Goal: Task Accomplishment & Management: Manage account settings

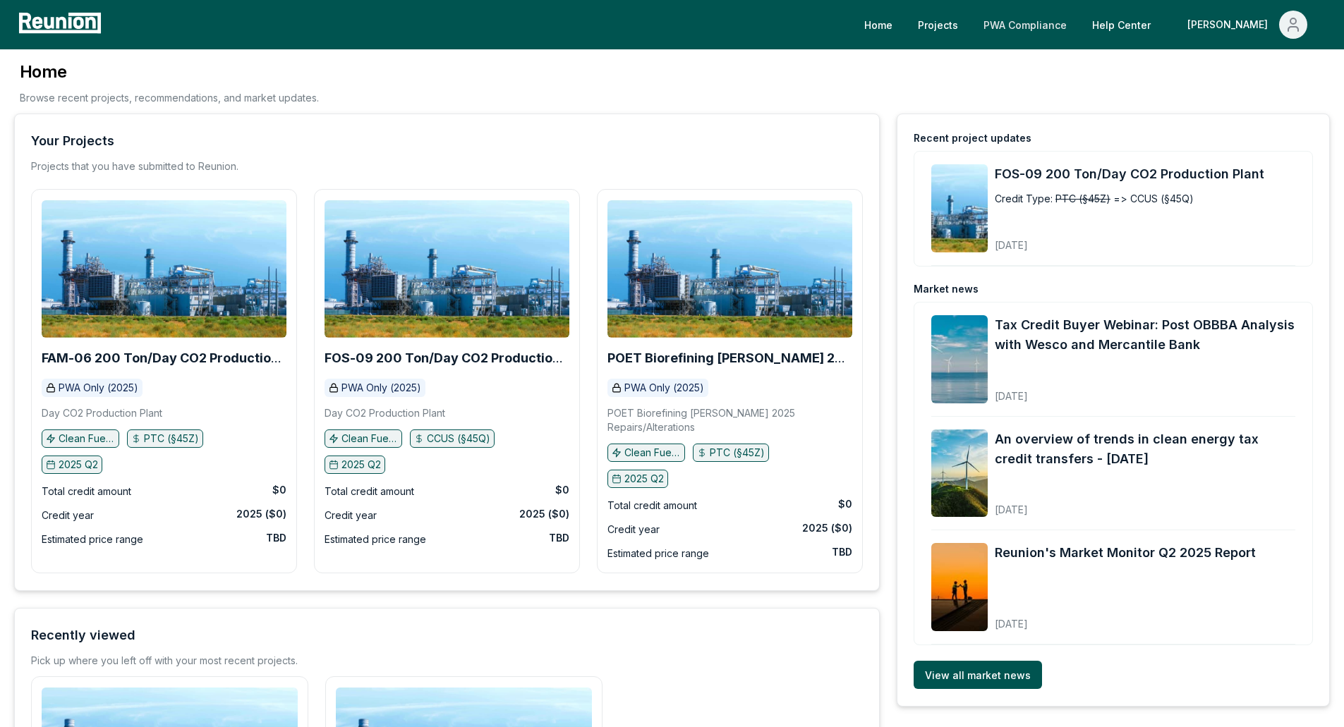
click at [1078, 25] on link "PWA Compliance" at bounding box center [1025, 25] width 106 height 28
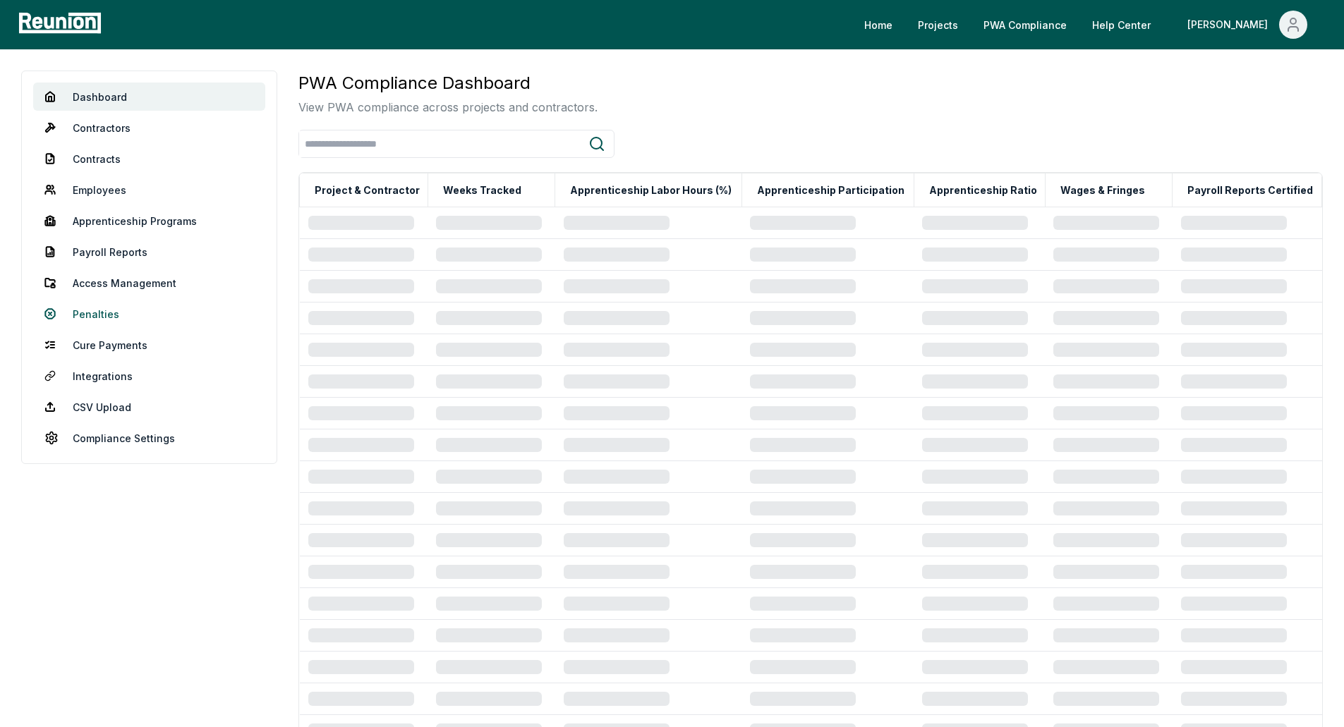
click at [99, 320] on link "Penalties" at bounding box center [149, 314] width 232 height 28
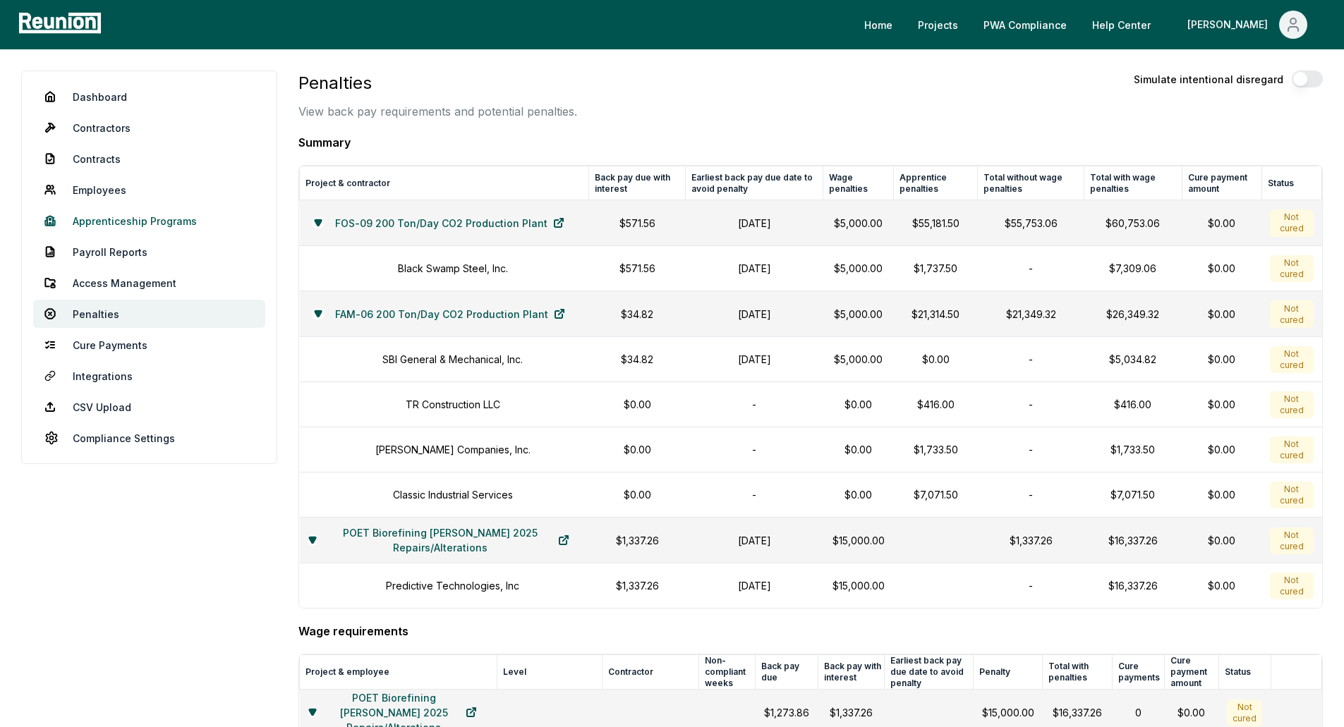
click at [132, 219] on link "Apprenticeship Programs" at bounding box center [149, 221] width 232 height 28
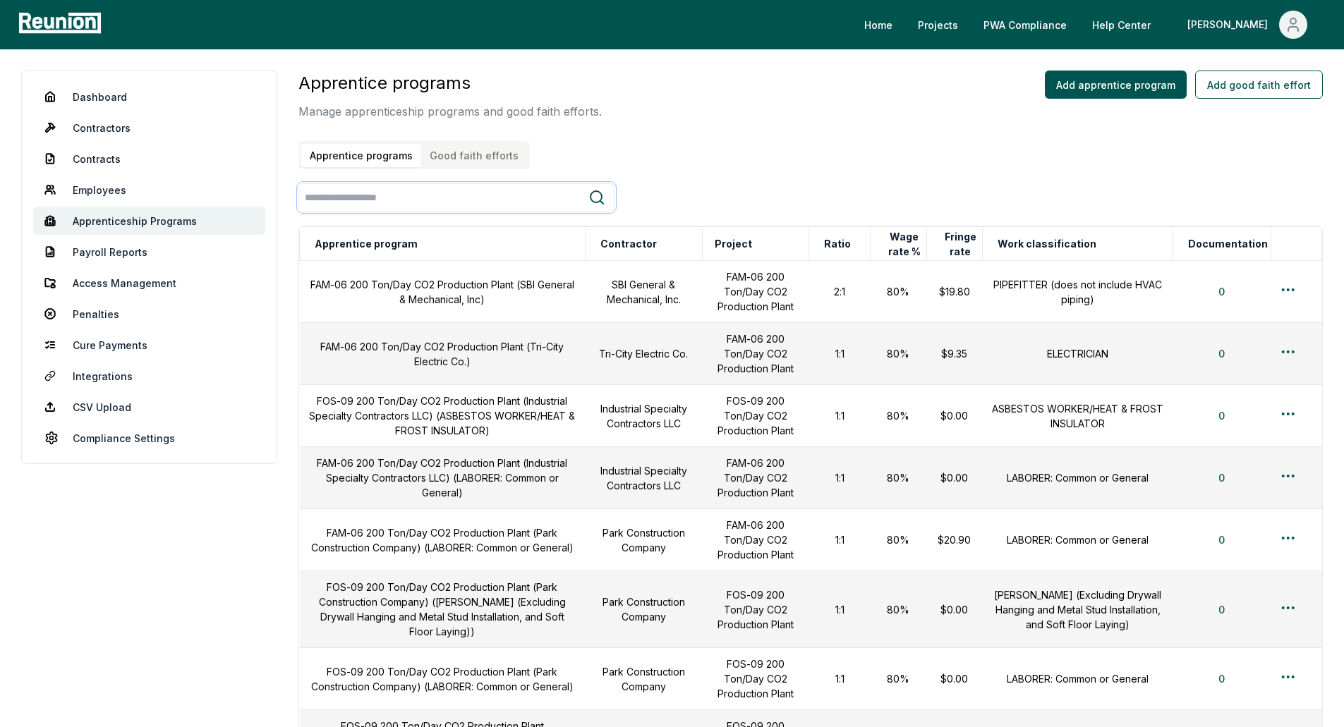
click at [501, 200] on input "search" at bounding box center [443, 198] width 289 height 26
click at [593, 193] on icon at bounding box center [596, 197] width 17 height 17
click at [492, 211] on div at bounding box center [456, 197] width 316 height 28
click at [484, 197] on input "search" at bounding box center [443, 198] width 289 height 26
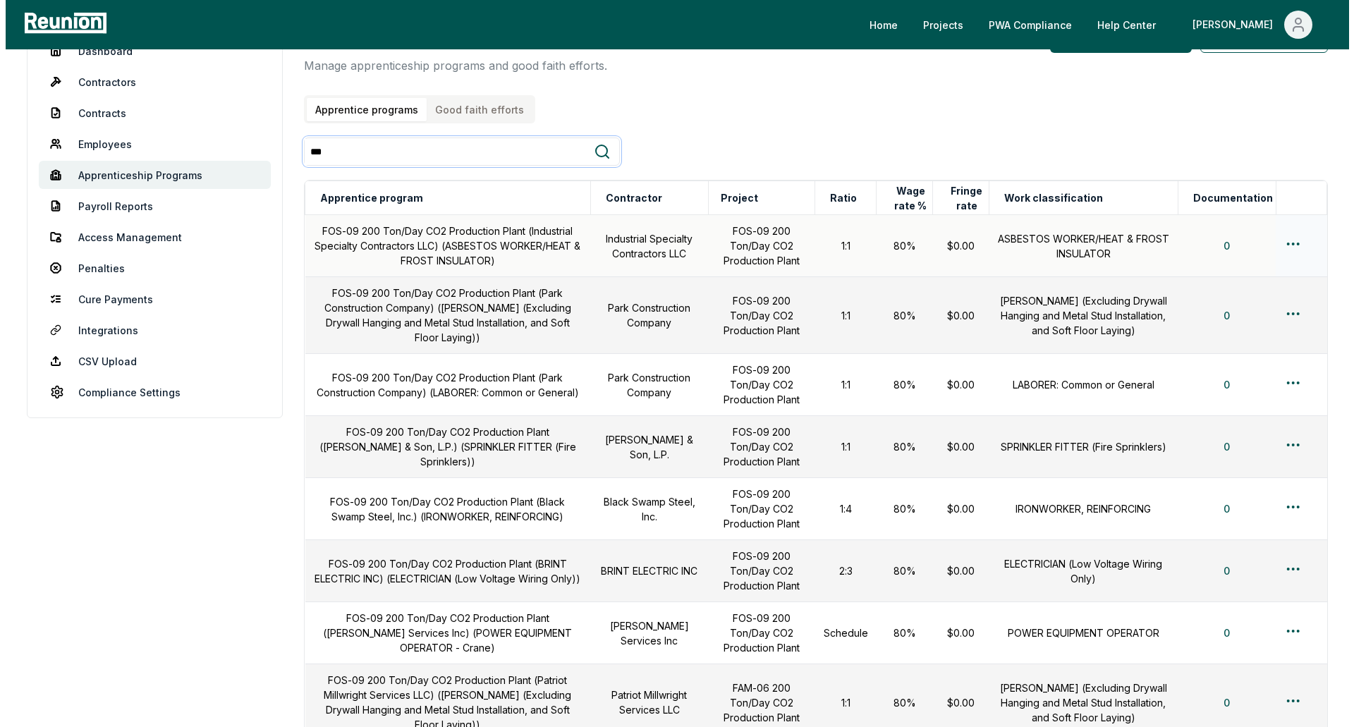
scroll to position [71, 0]
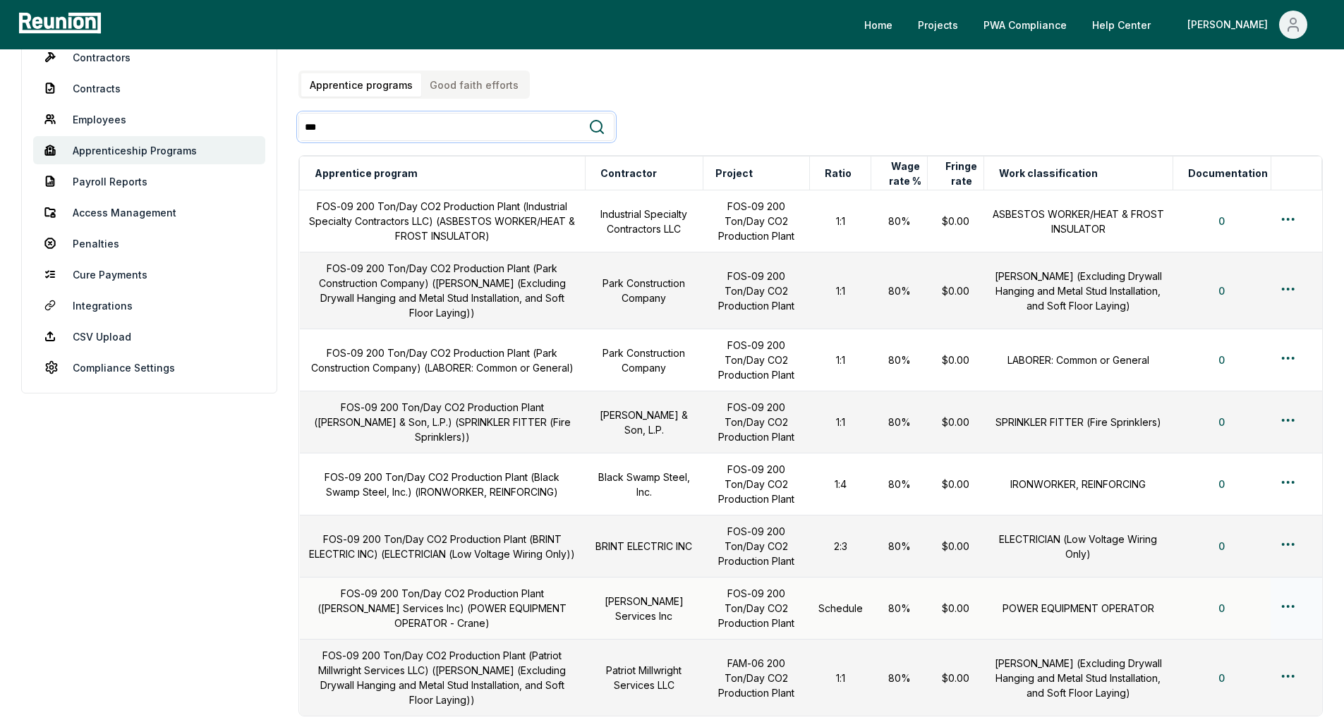
type input "***"
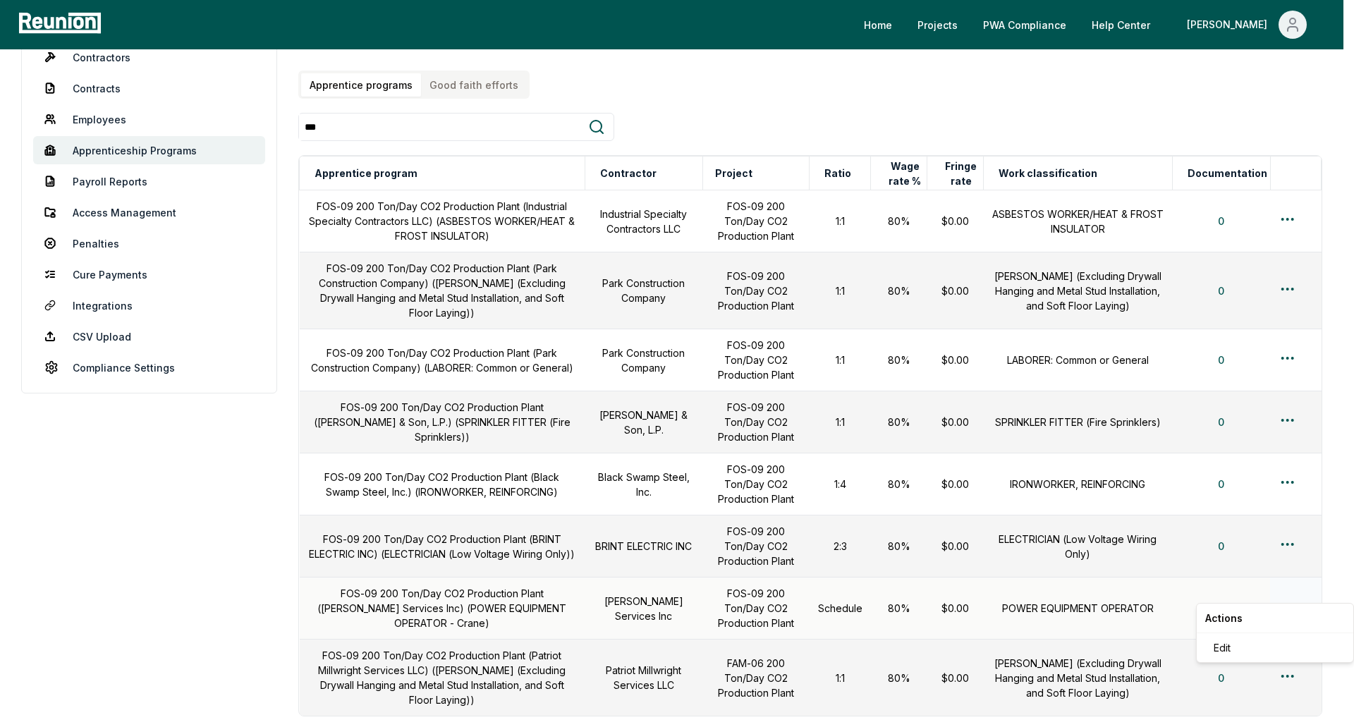
click at [1291, 592] on html "Please visit us on your desktop We're working on making our marketplace mobile-…" at bounding box center [677, 389] width 1354 height 921
click at [1236, 644] on div "Edit" at bounding box center [1275, 647] width 134 height 23
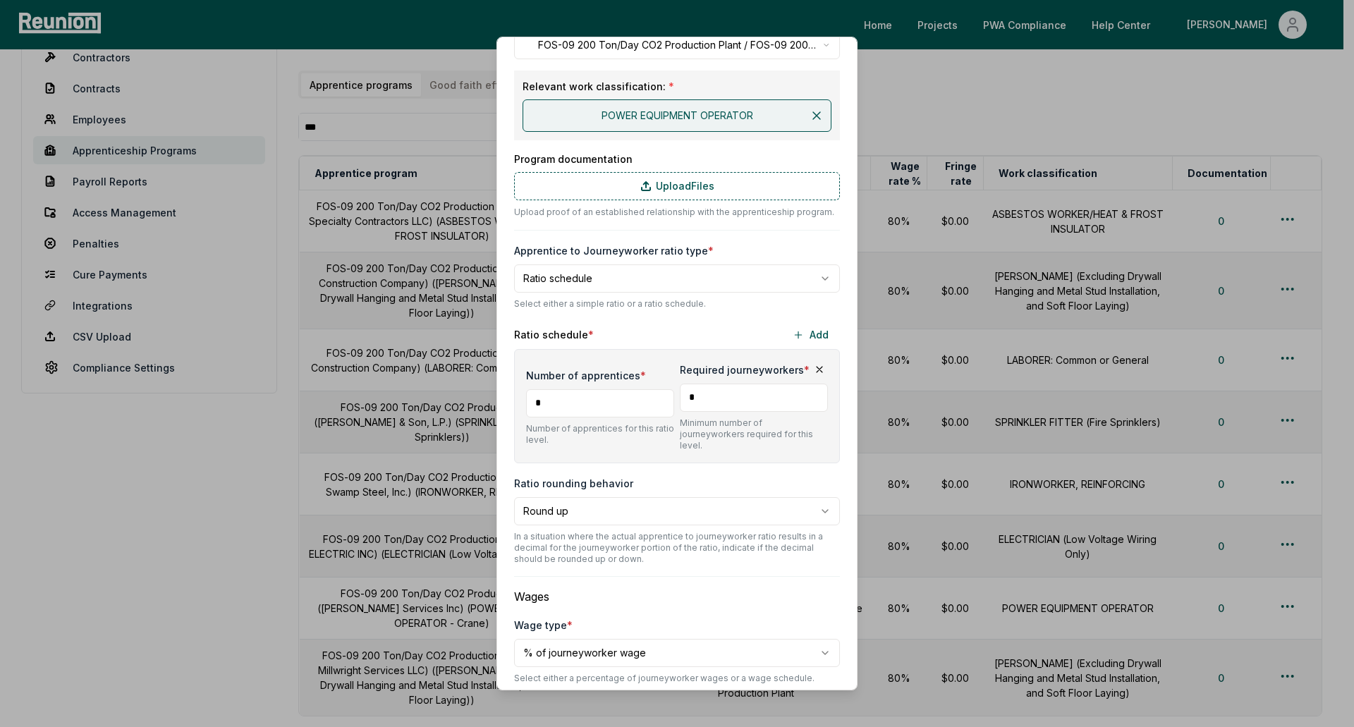
scroll to position [282, 0]
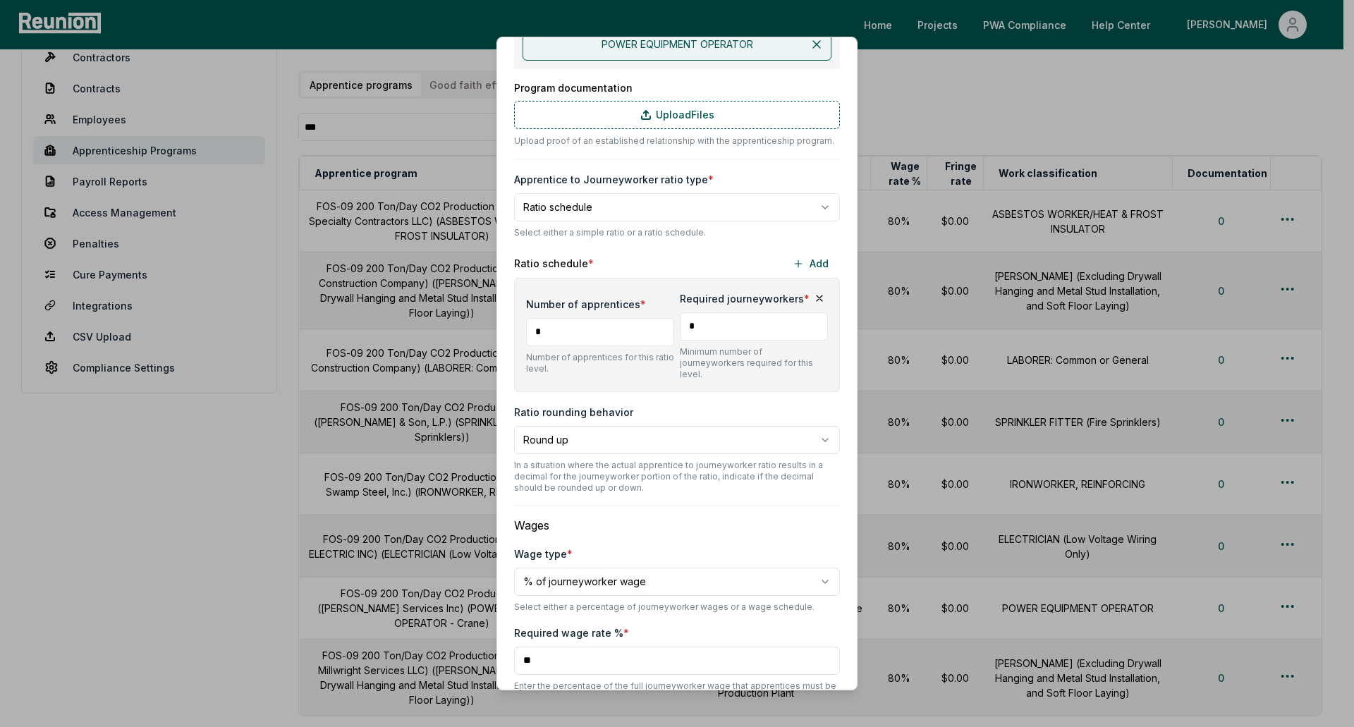
drag, startPoint x: 695, startPoint y: 327, endPoint x: 674, endPoint y: 326, distance: 20.5
click at [680, 326] on input "*" at bounding box center [754, 326] width 148 height 28
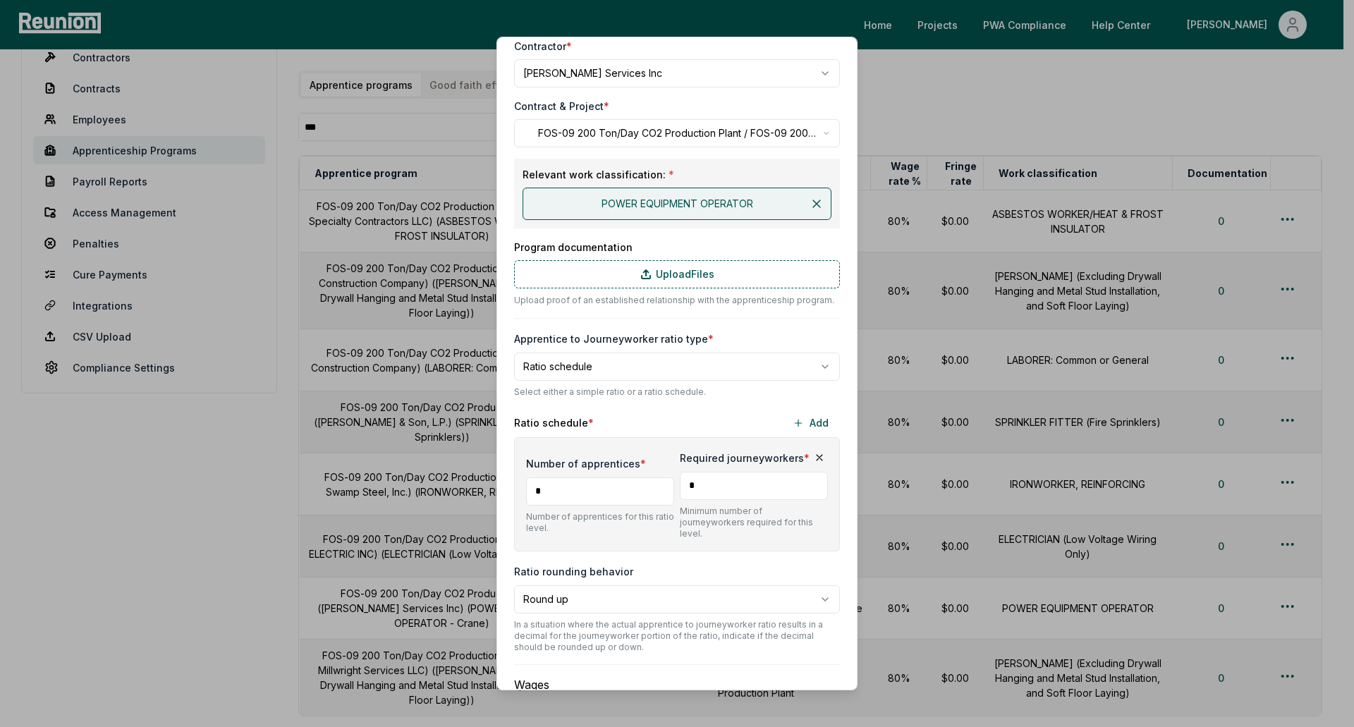
scroll to position [71, 0]
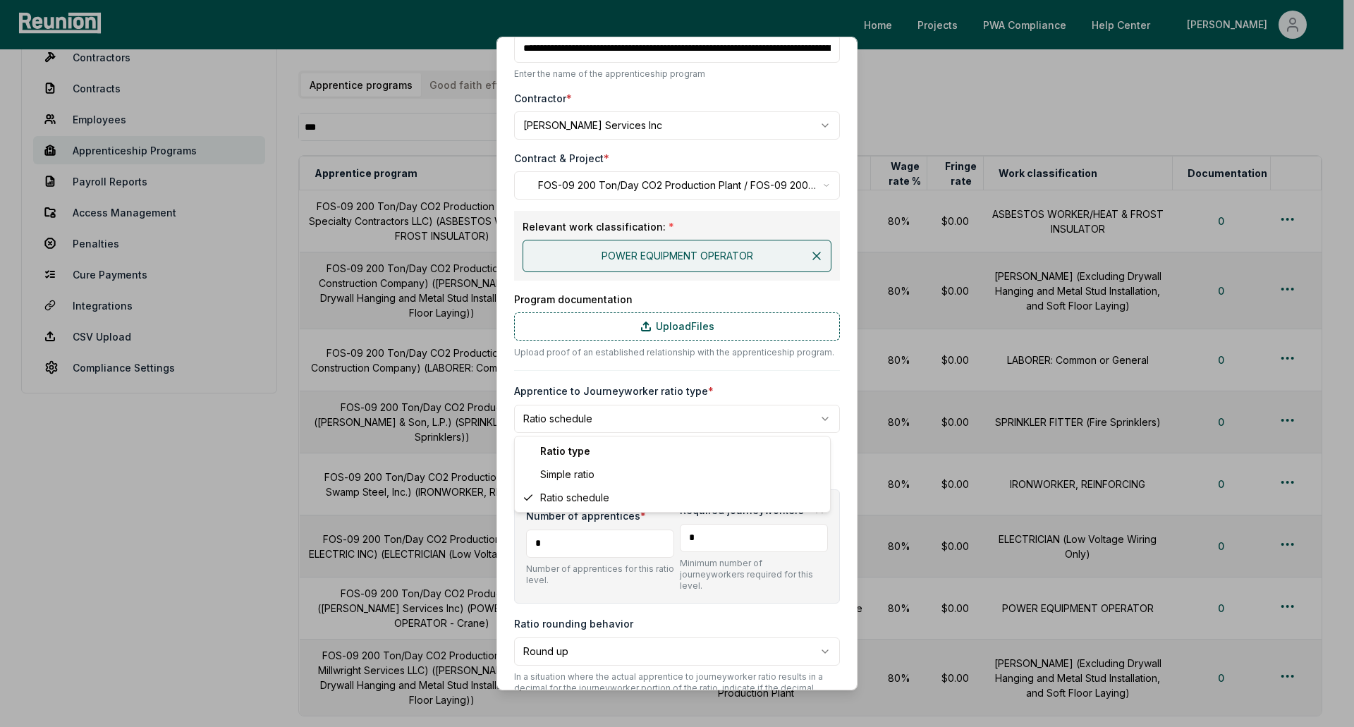
click at [666, 414] on body "Please visit us on your desktop We're working on making our marketplace mobile-…" at bounding box center [672, 389] width 1344 height 921
select select "******"
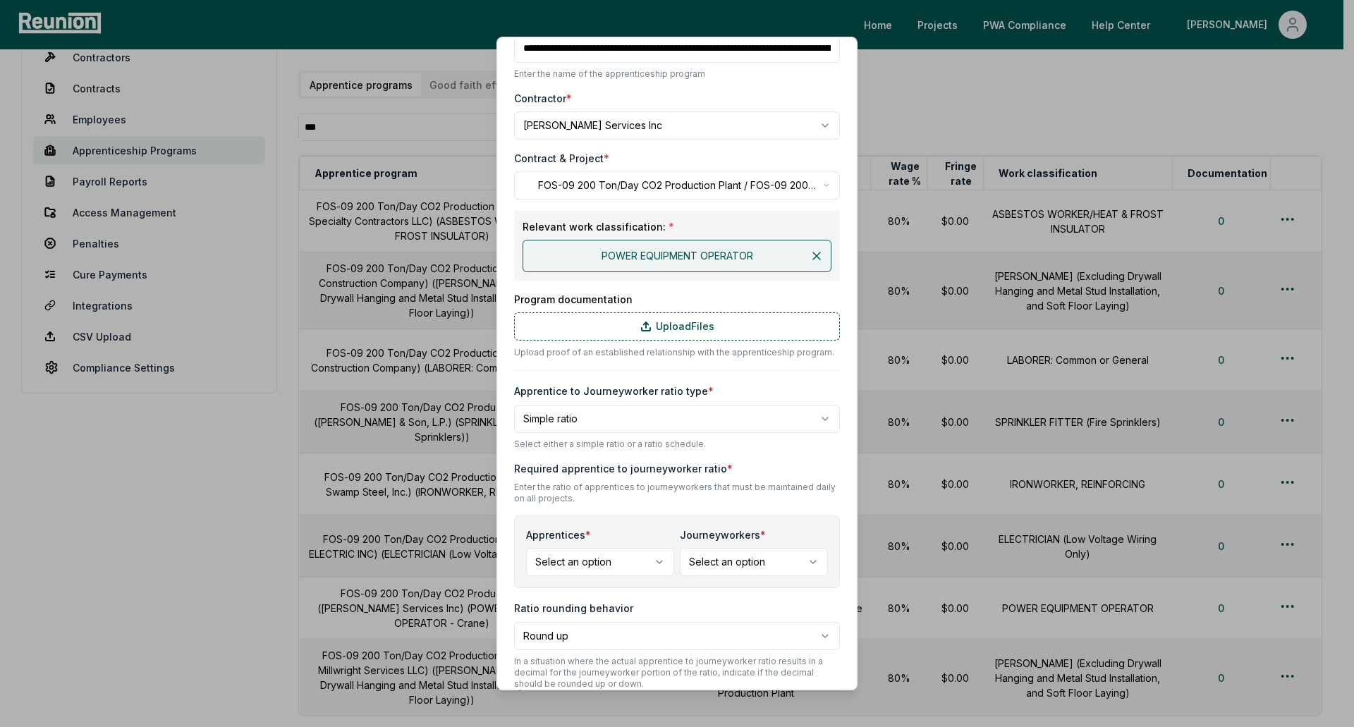
click at [638, 559] on body "Please visit us on your desktop We're working on making our marketplace mobile-…" at bounding box center [672, 389] width 1344 height 921
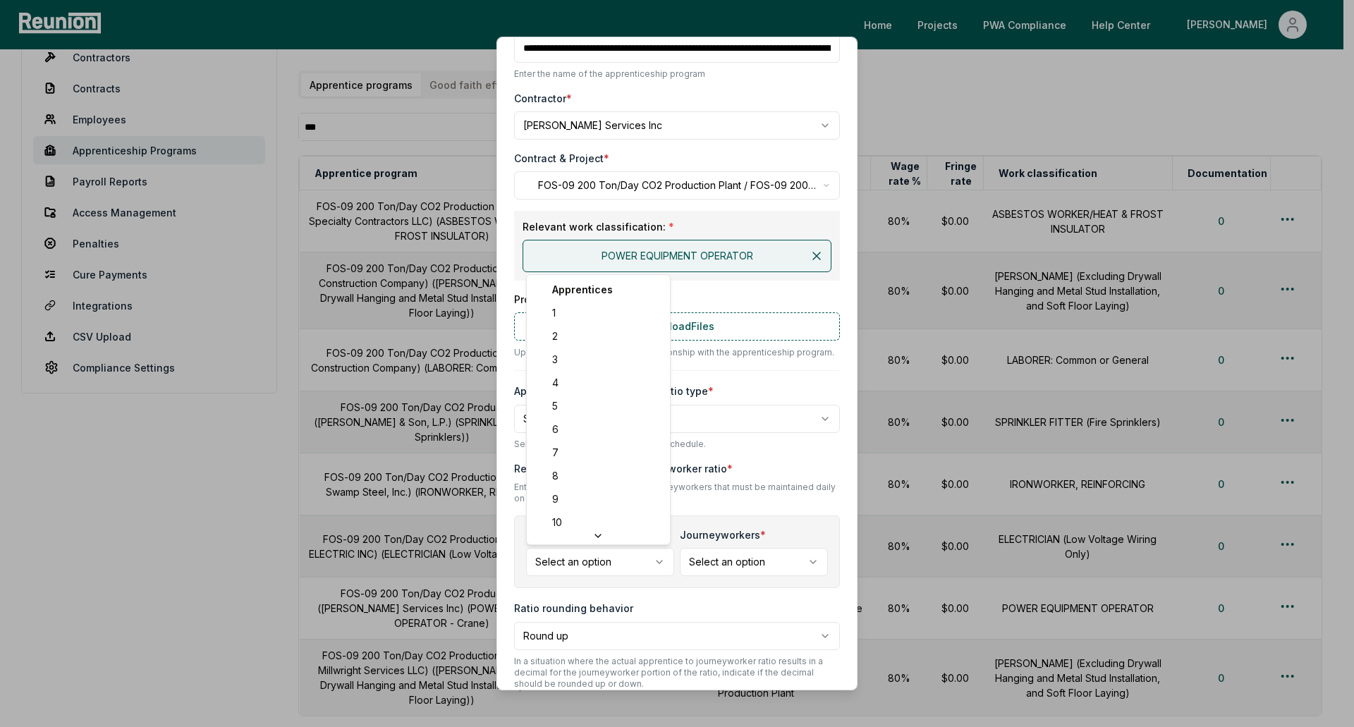
select select "*"
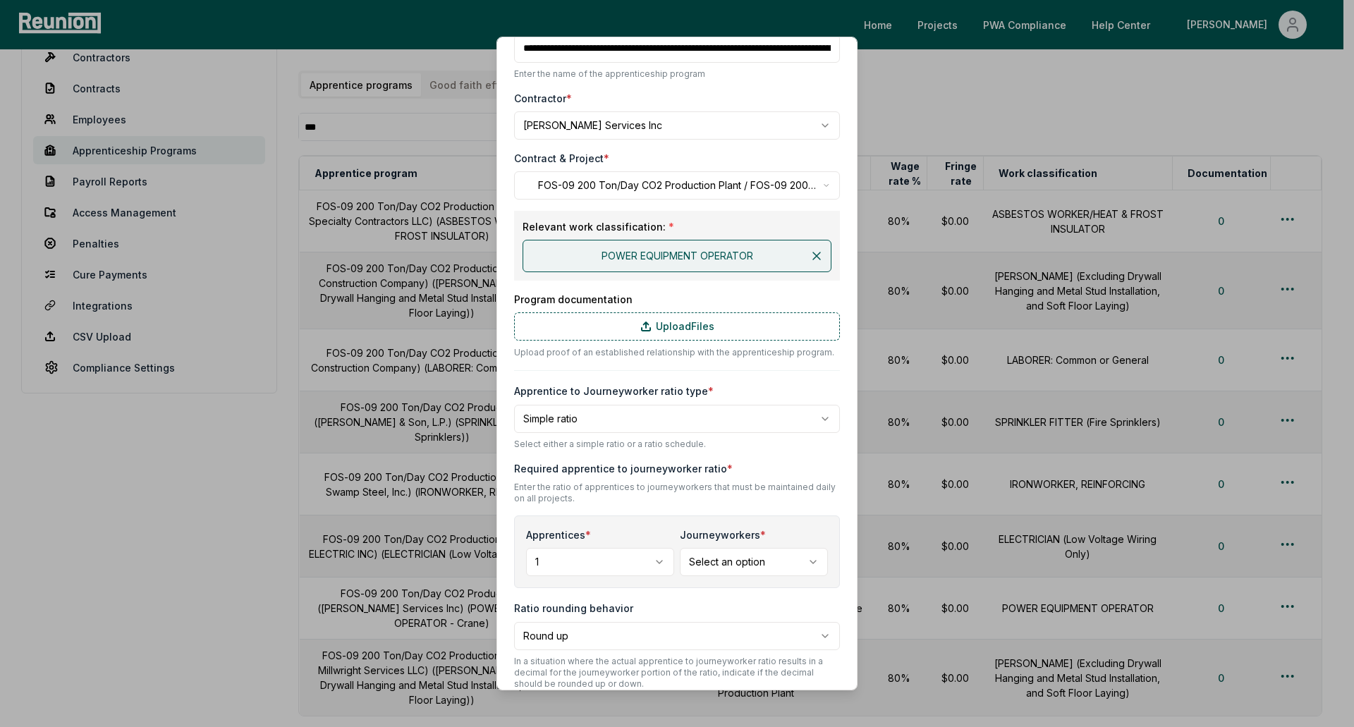
click at [726, 571] on body "Please visit us on your desktop We're working on making our marketplace mobile-…" at bounding box center [672, 389] width 1344 height 921
select select "*"
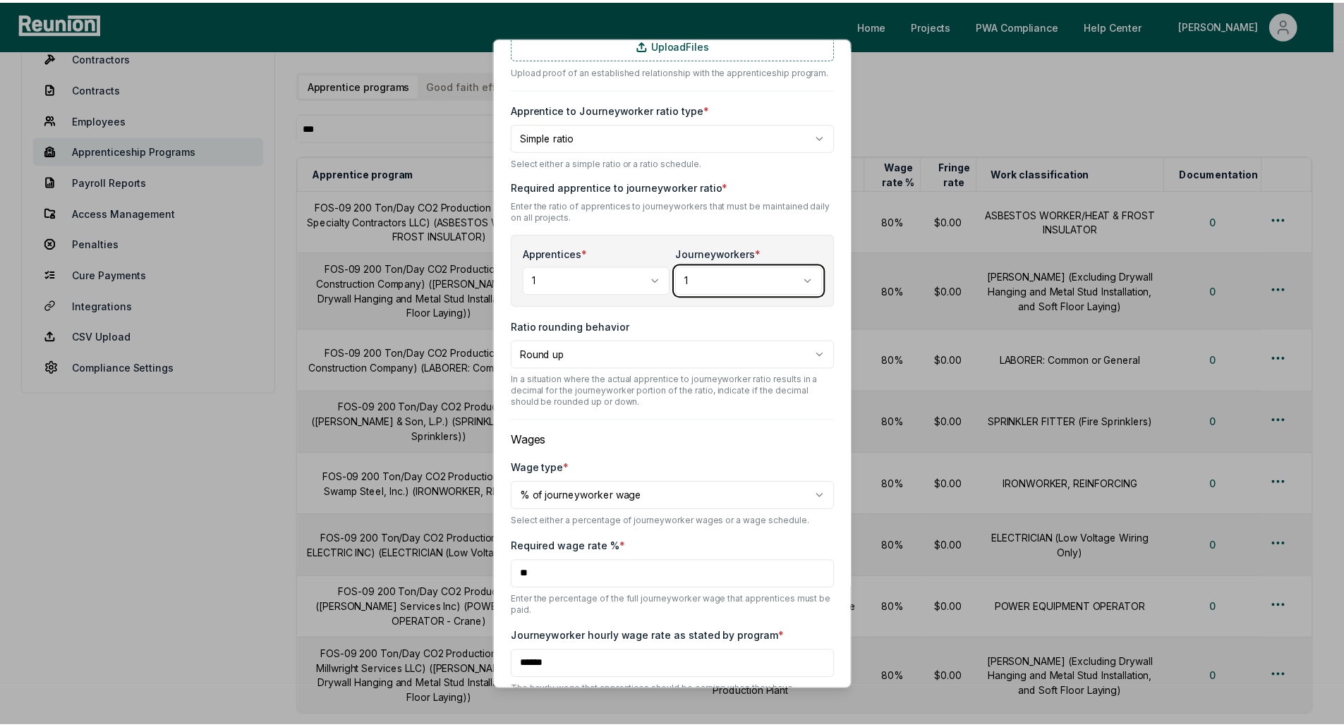
scroll to position [511, 0]
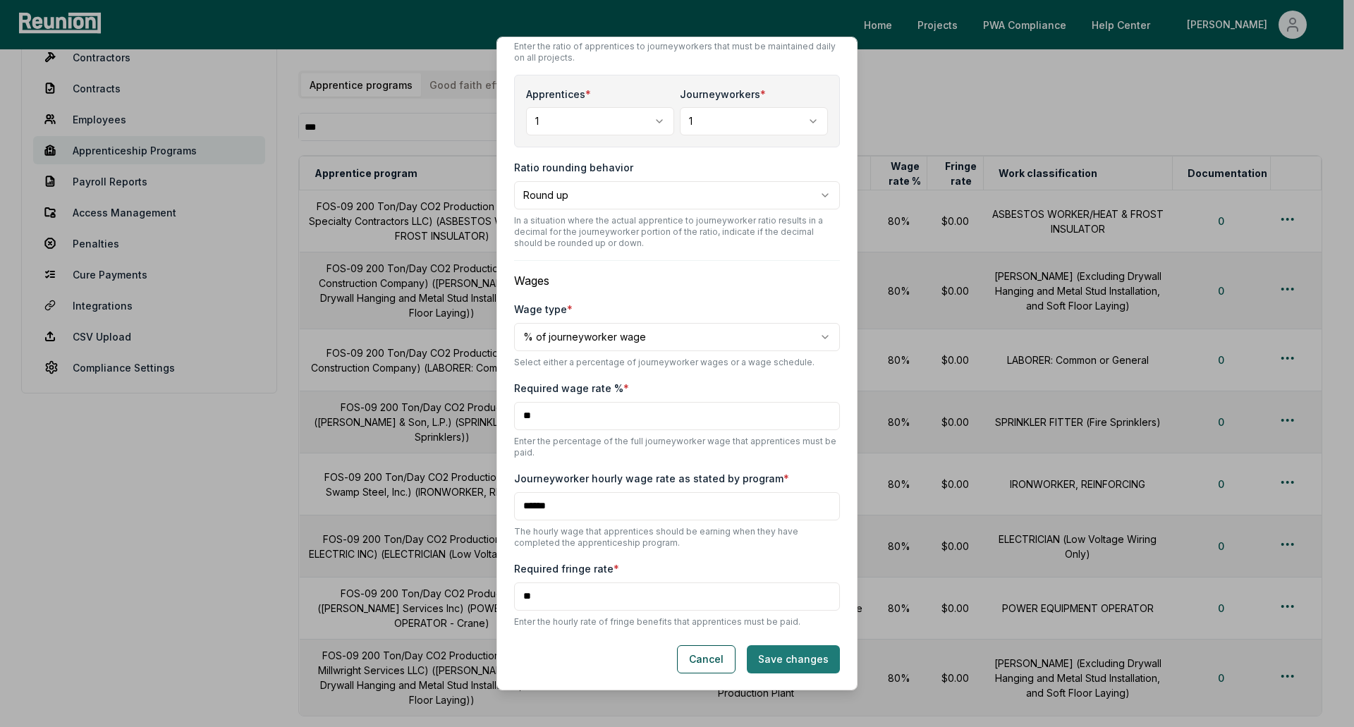
click at [796, 663] on button "Save changes" at bounding box center [793, 659] width 93 height 28
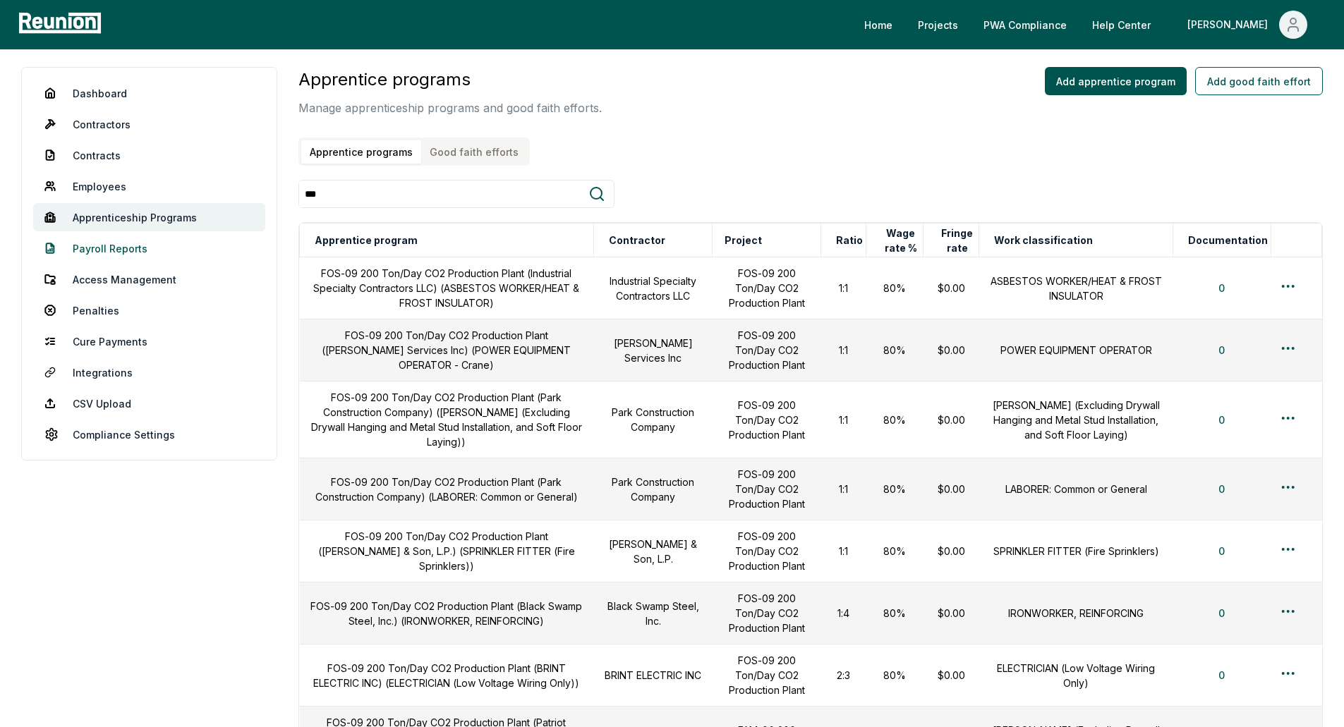
scroll to position [0, 0]
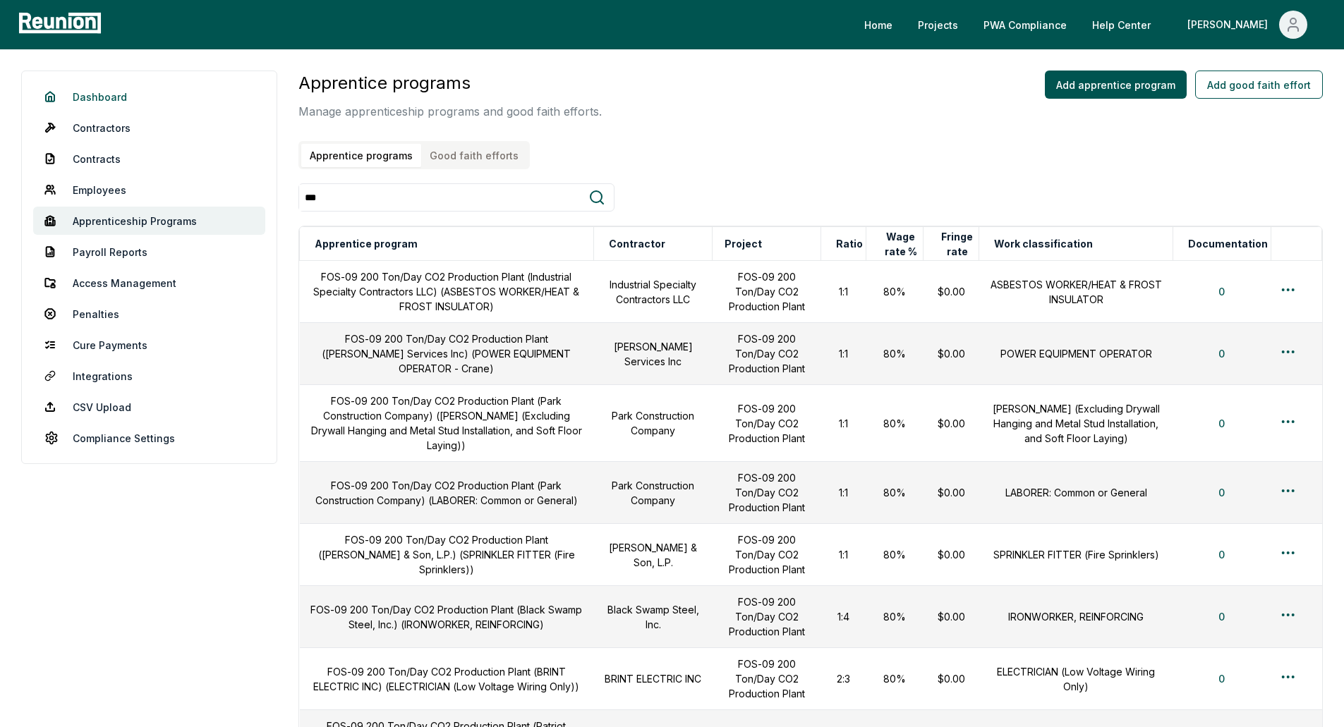
click at [129, 102] on link "Dashboard" at bounding box center [149, 97] width 232 height 28
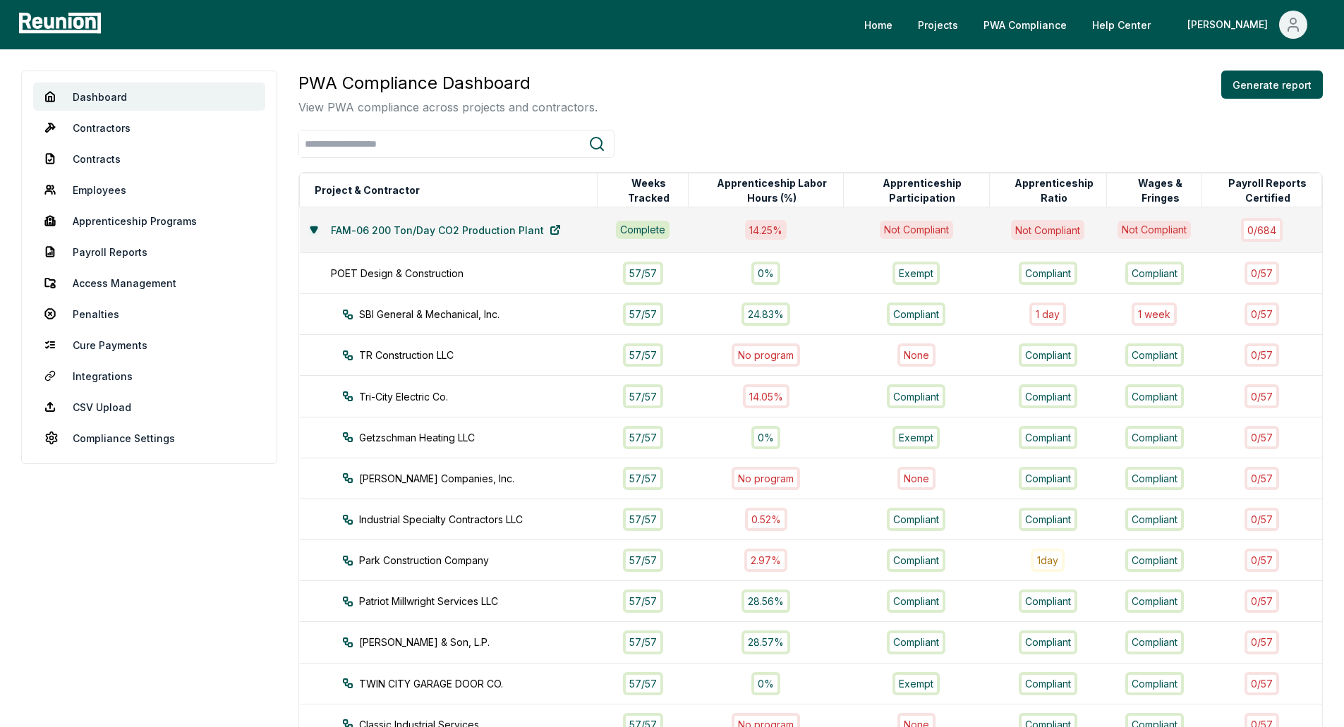
click at [311, 226] on icon at bounding box center [313, 229] width 6 height 6
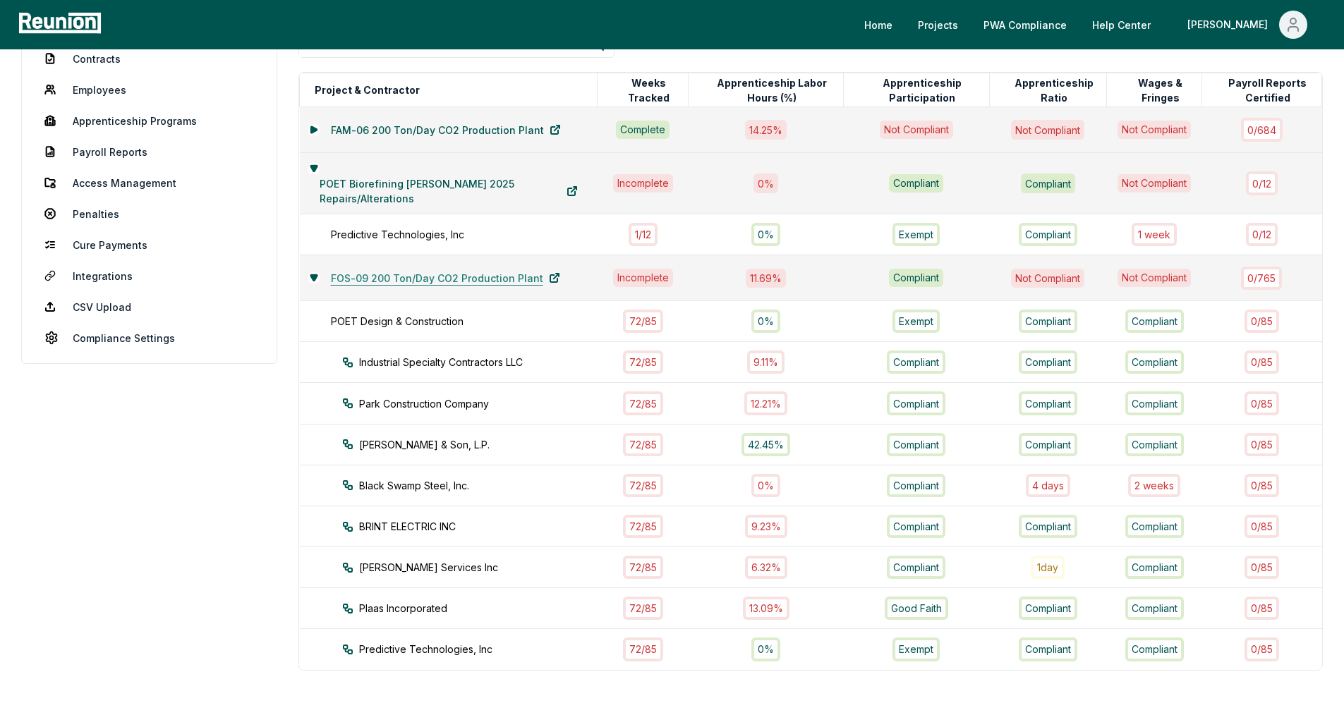
scroll to position [141, 0]
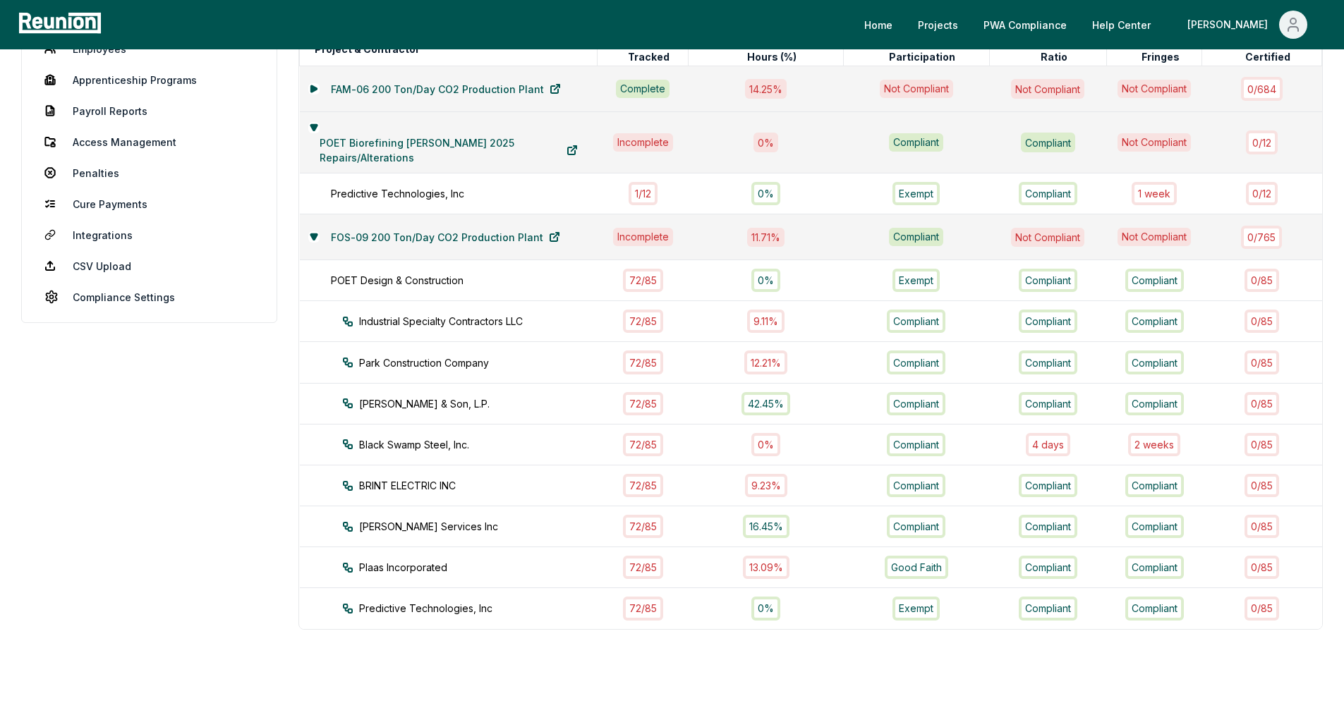
click at [138, 459] on aside "Dashboard Contractors Contracts Employees Apprenticeship Programs Payroll Repor…" at bounding box center [149, 335] width 256 height 813
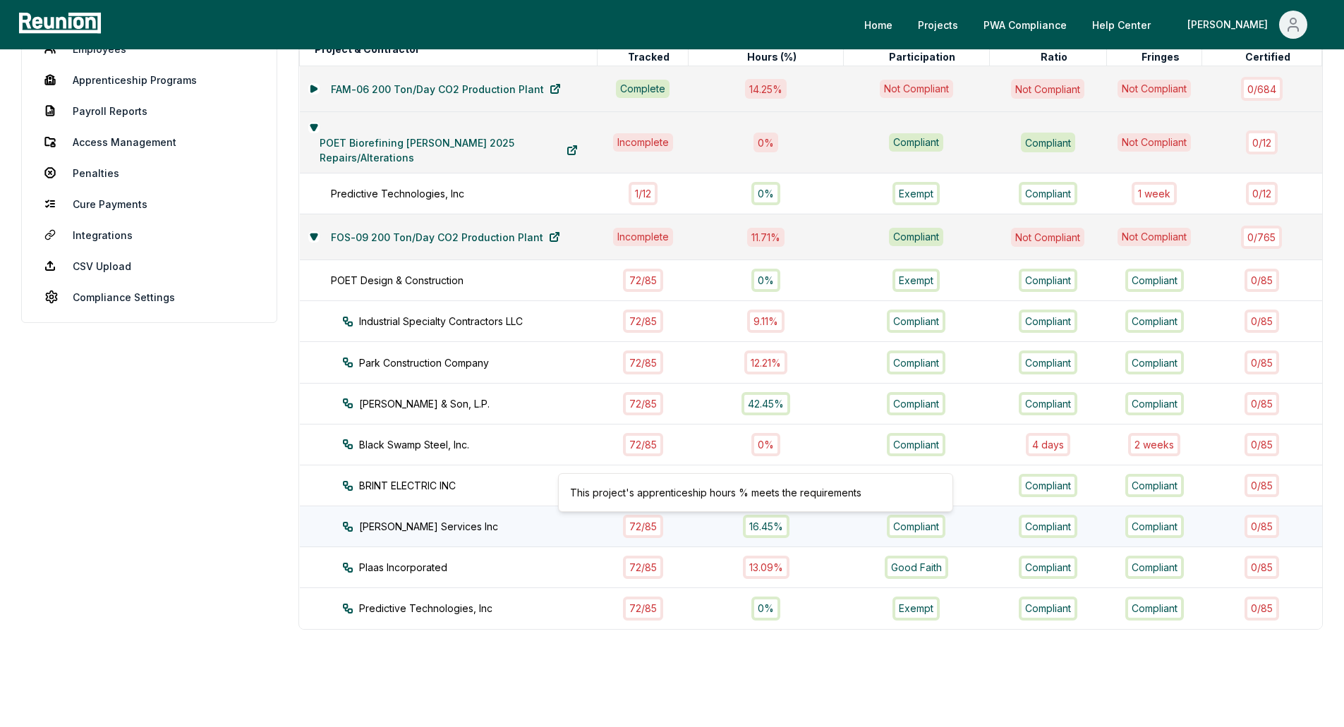
click at [750, 525] on div "16.45%" at bounding box center [766, 526] width 47 height 23
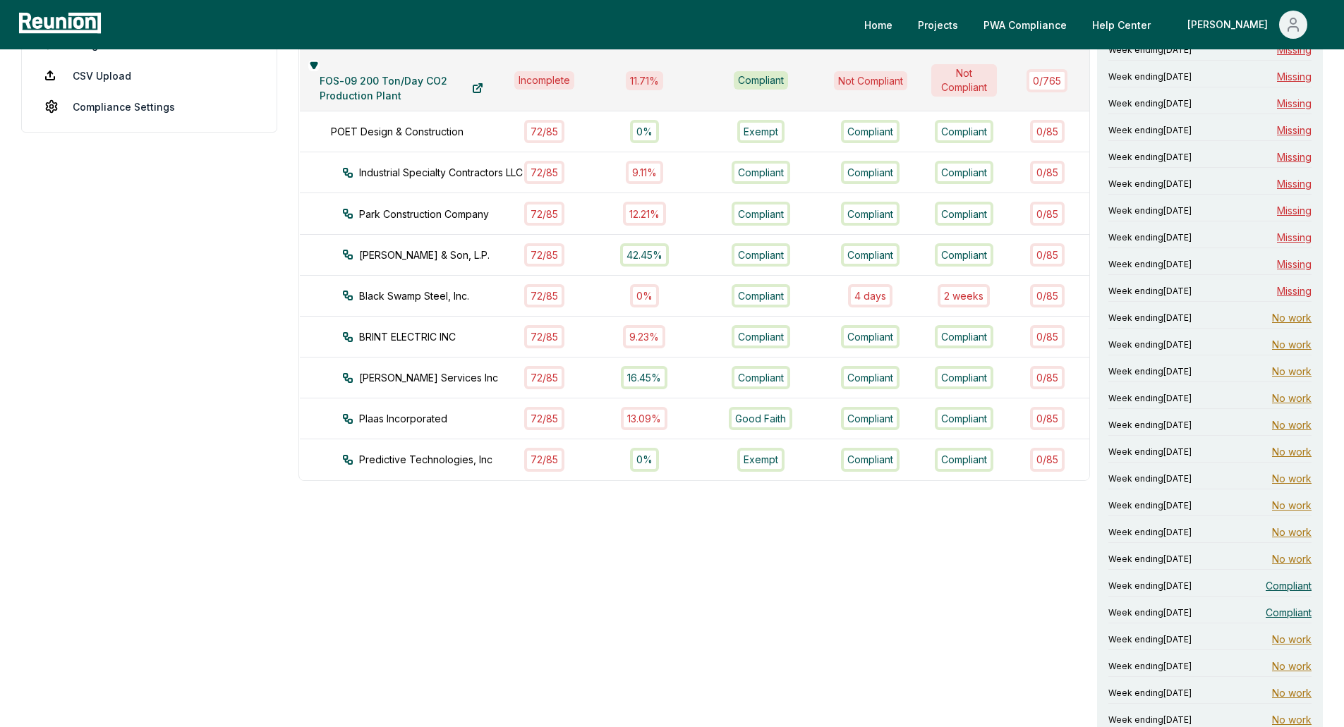
scroll to position [317, 0]
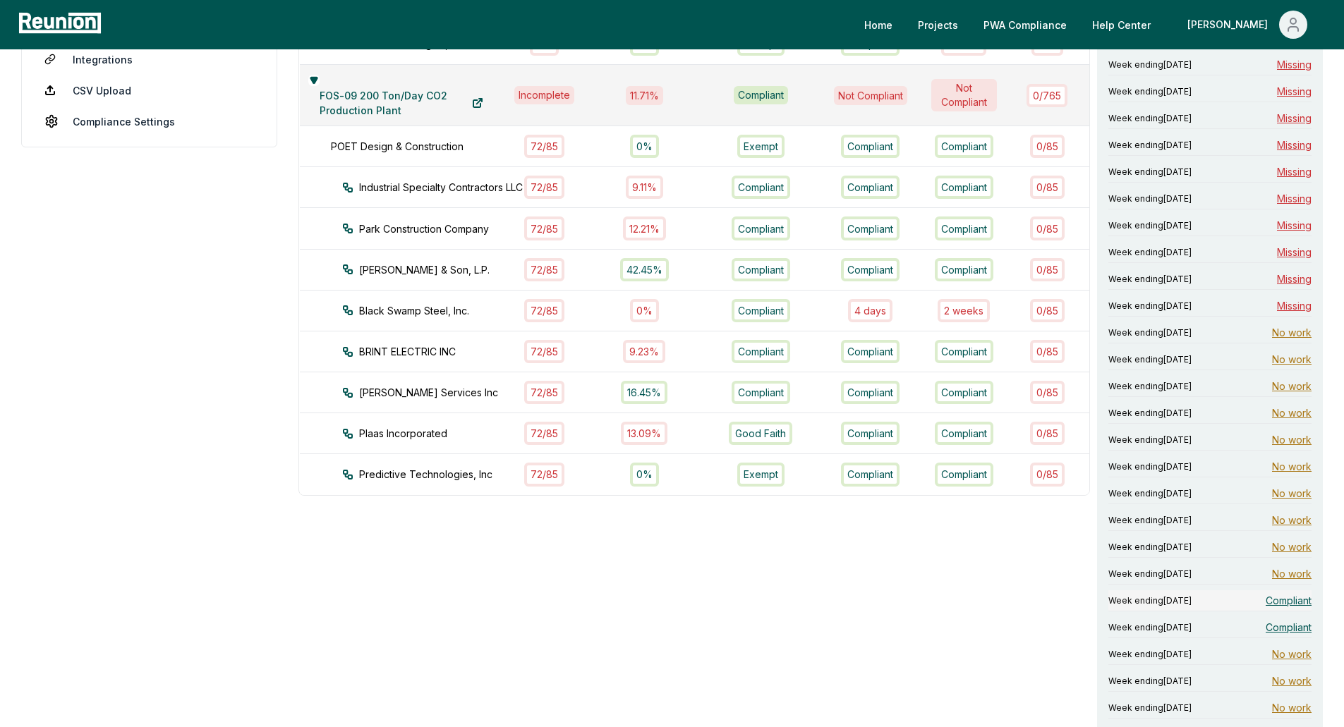
click at [1191, 604] on span "Week ending June 15, 2024" at bounding box center [1149, 600] width 83 height 11
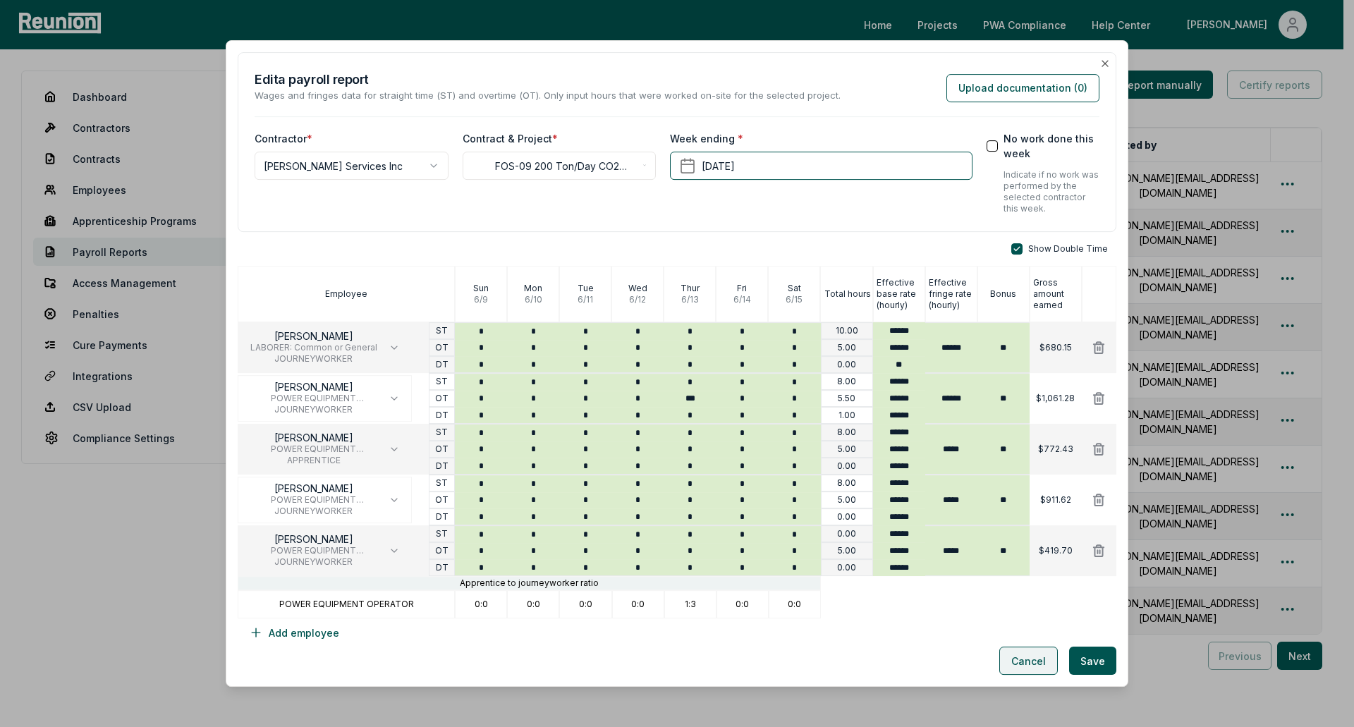
click at [1033, 661] on button "Cancel" at bounding box center [1028, 661] width 59 height 28
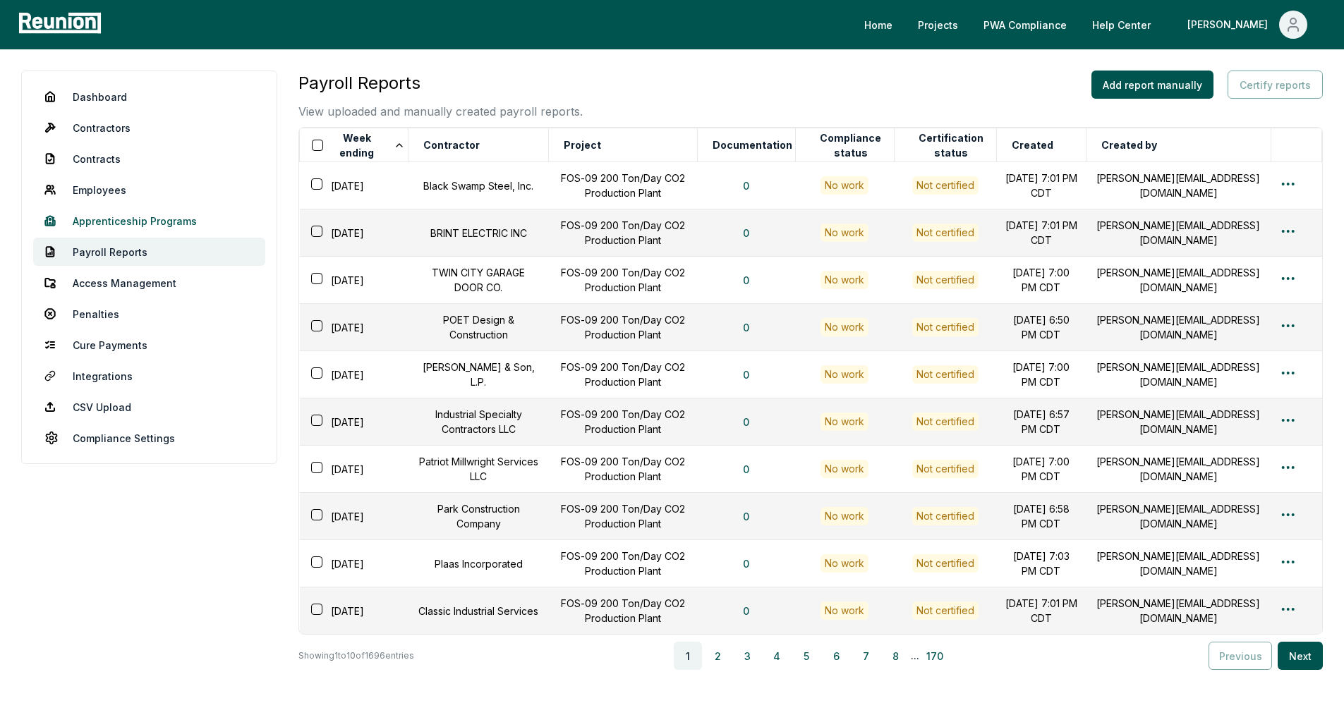
click at [126, 224] on link "Apprenticeship Programs" at bounding box center [149, 221] width 232 height 28
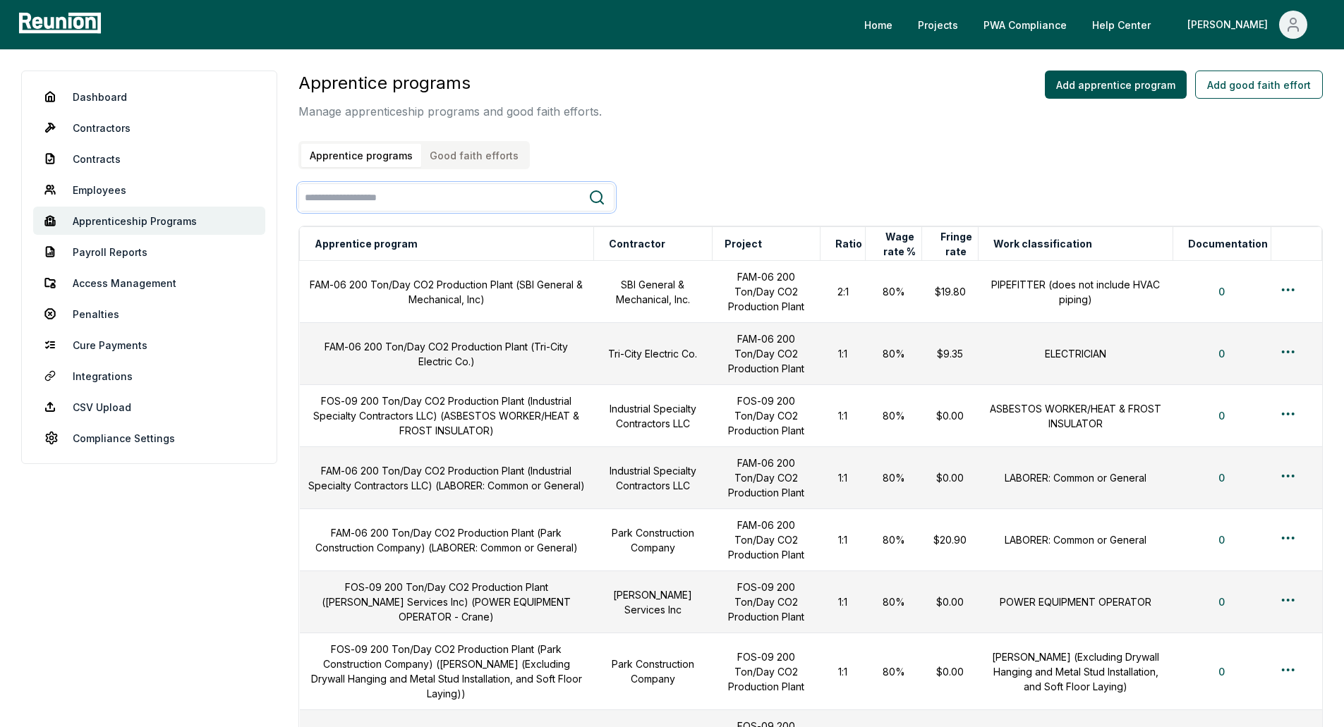
click at [540, 205] on input "search" at bounding box center [443, 198] width 289 height 26
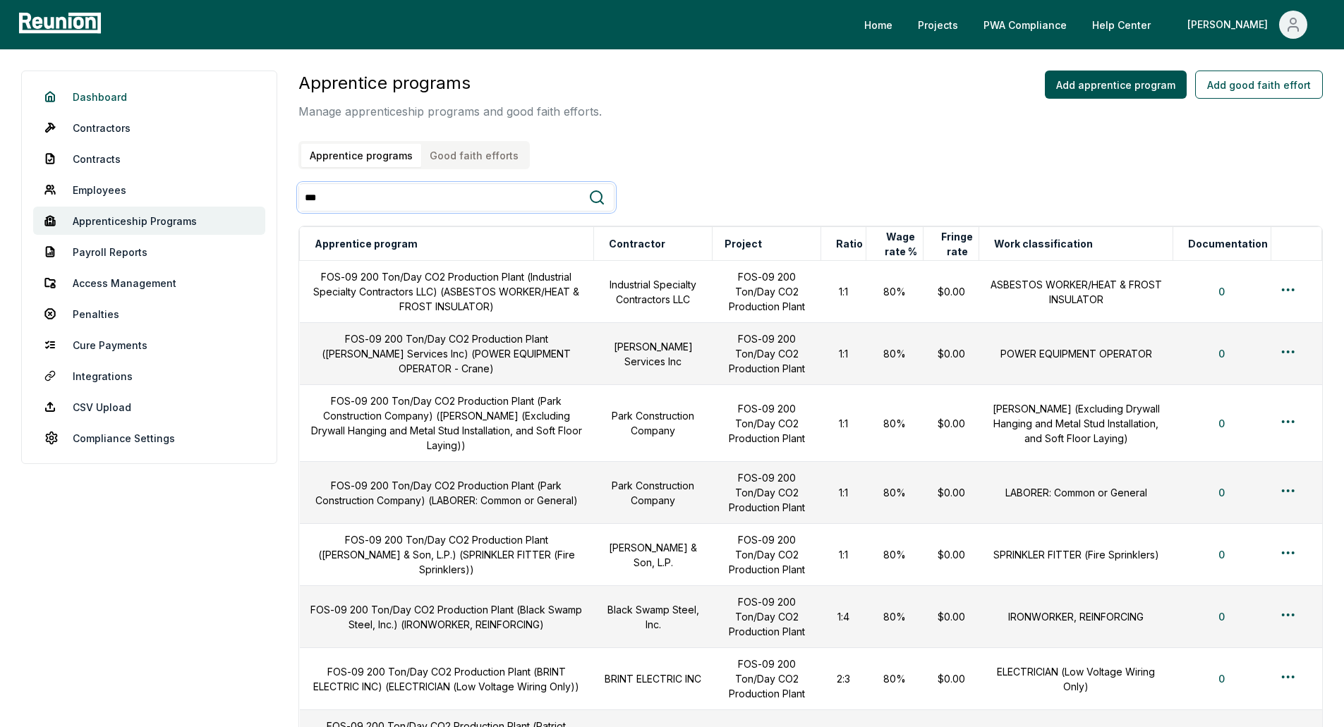
type input "***"
click at [105, 94] on link "Dashboard" at bounding box center [149, 97] width 232 height 28
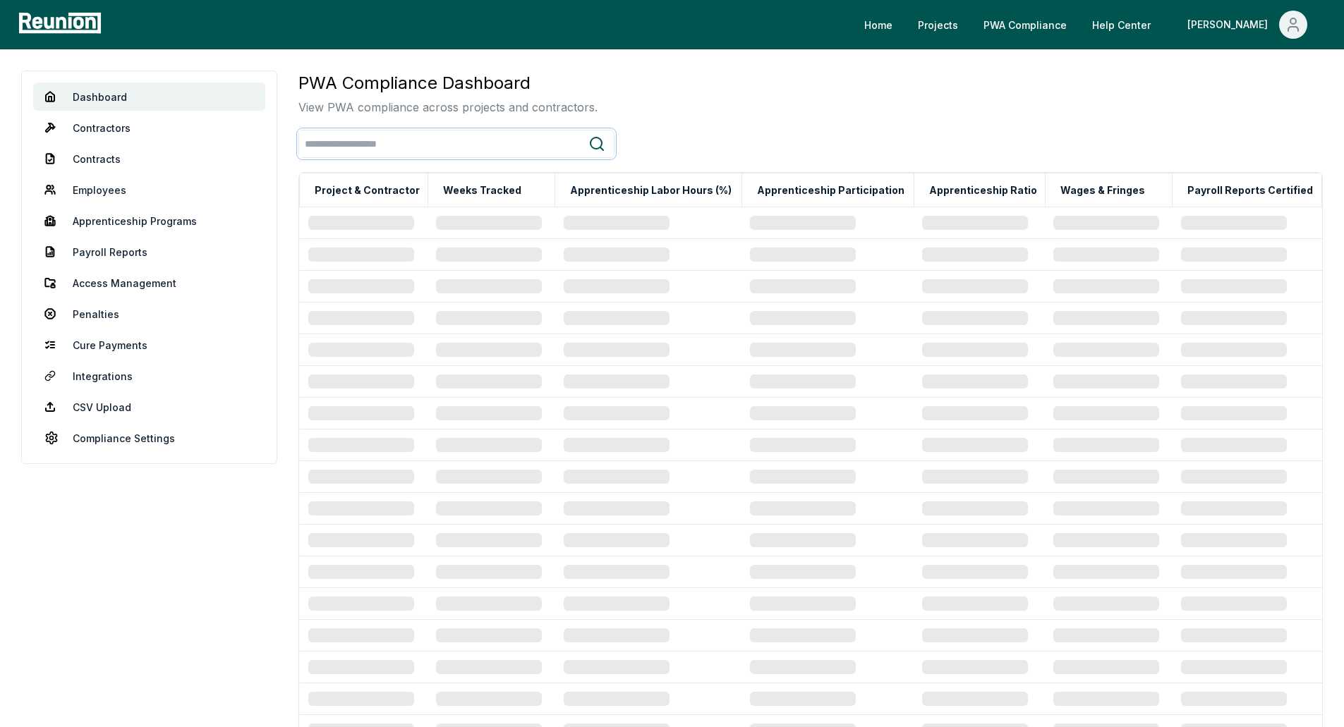
click at [529, 147] on input "search" at bounding box center [443, 144] width 289 height 26
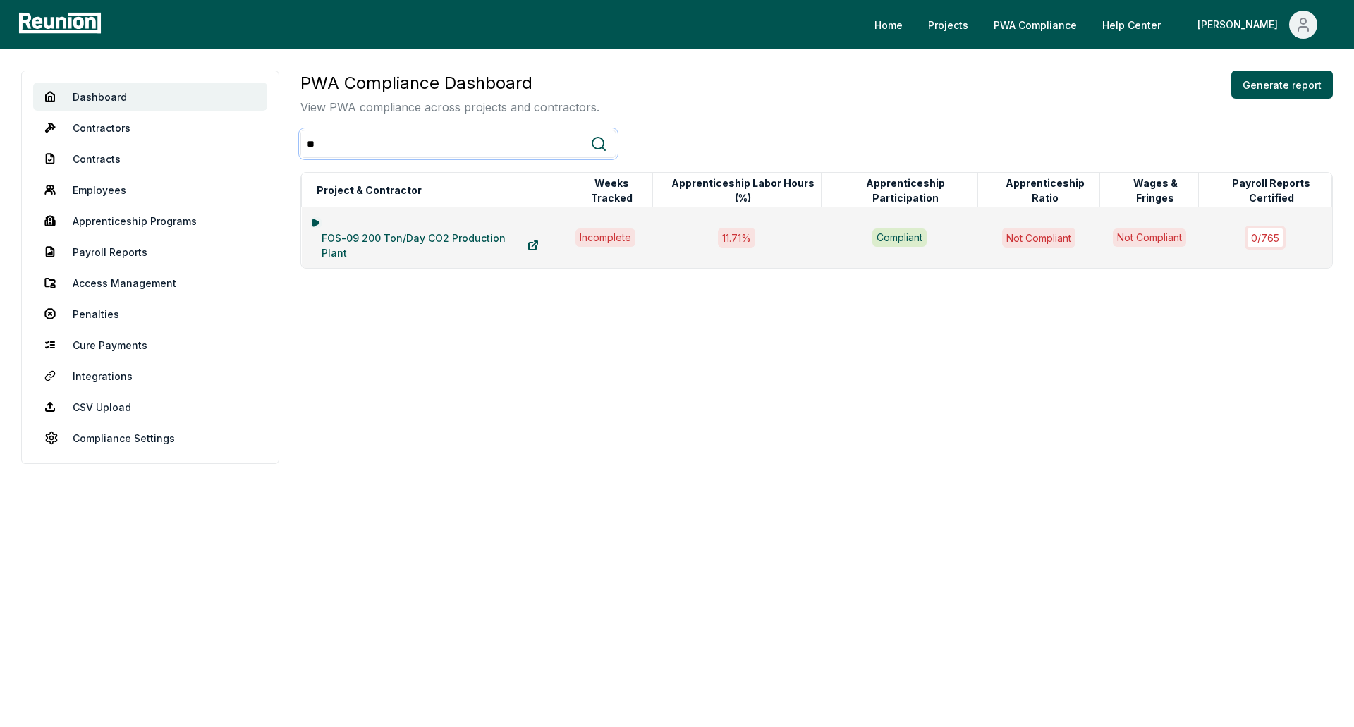
type input "**"
click at [313, 221] on icon at bounding box center [315, 222] width 6 height 6
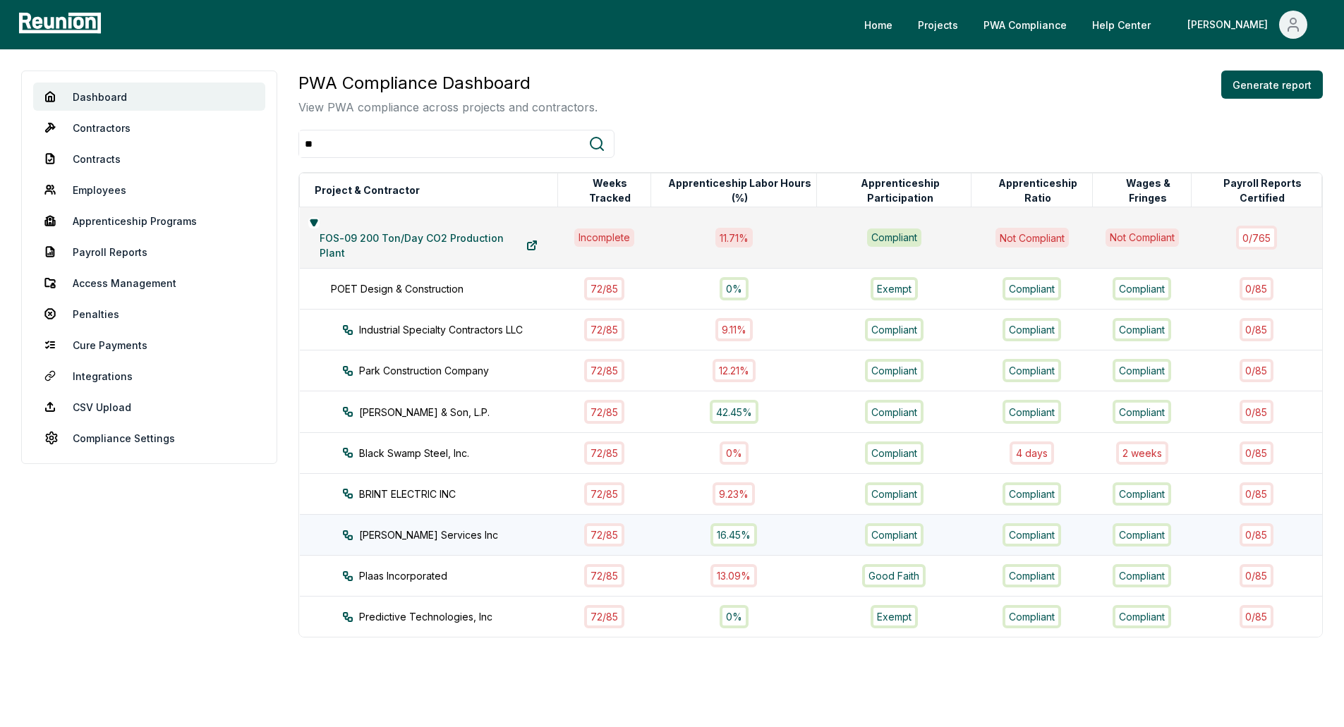
click at [465, 530] on div "[PERSON_NAME] Services Inc" at bounding box center [462, 535] width 241 height 15
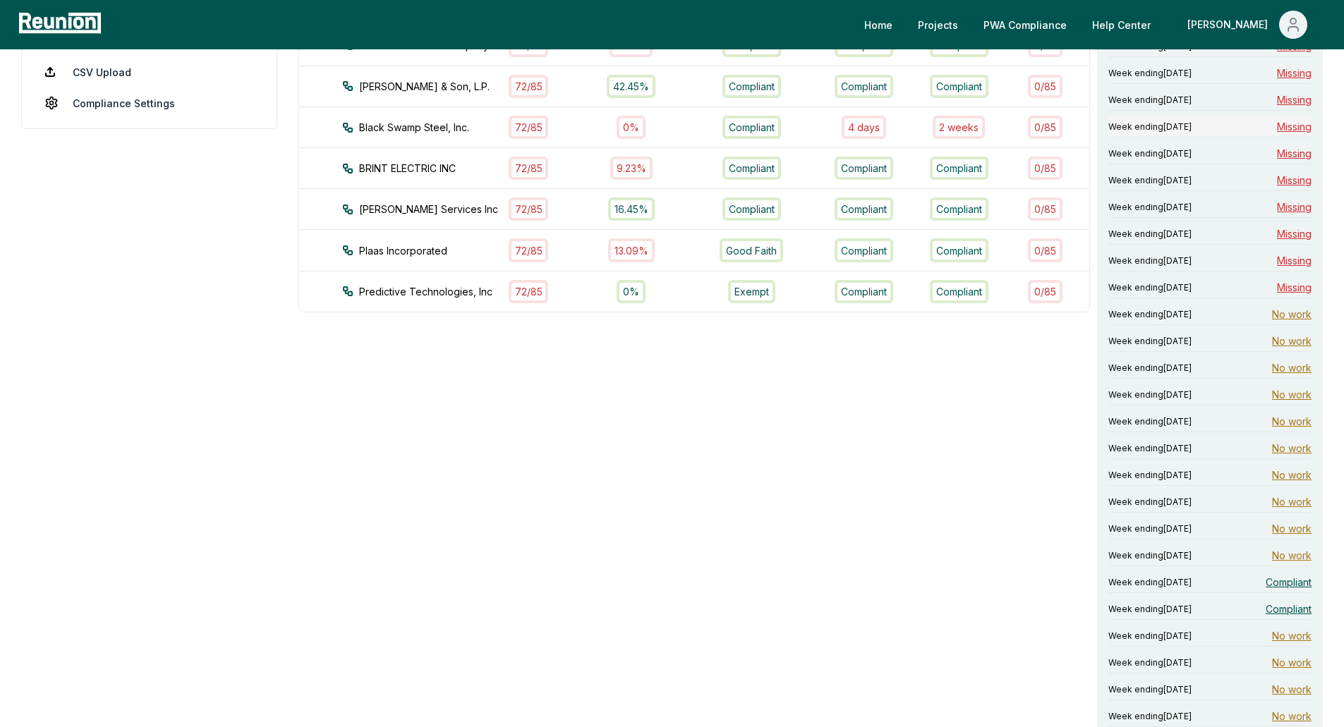
scroll to position [353, 0]
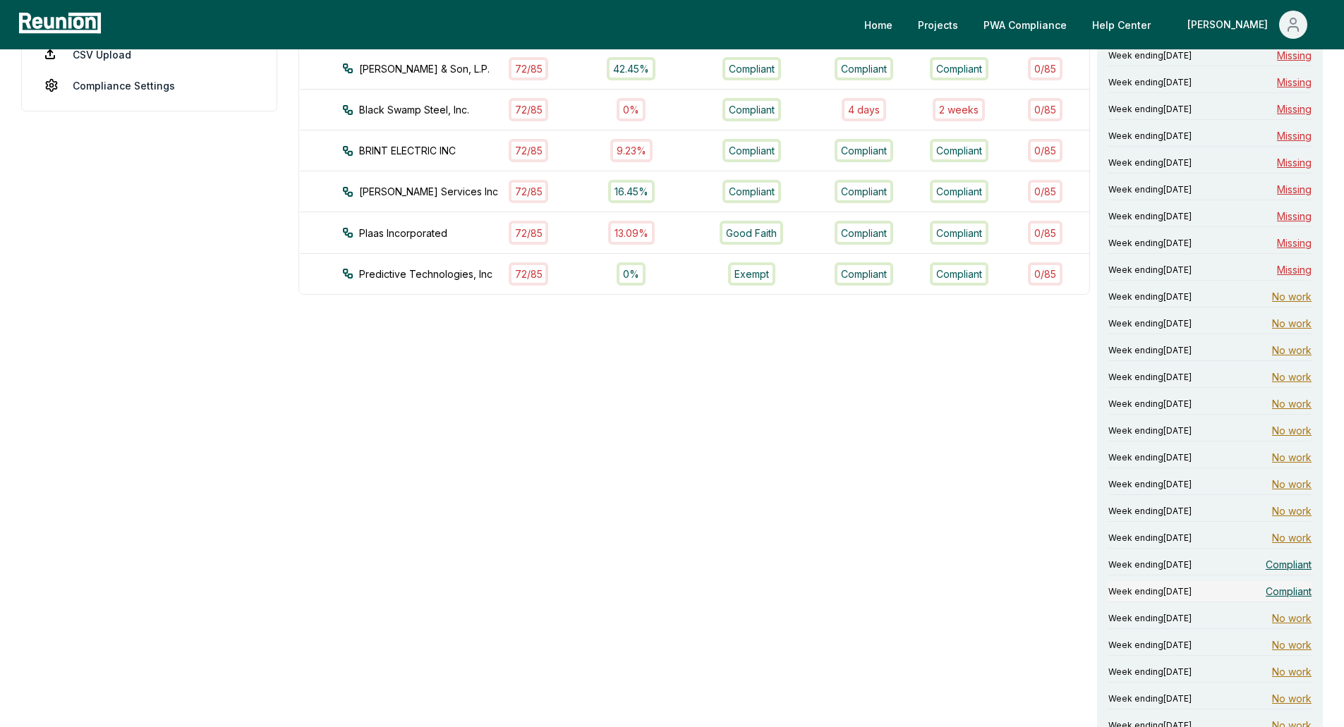
click at [1191, 589] on span "Week ending June 22, 2024" at bounding box center [1149, 591] width 83 height 11
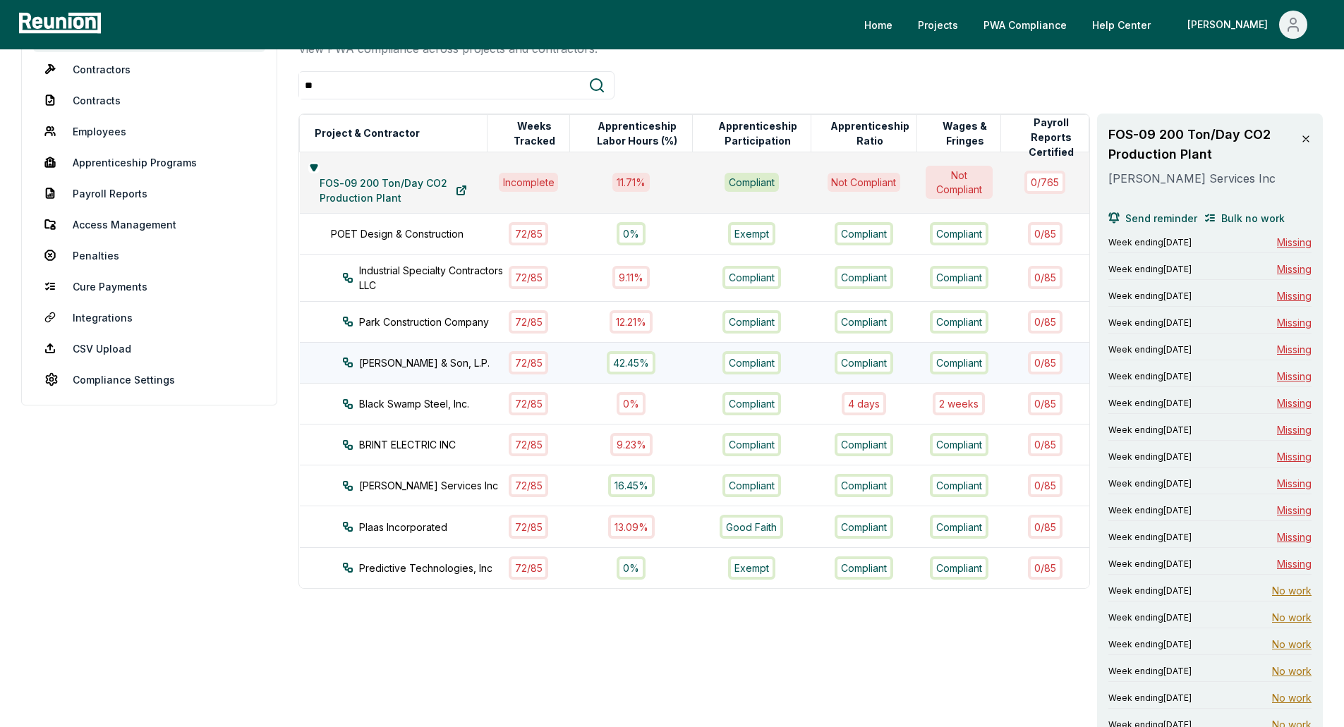
scroll to position [0, 0]
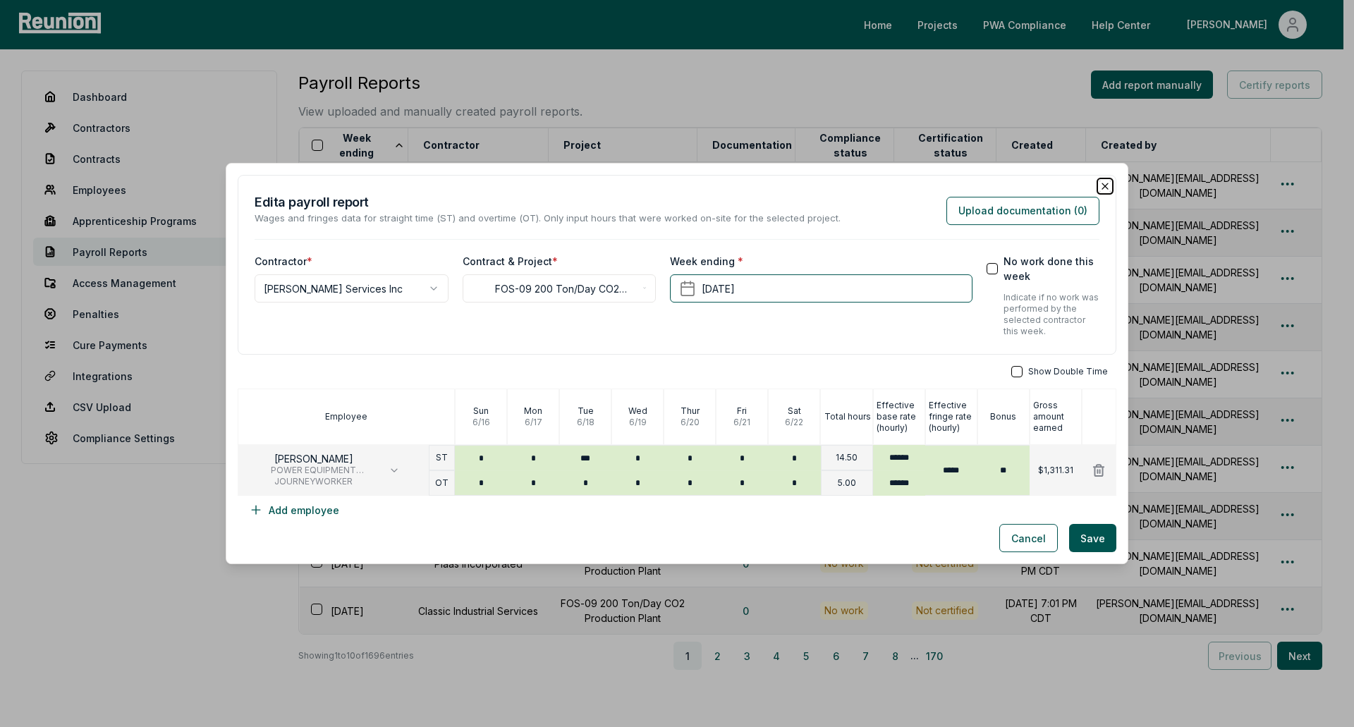
click at [1100, 187] on icon "button" at bounding box center [1105, 186] width 11 height 11
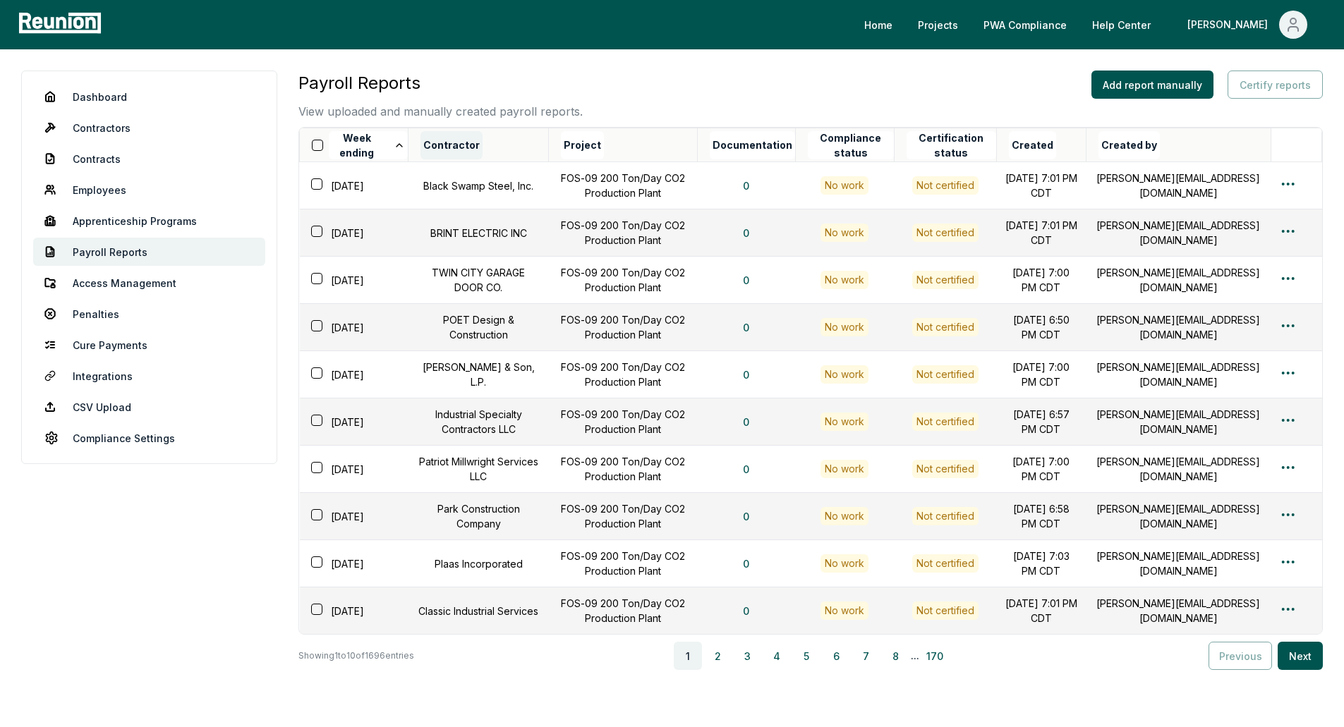
click at [446, 147] on button "Contractor" at bounding box center [451, 145] width 62 height 28
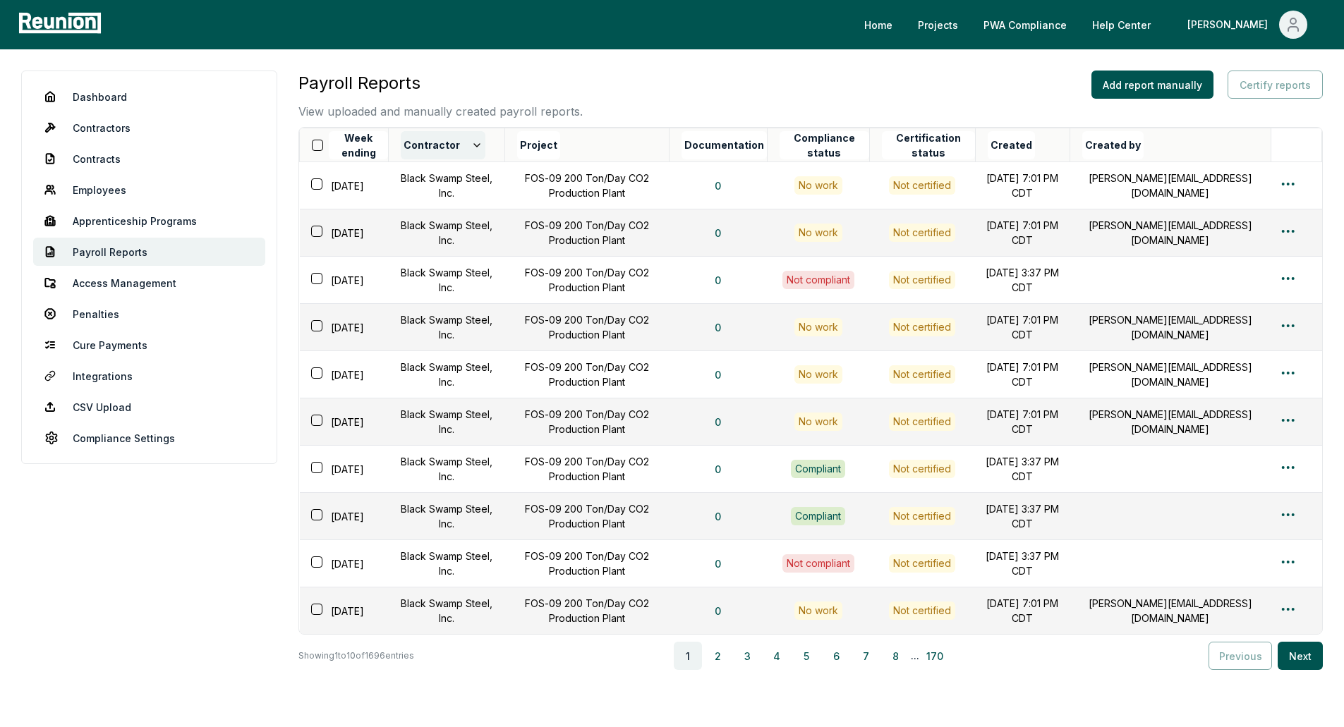
click at [477, 145] on icon at bounding box center [477, 145] width 6 height 3
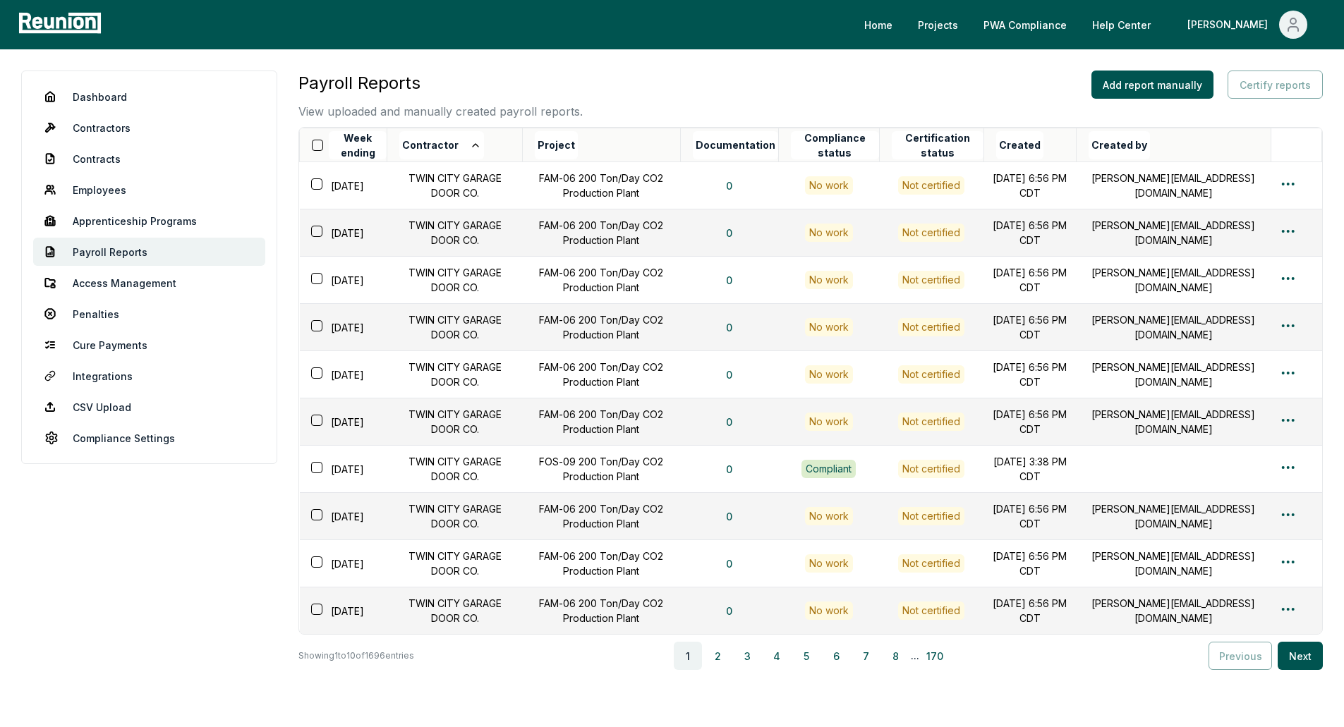
click at [477, 145] on icon at bounding box center [475, 145] width 11 height 11
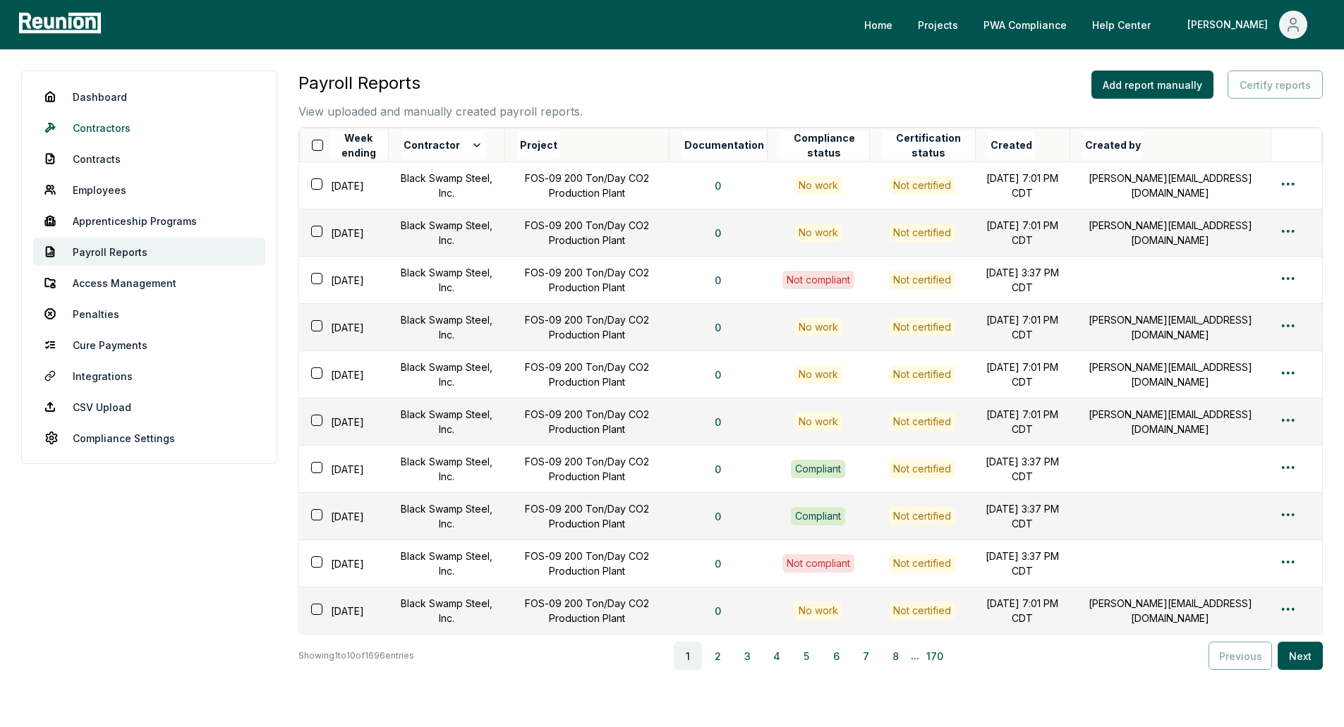
click at [128, 131] on link "Contractors" at bounding box center [149, 128] width 232 height 28
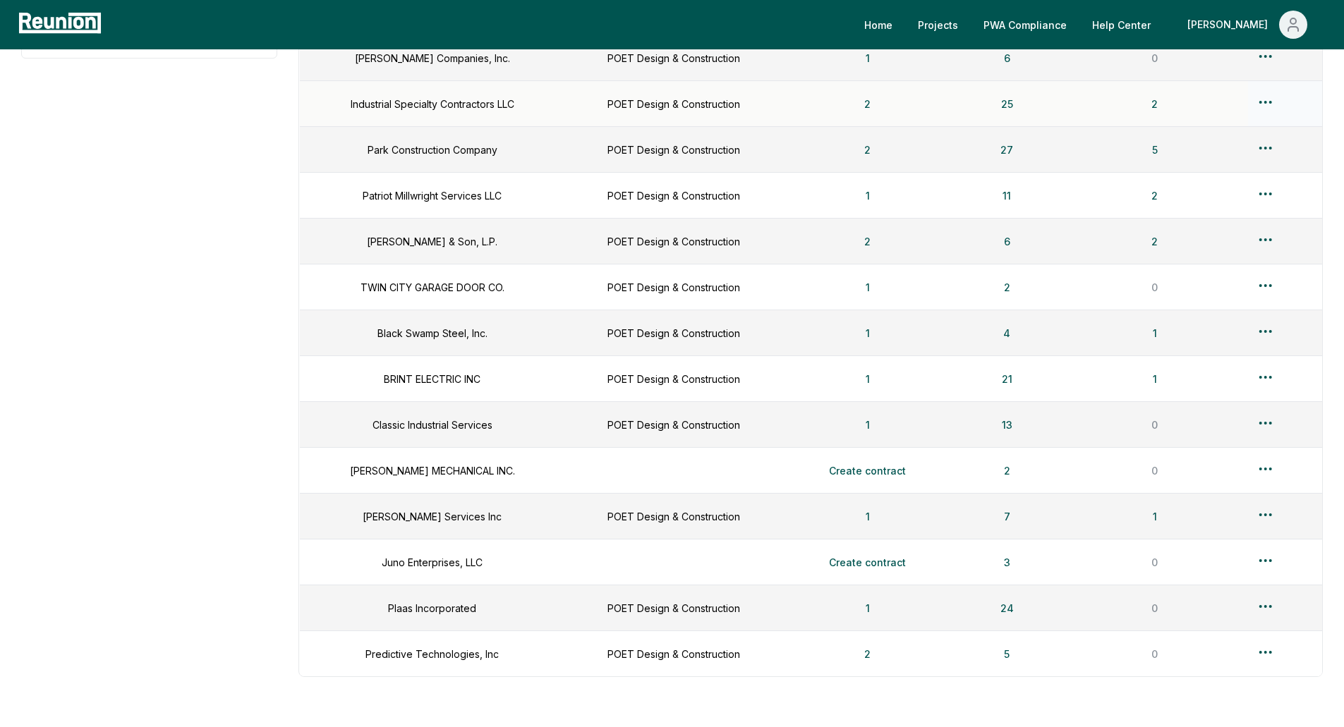
scroll to position [423, 0]
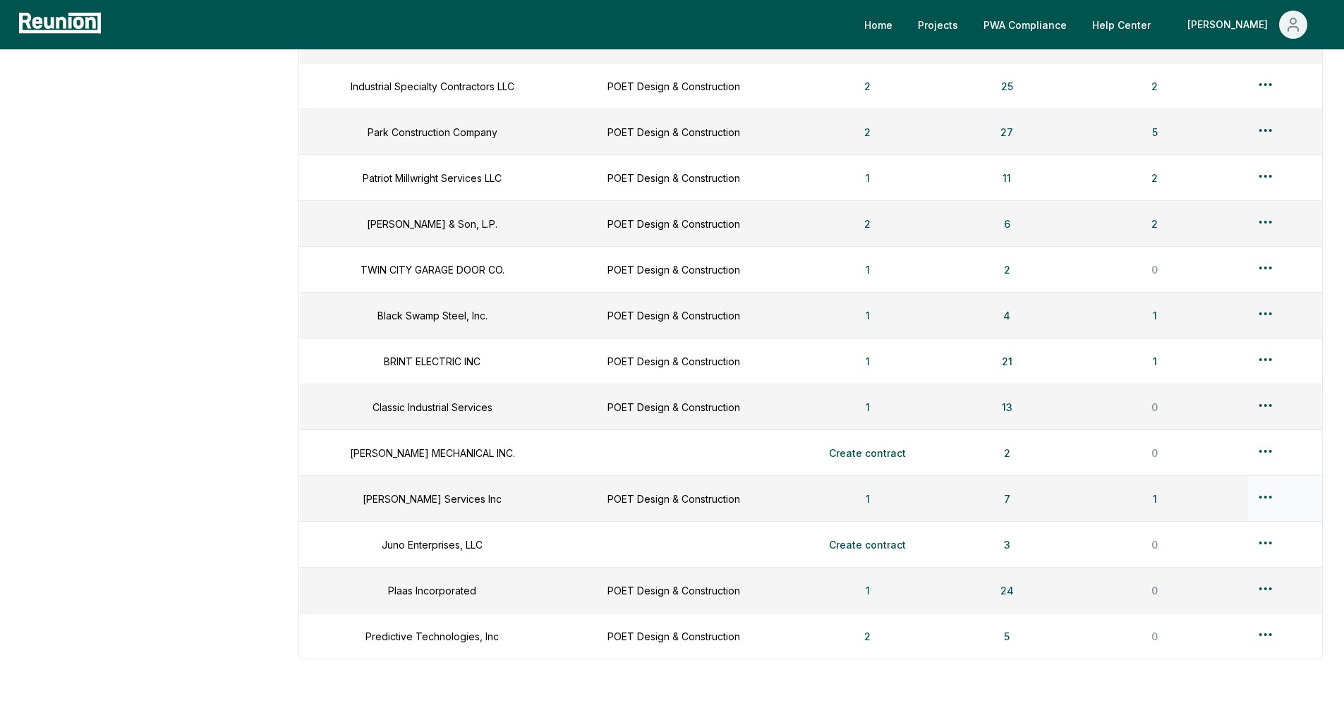
click at [1251, 490] on td at bounding box center [1285, 499] width 74 height 46
click at [1258, 494] on html "Please visit us on your desktop We're working on making our marketplace mobile-…" at bounding box center [677, 185] width 1354 height 1217
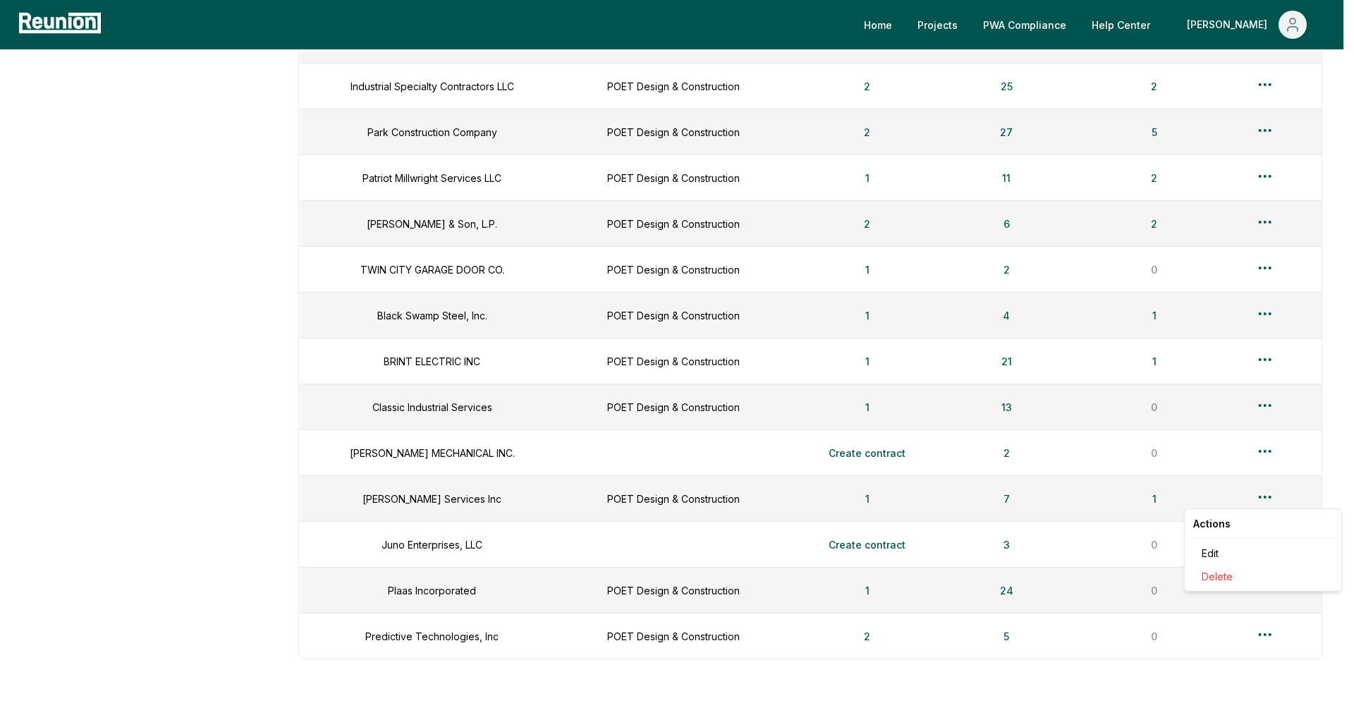
click at [1256, 492] on html "Please visit us on your desktop We're working on making our marketplace mobile-…" at bounding box center [677, 185] width 1354 height 1217
click at [1257, 496] on html "Please visit us on your desktop We're working on making our marketplace mobile-…" at bounding box center [677, 185] width 1354 height 1217
click at [1223, 543] on div "Edit" at bounding box center [1263, 553] width 134 height 23
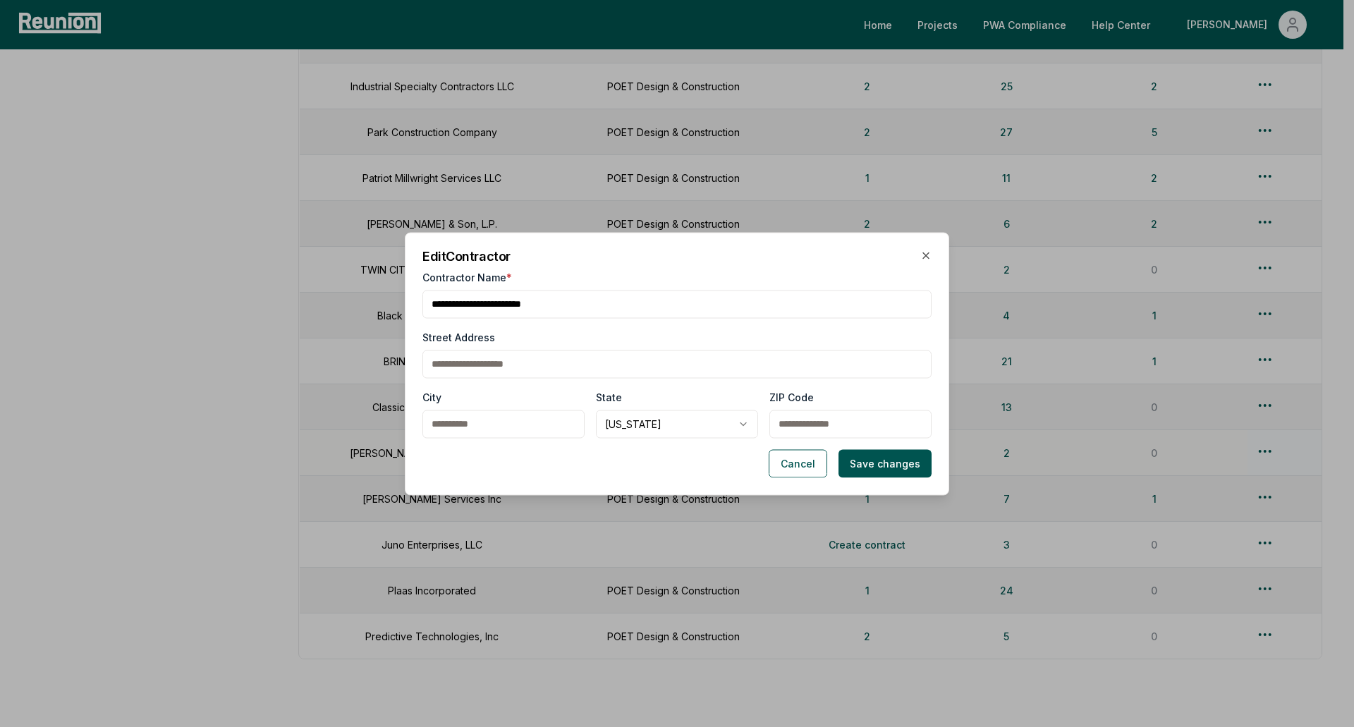
click at [790, 469] on button "Cancel" at bounding box center [798, 463] width 59 height 28
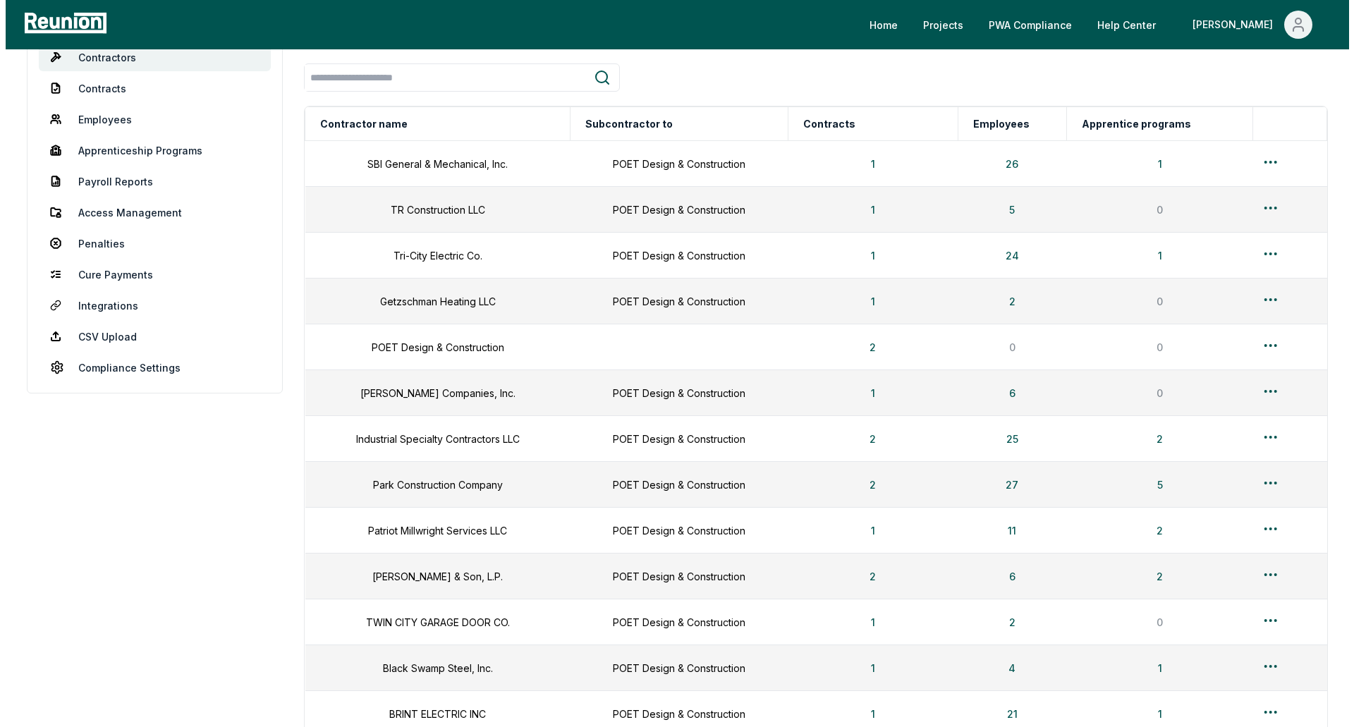
scroll to position [0, 0]
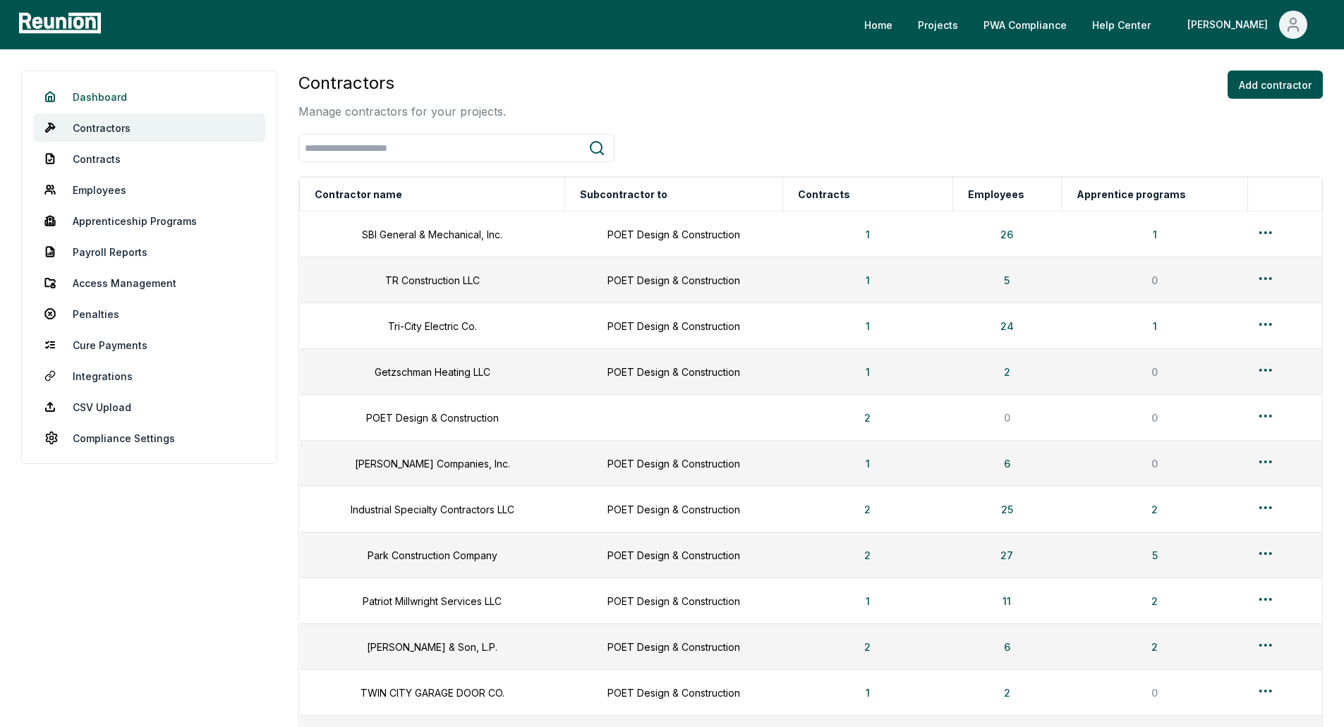
click at [182, 97] on link "Dashboard" at bounding box center [149, 97] width 232 height 28
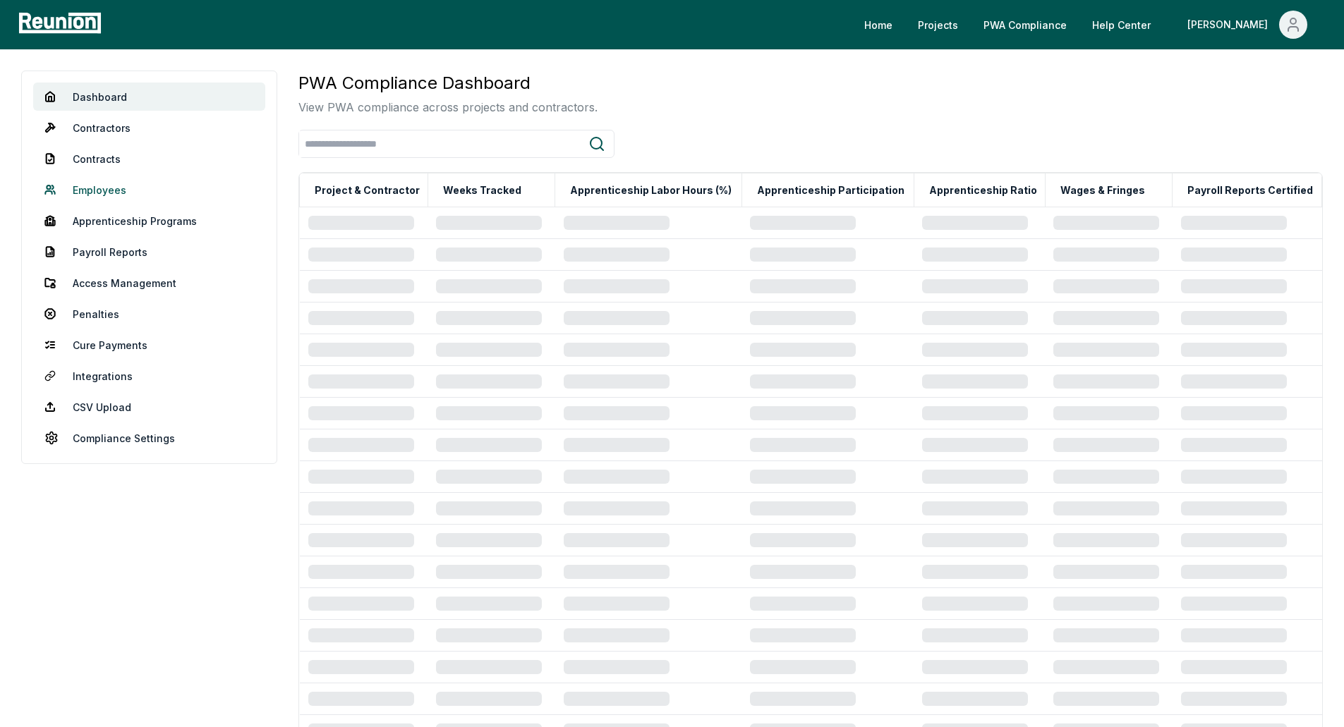
click at [151, 183] on link "Employees" at bounding box center [149, 190] width 232 height 28
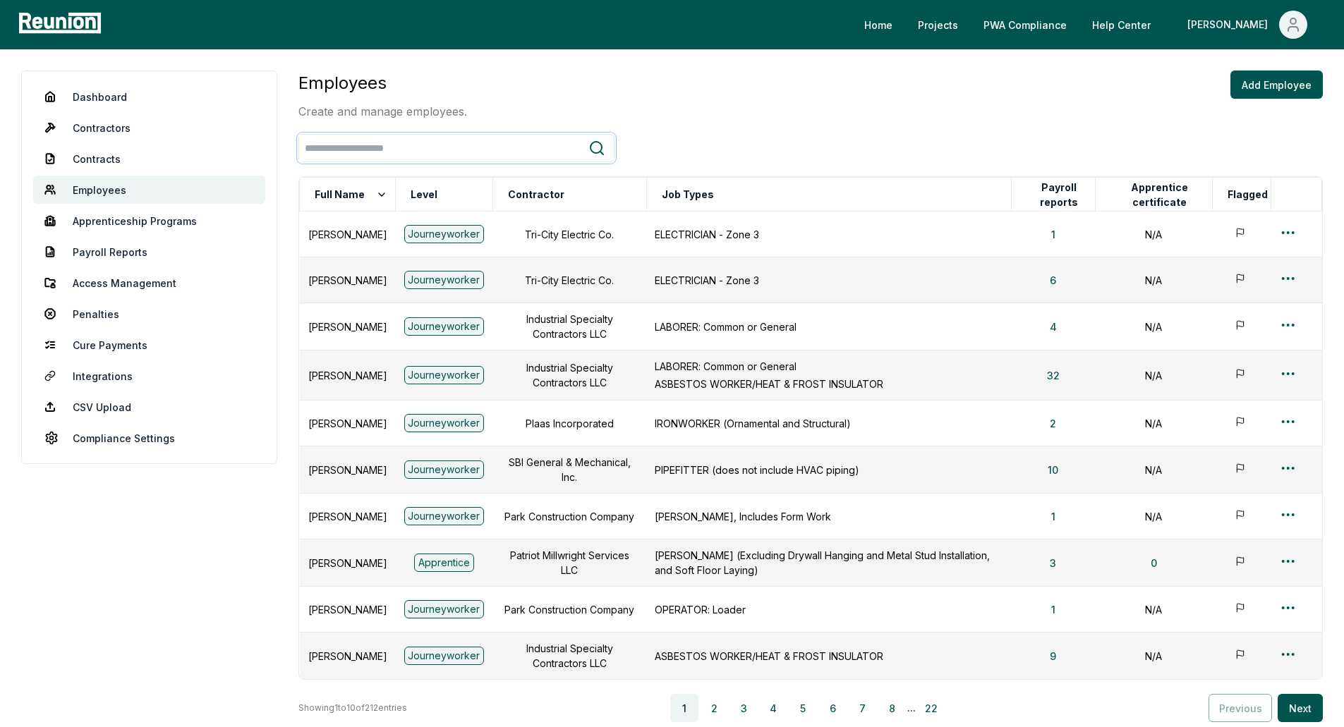
click at [460, 150] on input "search" at bounding box center [443, 148] width 289 height 26
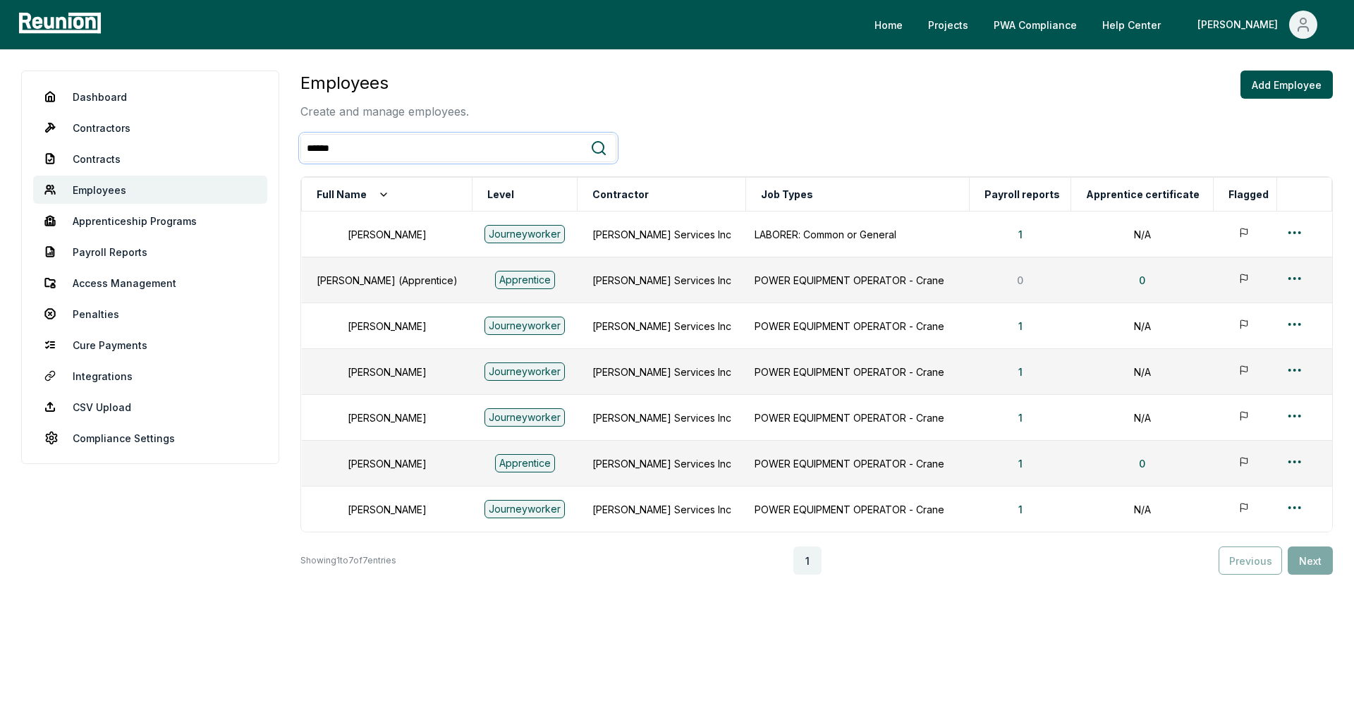
type input "******"
click at [1027, 237] on button "1" at bounding box center [1020, 234] width 27 height 28
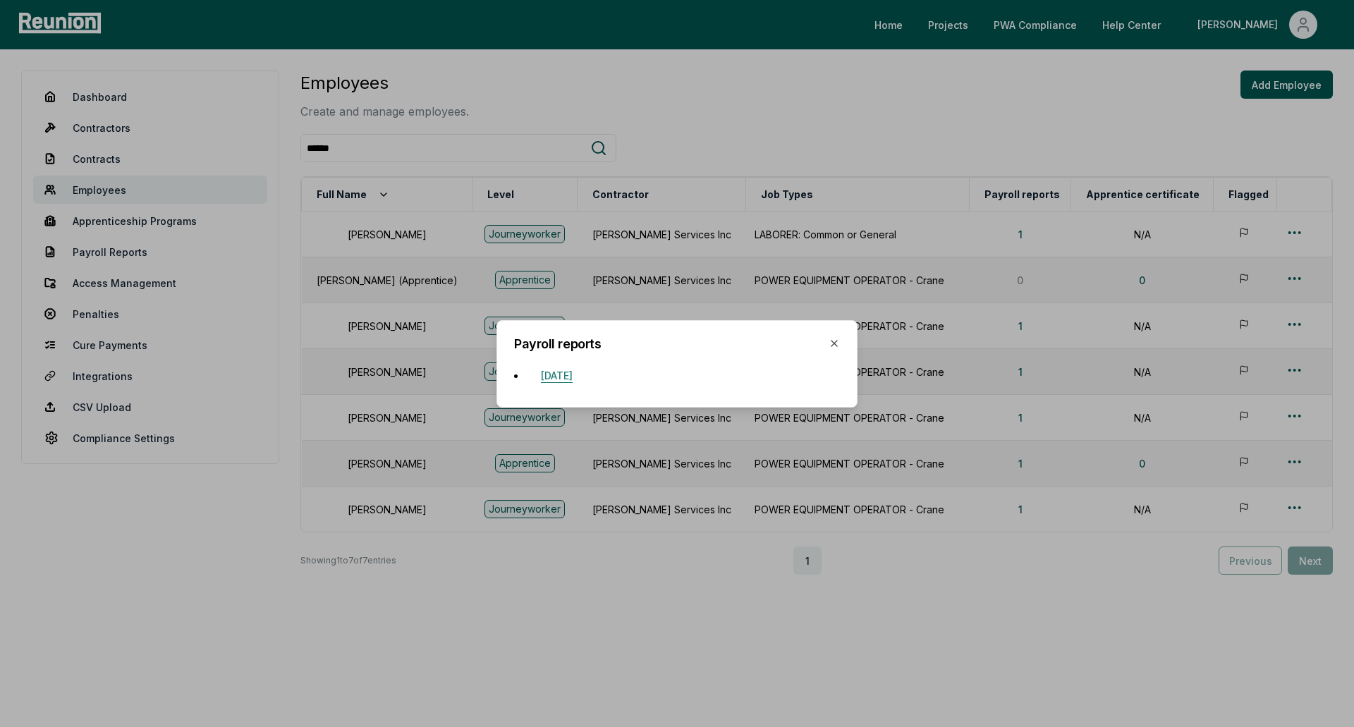
click at [564, 372] on button "June 15, 2024" at bounding box center [557, 376] width 54 height 28
click at [835, 339] on icon "button" at bounding box center [834, 343] width 11 height 11
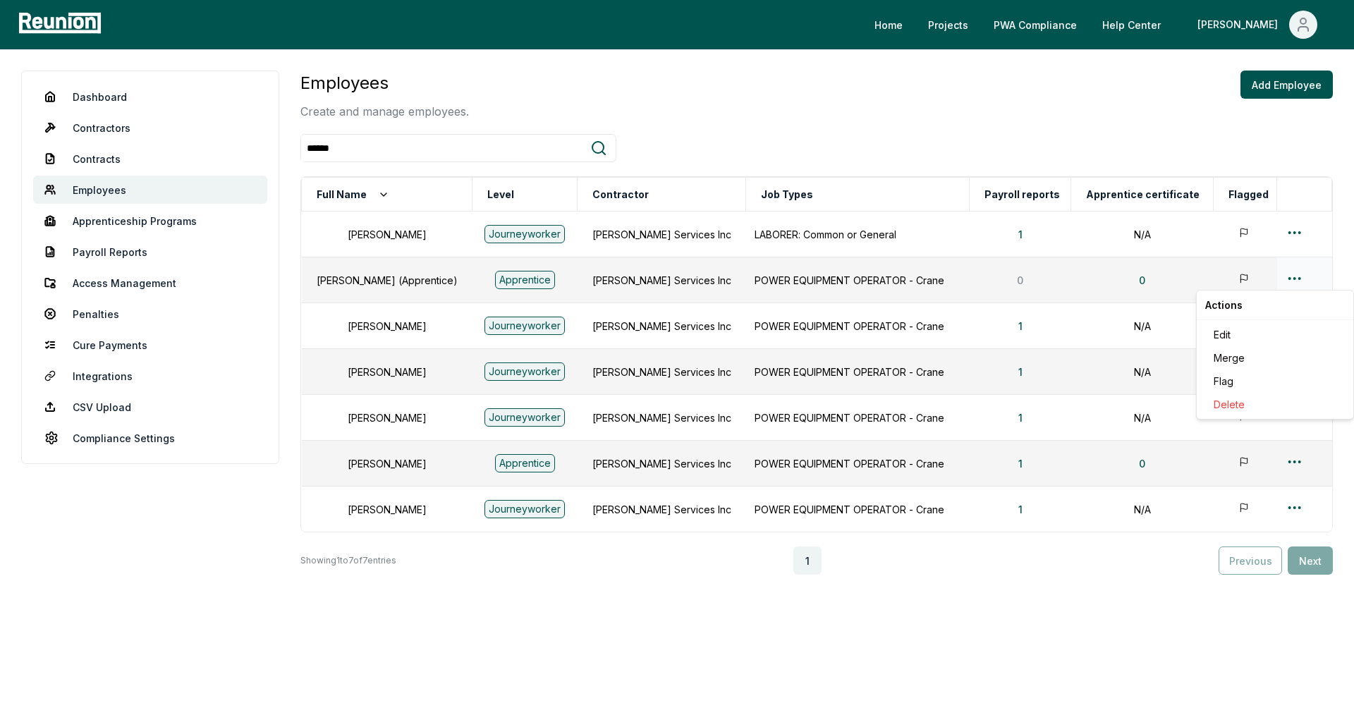
click at [1294, 281] on html "Please visit us on your desktop We're working on making our marketplace mobile-…" at bounding box center [677, 363] width 1354 height 727
click at [1295, 239] on html "Please visit us on your desktop We're working on making our marketplace mobile-…" at bounding box center [677, 363] width 1354 height 727
click at [1296, 232] on html "Please visit us on your desktop We're working on making our marketplace mobile-…" at bounding box center [677, 363] width 1354 height 727
click at [1235, 310] on div "Merge" at bounding box center [1275, 311] width 134 height 23
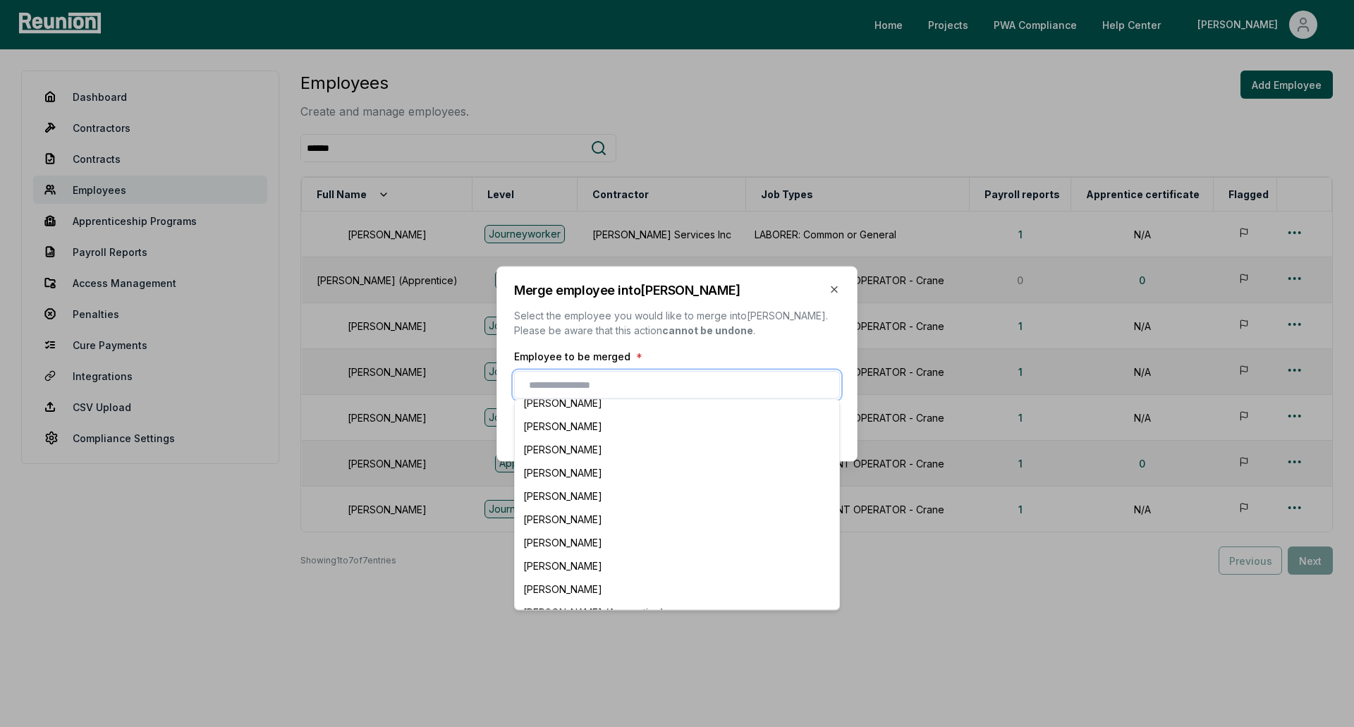
scroll to position [1129, 0]
click at [675, 536] on div "DONALD BOWMAN (Apprentice)" at bounding box center [677, 541] width 319 height 23
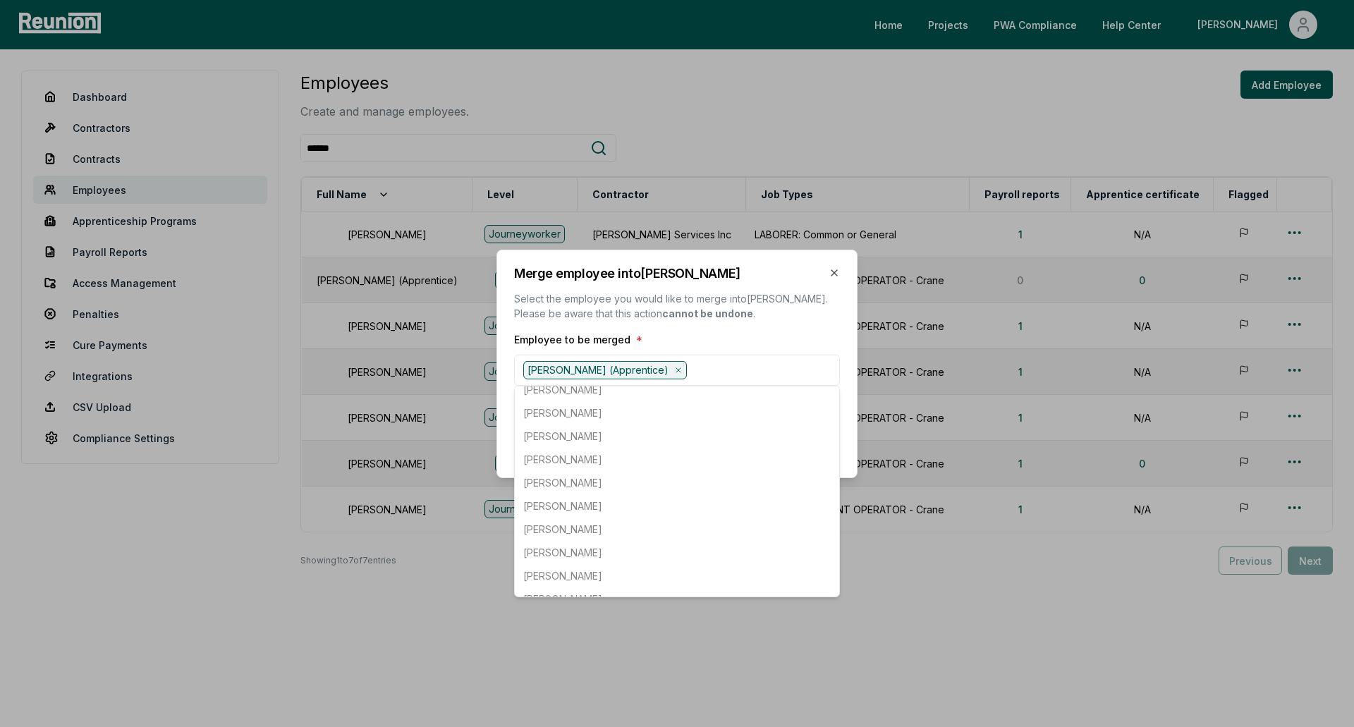
click at [785, 317] on div "Merge employee into DONALD BOWMAN Select the employee you would like to merge i…" at bounding box center [677, 363] width 361 height 229
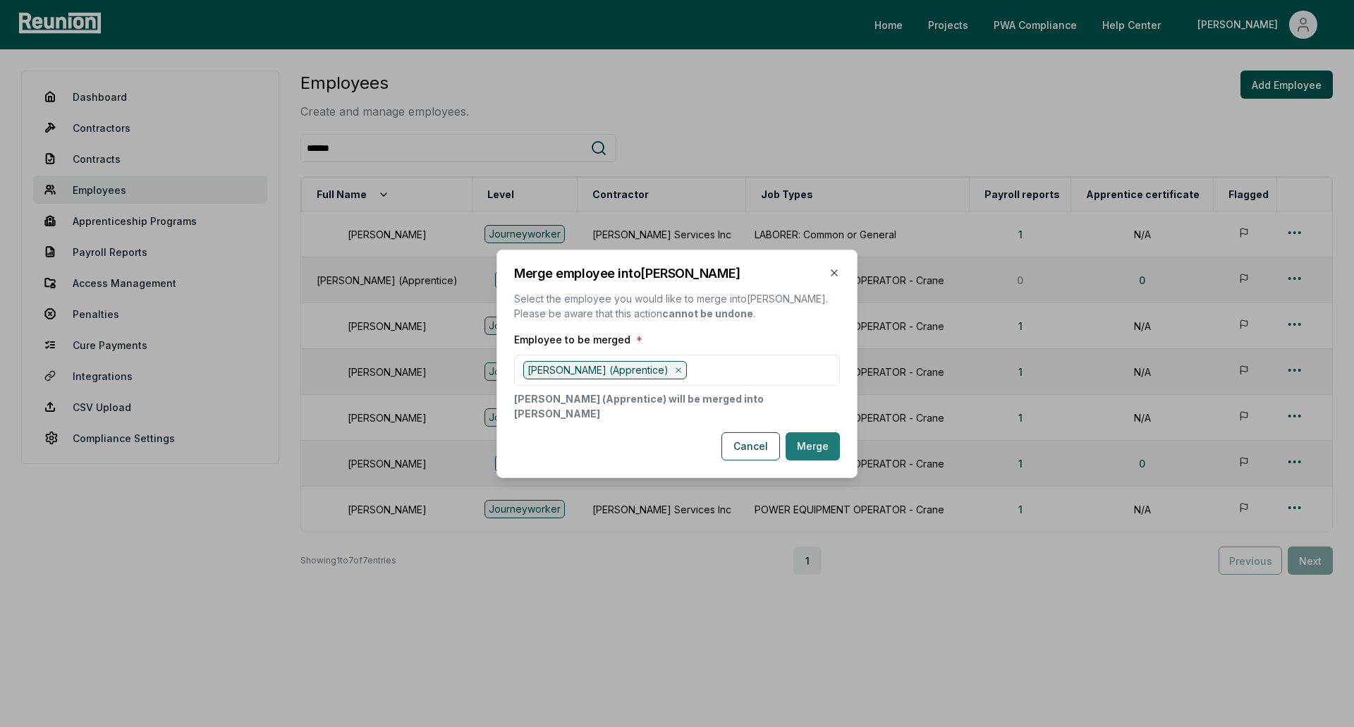
click at [801, 447] on button "Merge" at bounding box center [813, 446] width 54 height 28
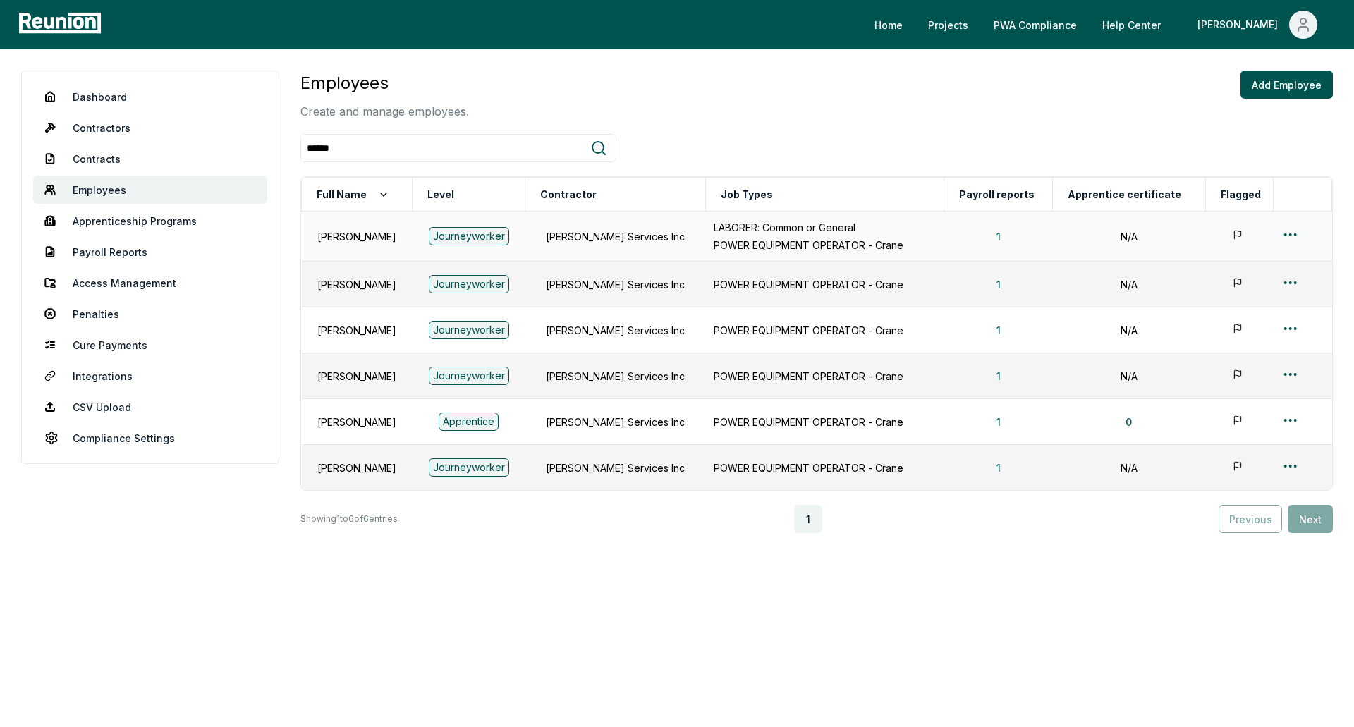
click at [1283, 233] on html "Please visit us on your desktop We're working on making our marketplace mobile-…" at bounding box center [677, 363] width 1354 height 727
click at [1231, 288] on div "Edit" at bounding box center [1275, 290] width 134 height 23
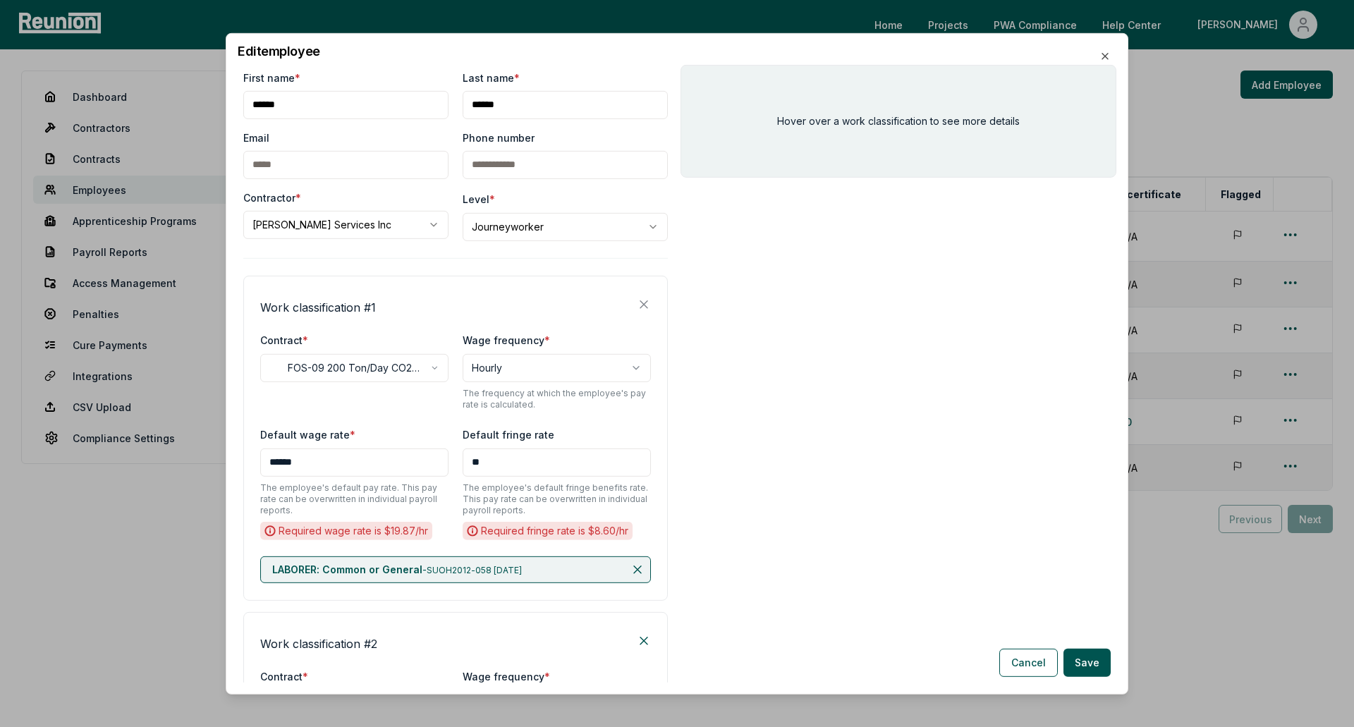
click at [546, 232] on body "Please visit us on your desktop We're working on making our marketplace mobile-…" at bounding box center [677, 363] width 1354 height 727
select select "**********"
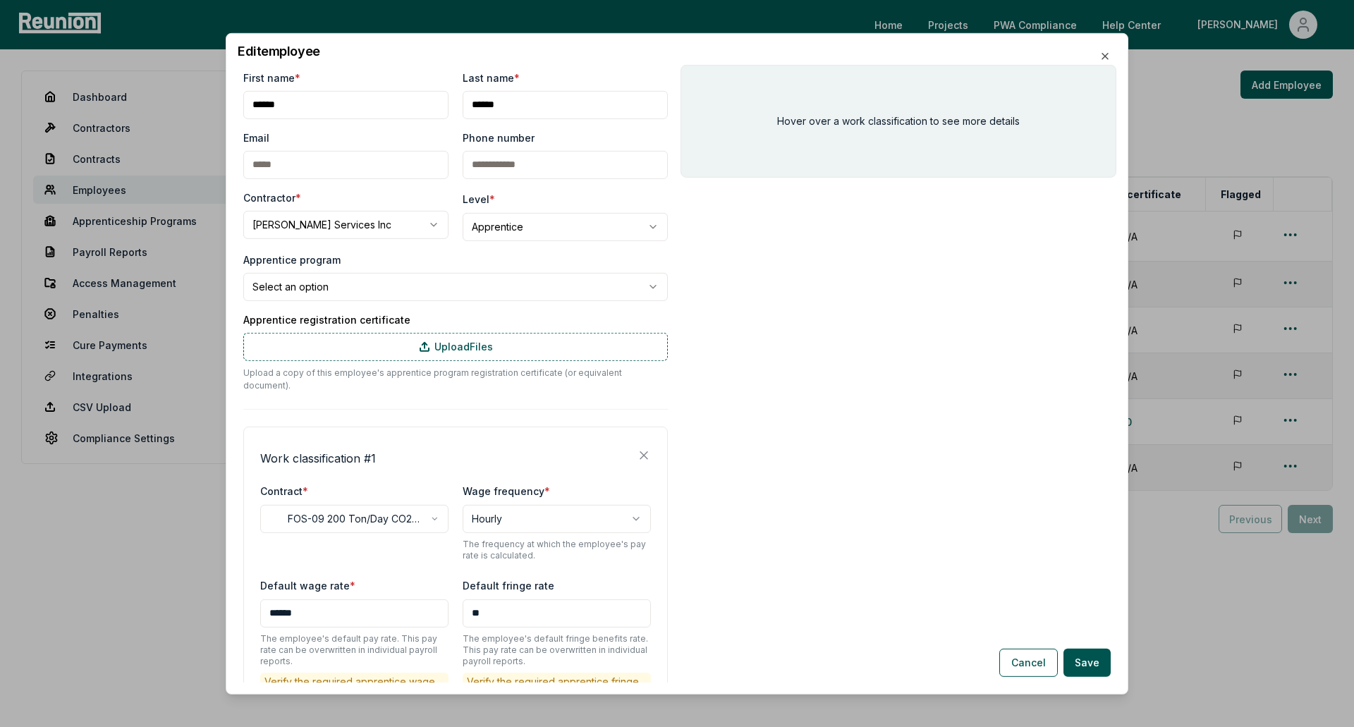
click at [449, 284] on body "Please visit us on your desktop We're working on making our marketplace mobile-…" at bounding box center [677, 363] width 1354 height 727
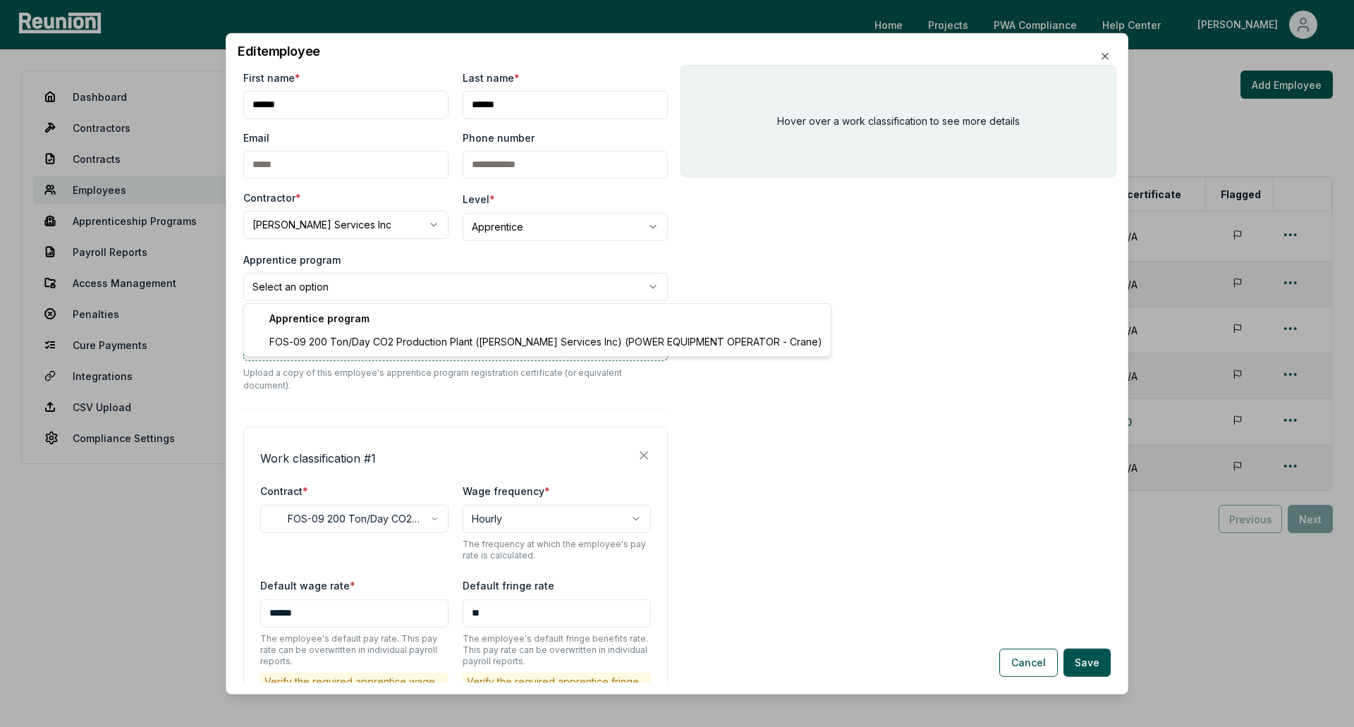
select select "**********"
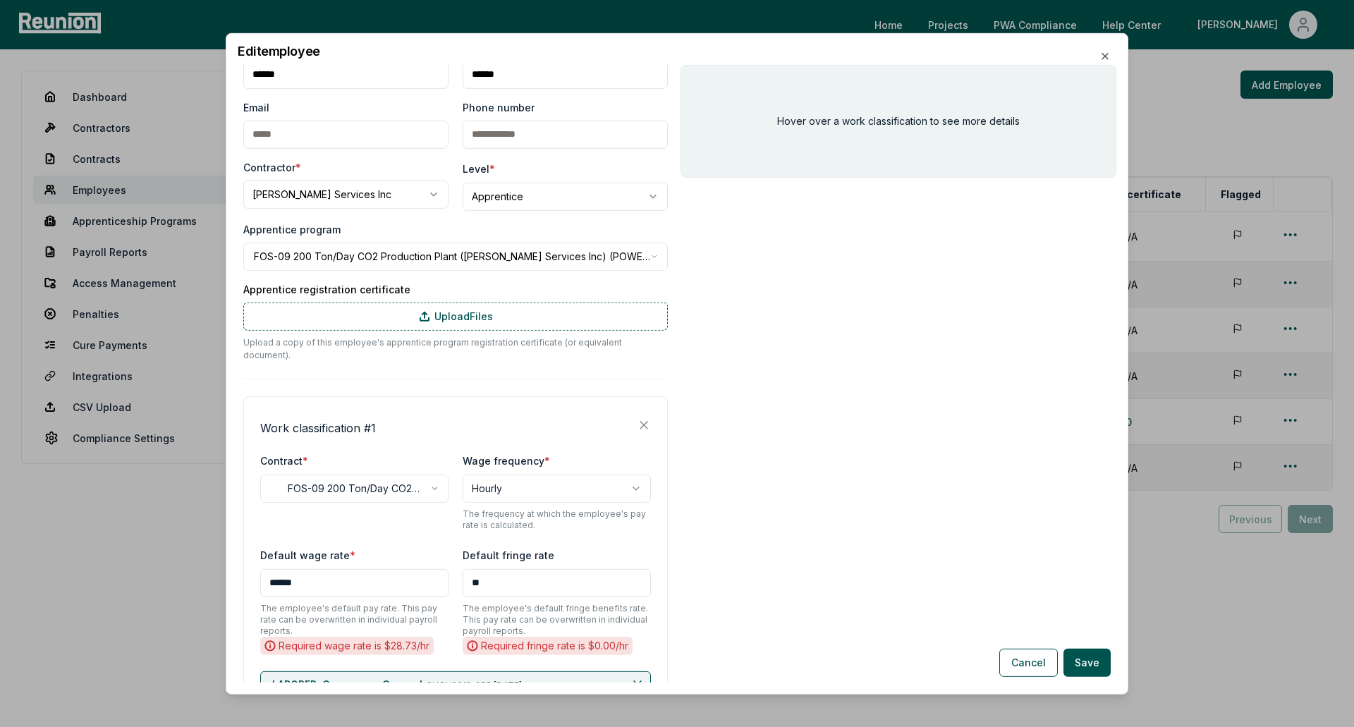
scroll to position [0, 0]
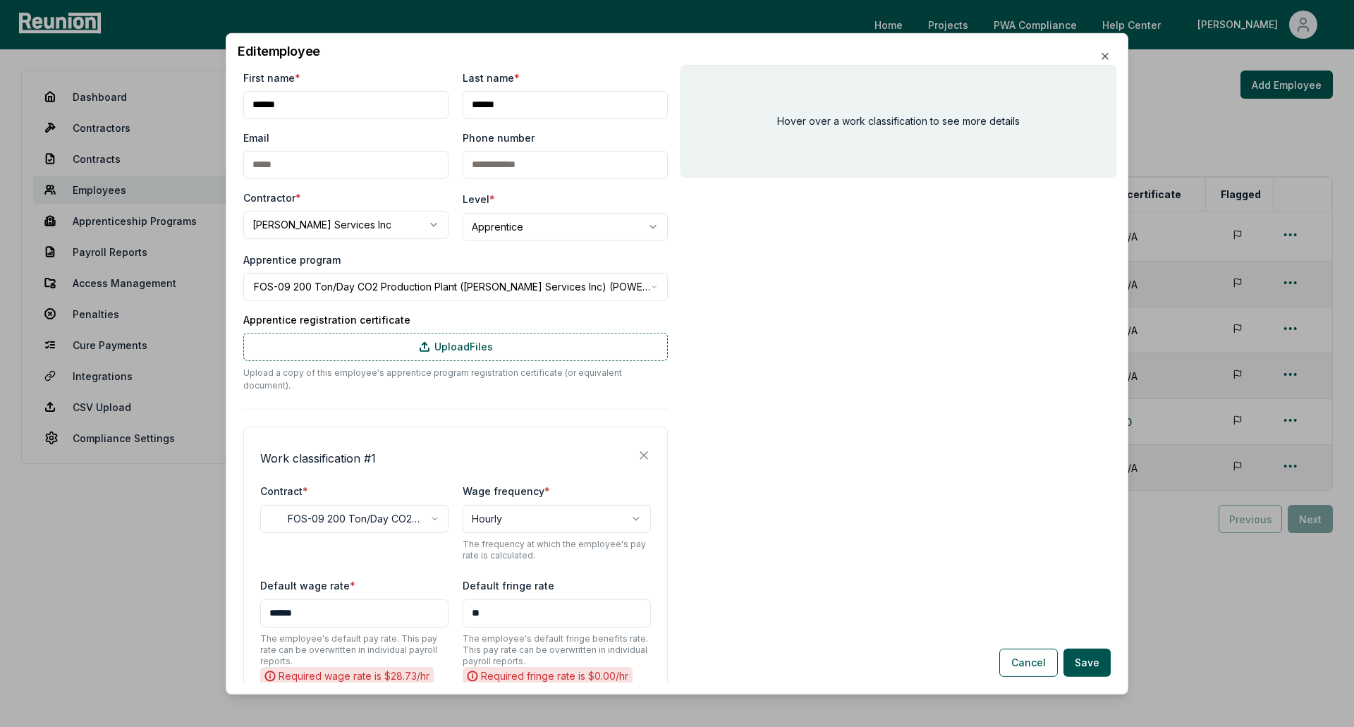
click at [351, 449] on h4 "Work classification # 1" at bounding box center [318, 457] width 116 height 17
click at [301, 485] on label "Contract *" at bounding box center [284, 491] width 48 height 12
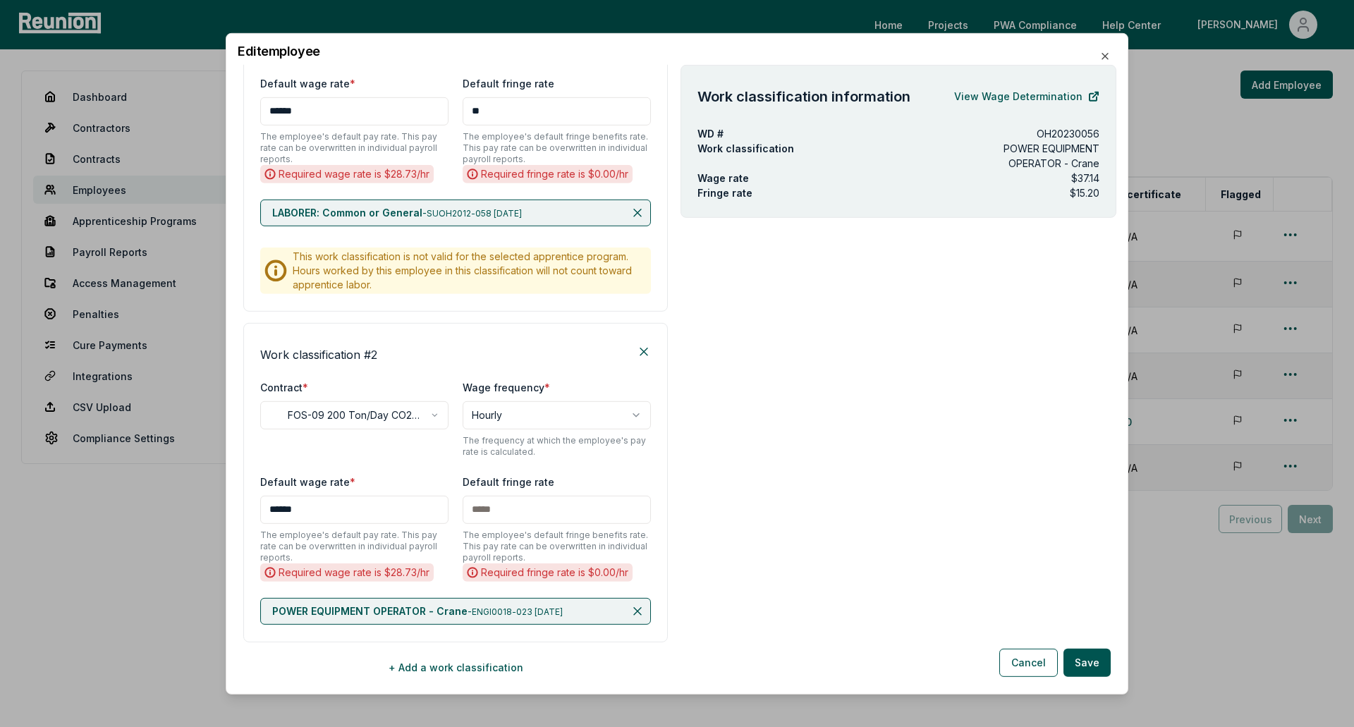
scroll to position [528, 0]
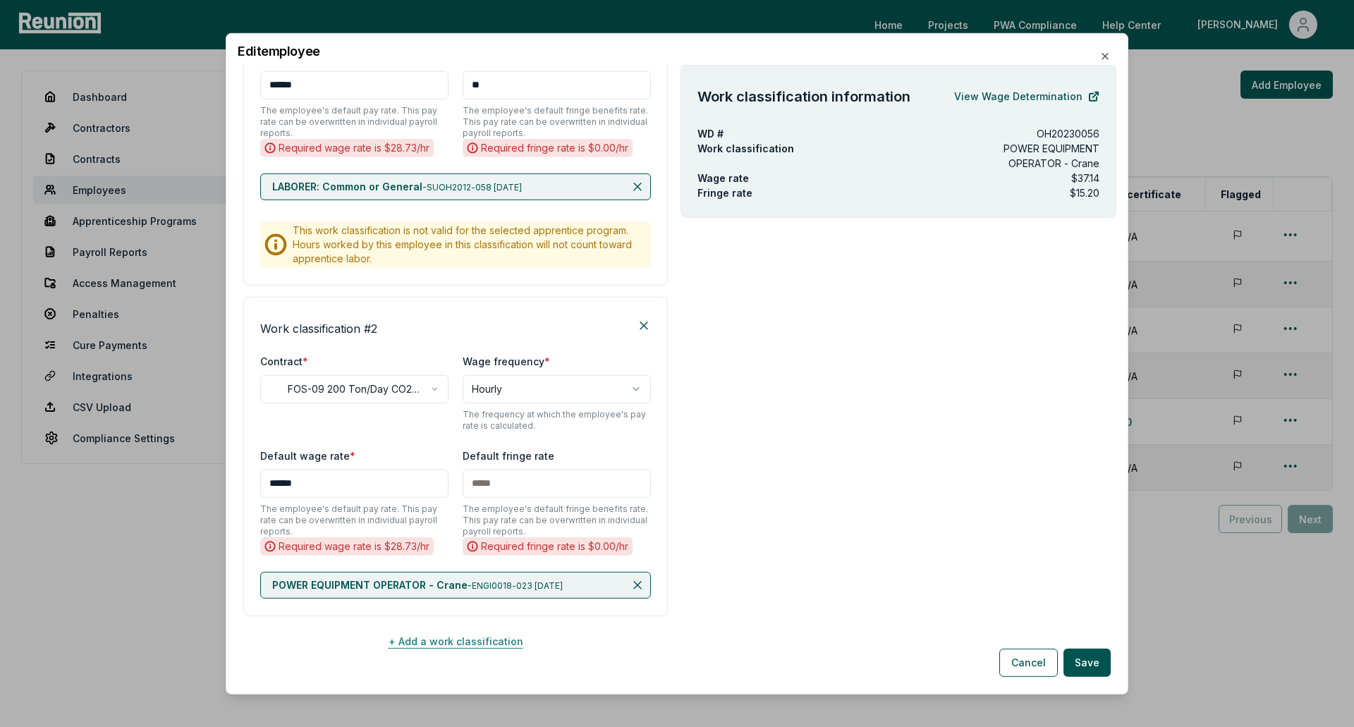
click at [425, 628] on button "+ Add a work classification" at bounding box center [455, 642] width 425 height 28
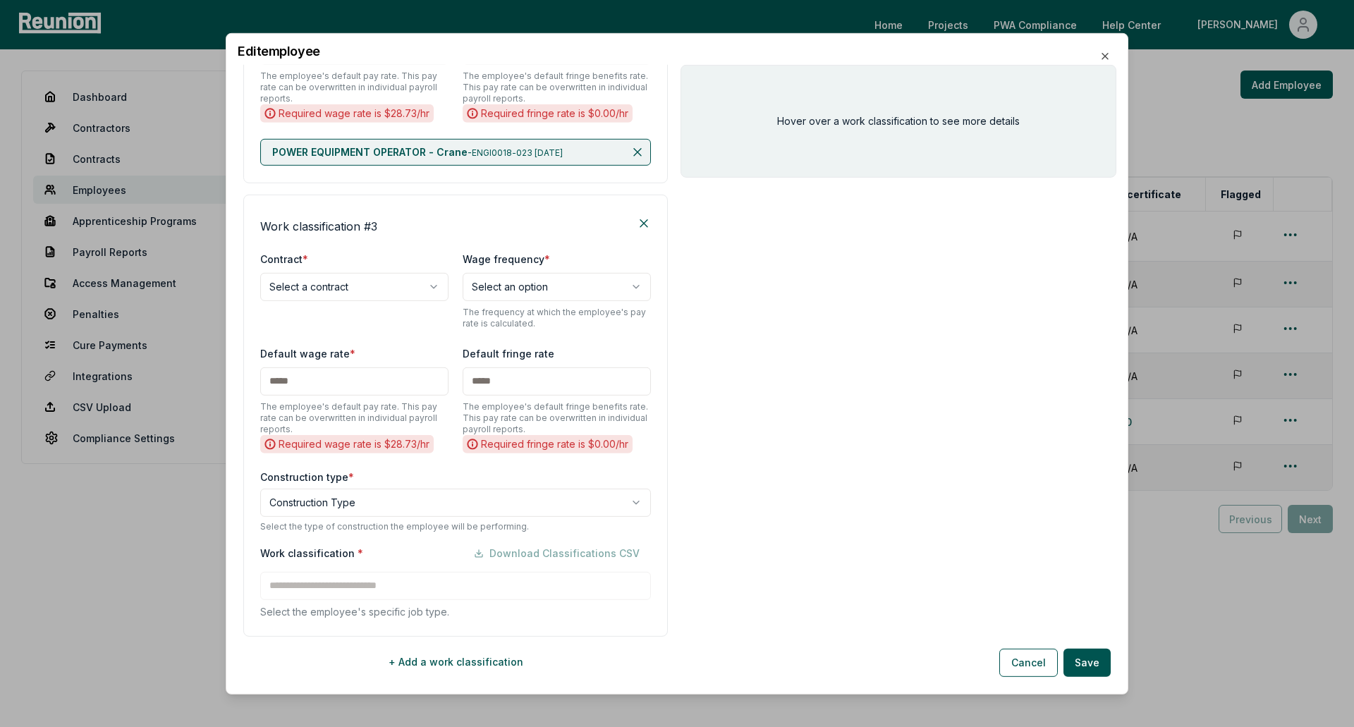
scroll to position [982, 0]
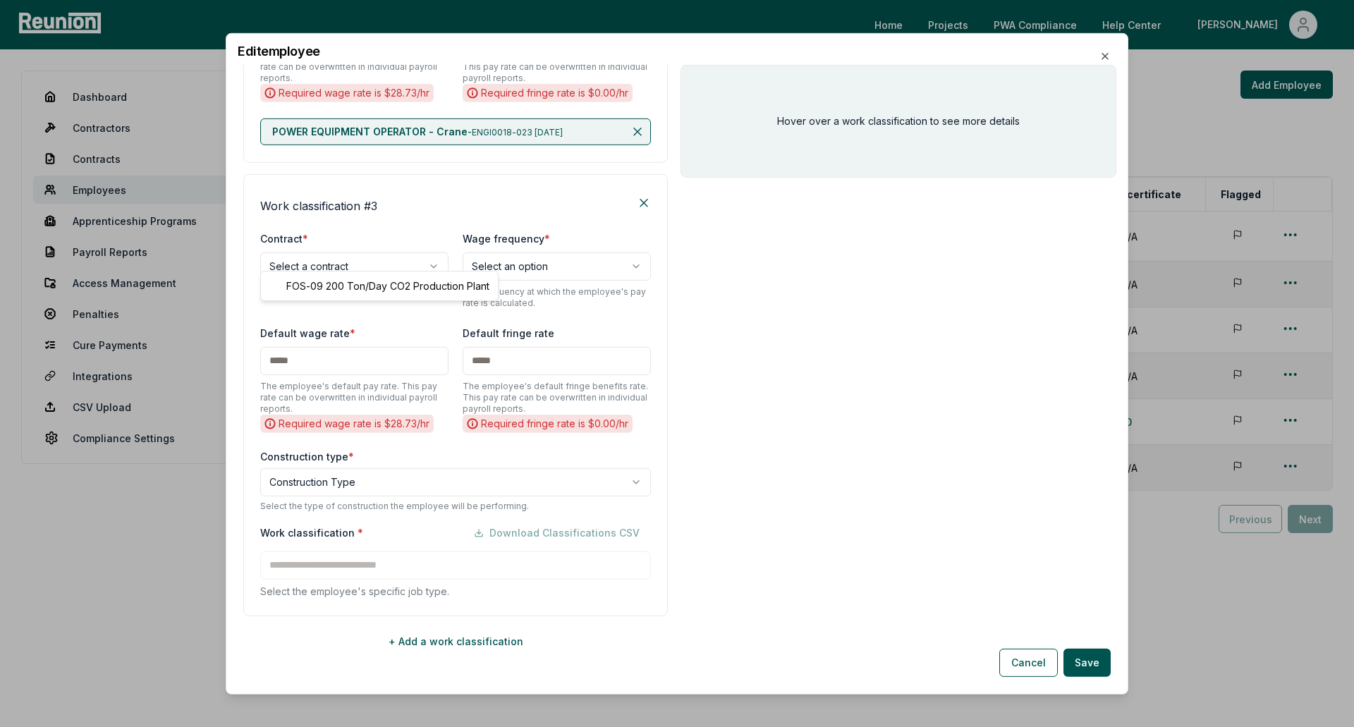
click at [364, 247] on body "Please visit us on your desktop We're working on making our marketplace mobile-…" at bounding box center [677, 363] width 1354 height 727
select select "**********"
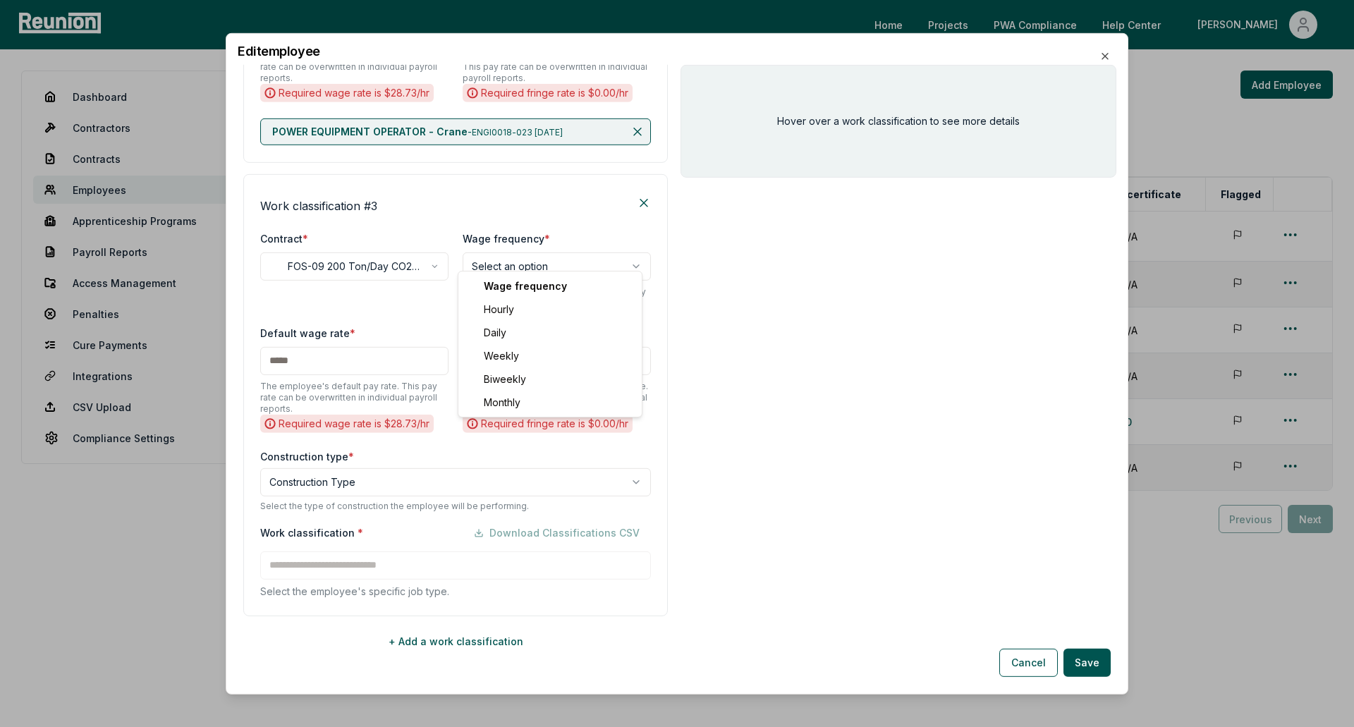
click at [485, 253] on body "Please visit us on your desktop We're working on making our marketplace mobile-…" at bounding box center [677, 363] width 1354 height 727
select select "******"
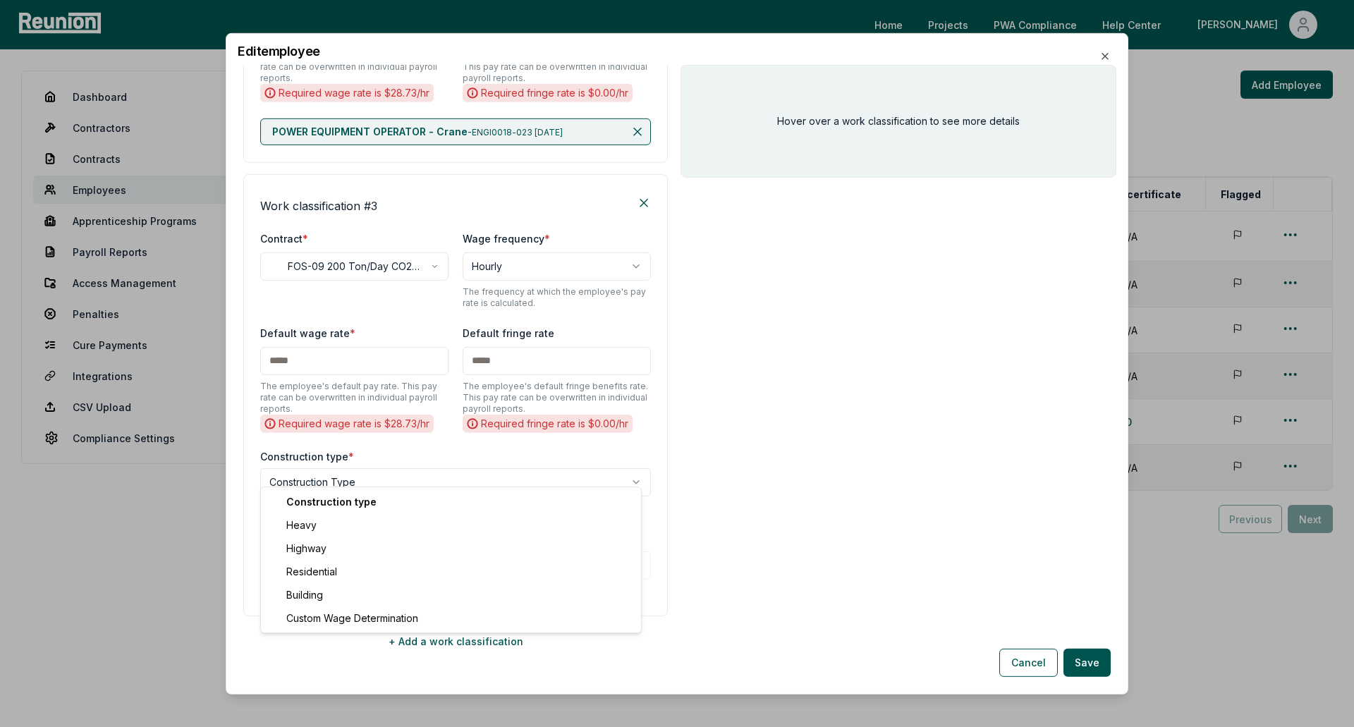
click at [396, 470] on body "Please visit us on your desktop We're working on making our marketplace mobile-…" at bounding box center [677, 363] width 1354 height 727
select select "********"
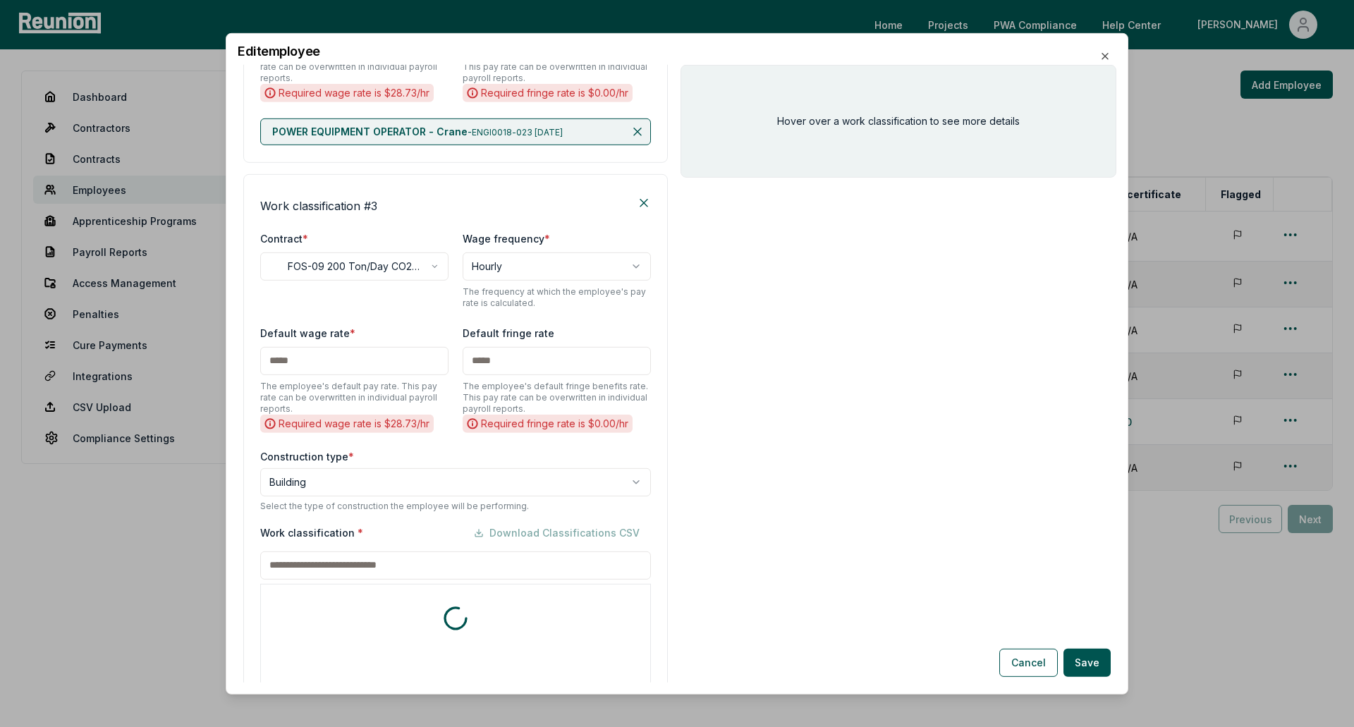
click at [376, 562] on div "Work classification * Download Classifications CSV * includes footnote * detail…" at bounding box center [455, 692] width 391 height 347
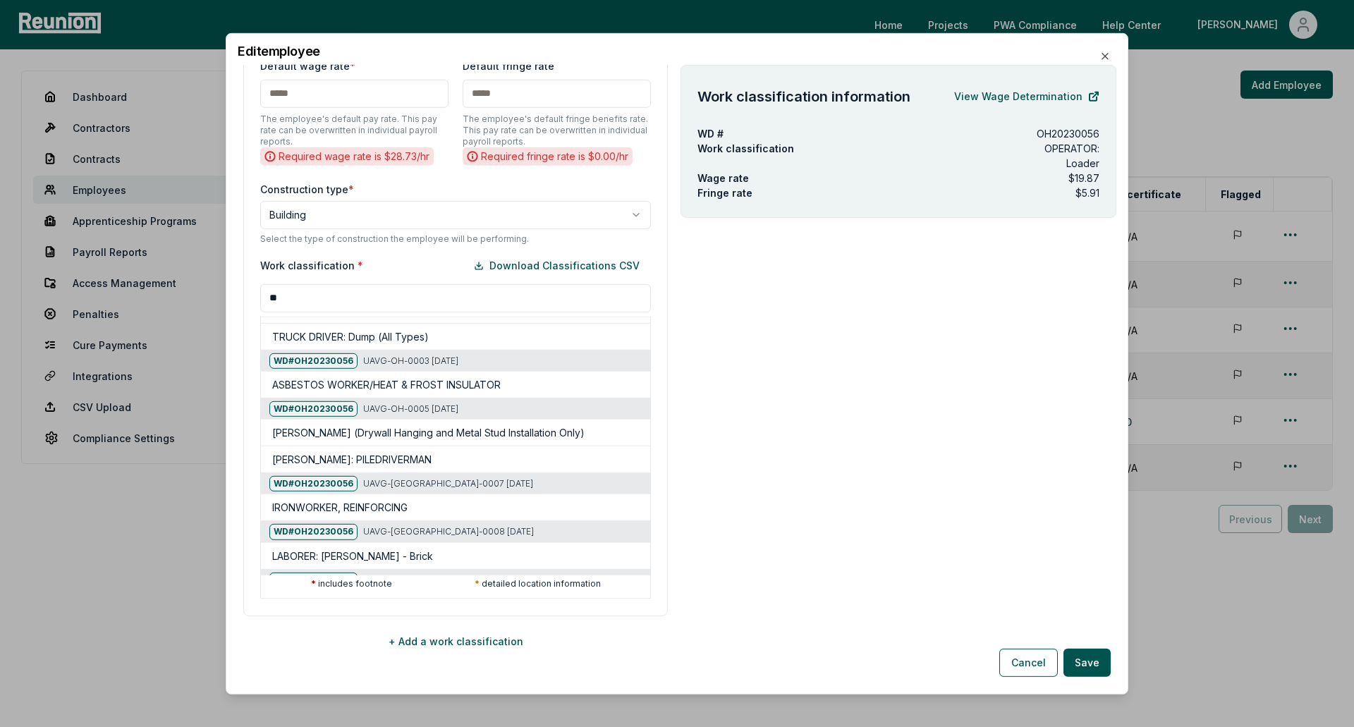
scroll to position [0, 0]
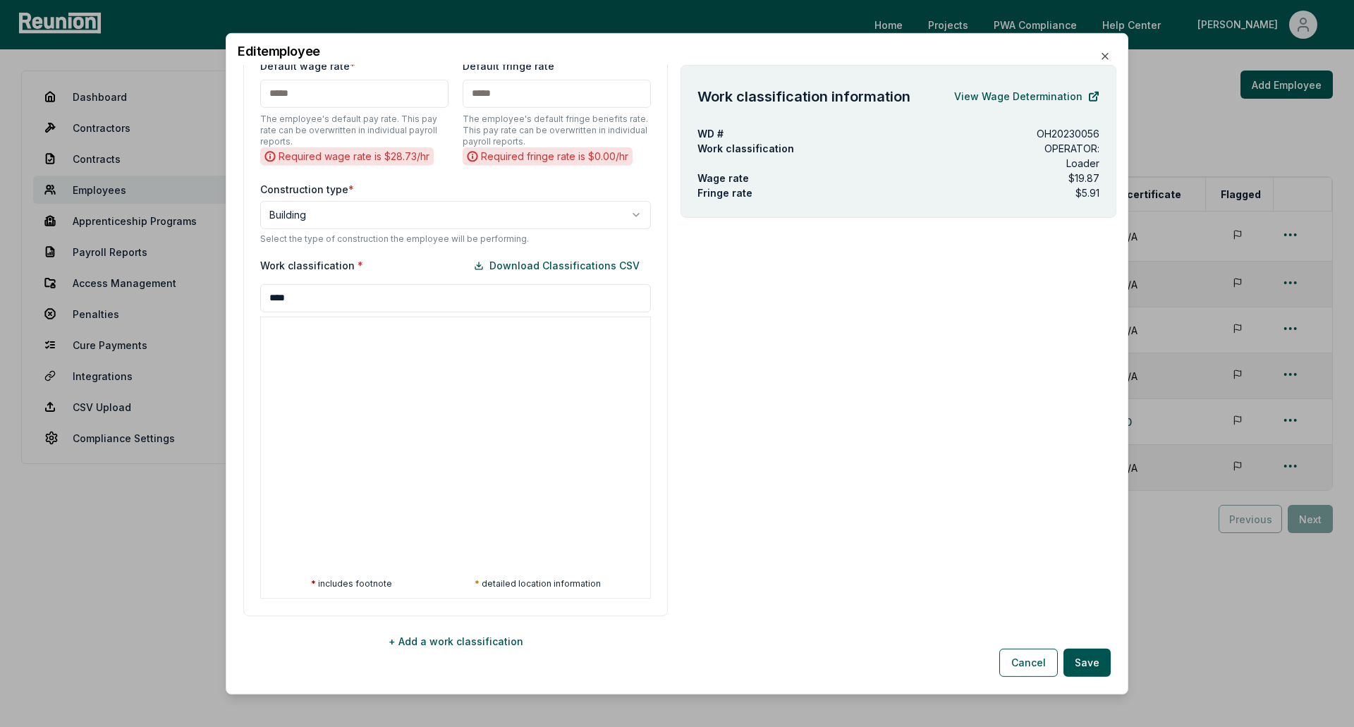
type input "****"
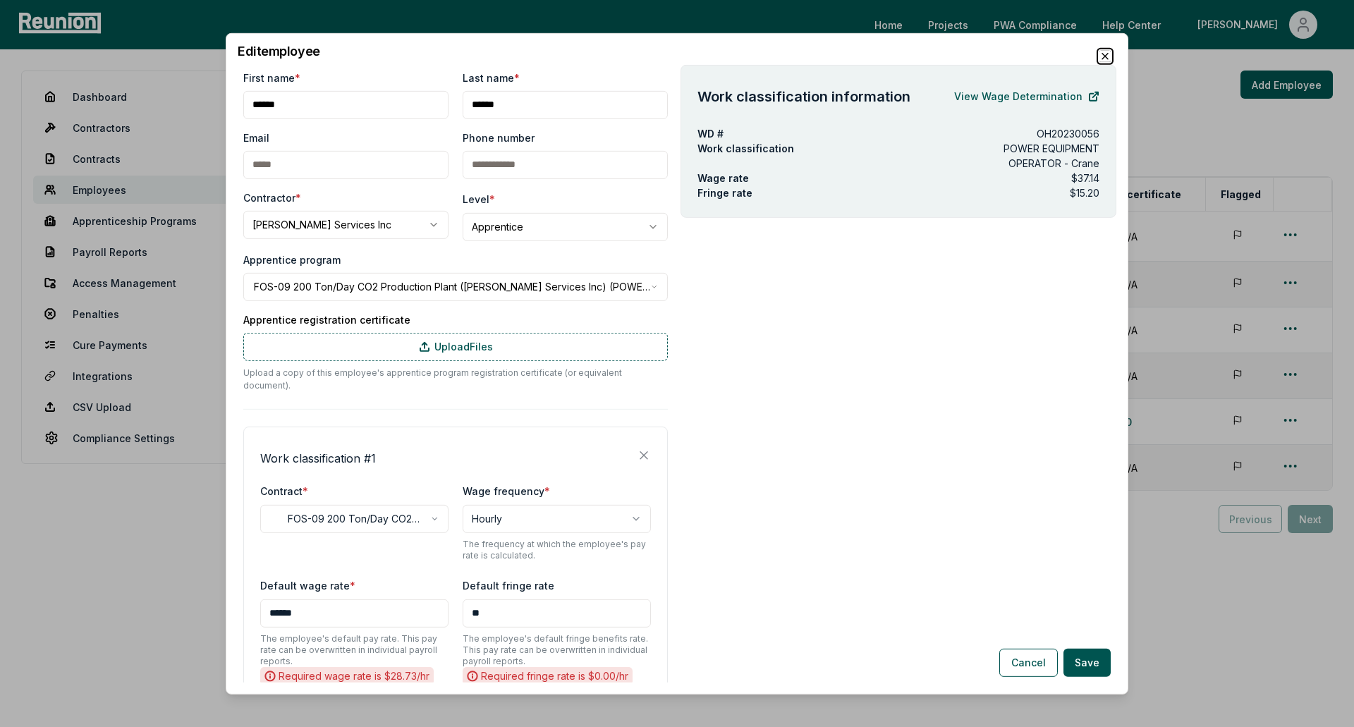
click at [1107, 56] on icon "button" at bounding box center [1105, 55] width 11 height 11
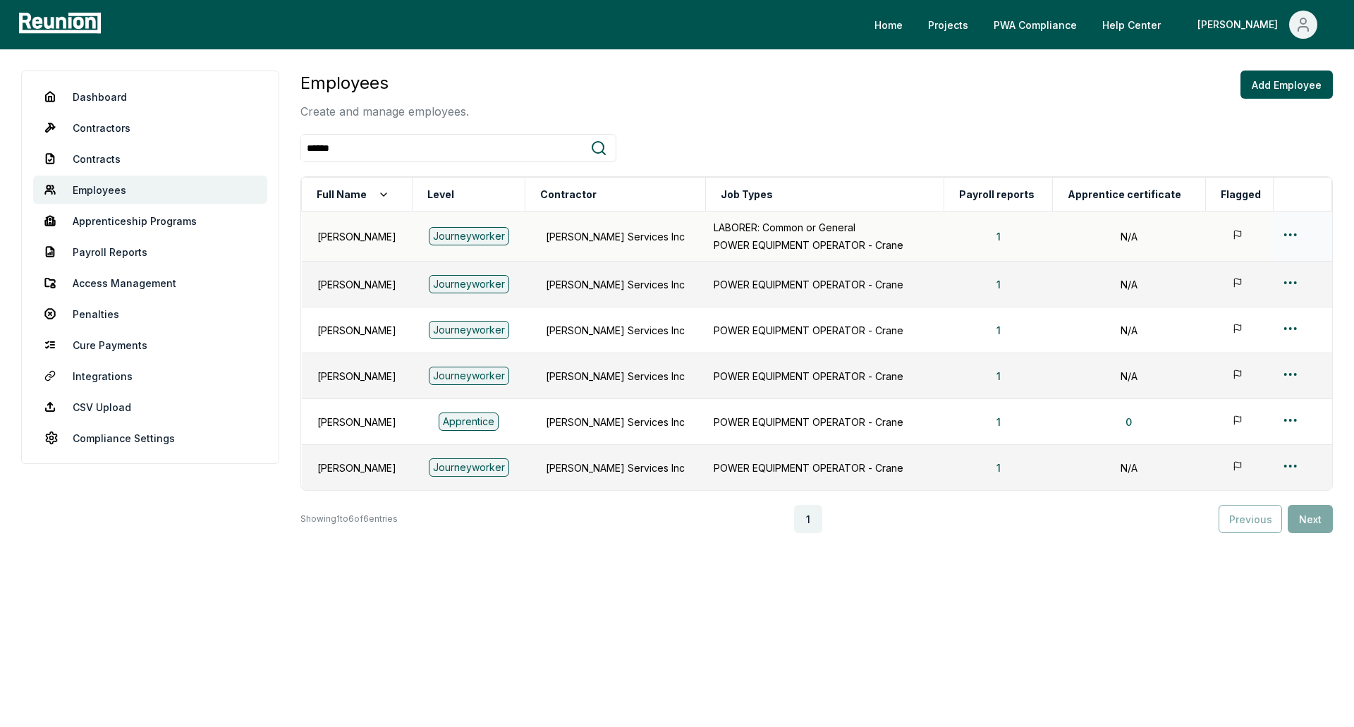
click at [487, 234] on div "Journeyworker" at bounding box center [469, 236] width 80 height 18
click at [628, 241] on td "Jeffer Crane Services Inc" at bounding box center [615, 237] width 181 height 50
click at [1289, 420] on html "Please visit us on your desktop We're working on making our marketplace mobile-…" at bounding box center [677, 363] width 1354 height 727
click at [1282, 240] on html "Please visit us on your desktop We're working on making our marketplace mobile-…" at bounding box center [677, 363] width 1354 height 727
click at [1284, 232] on html "Please visit us on your desktop We're working on making our marketplace mobile-…" at bounding box center [677, 363] width 1354 height 727
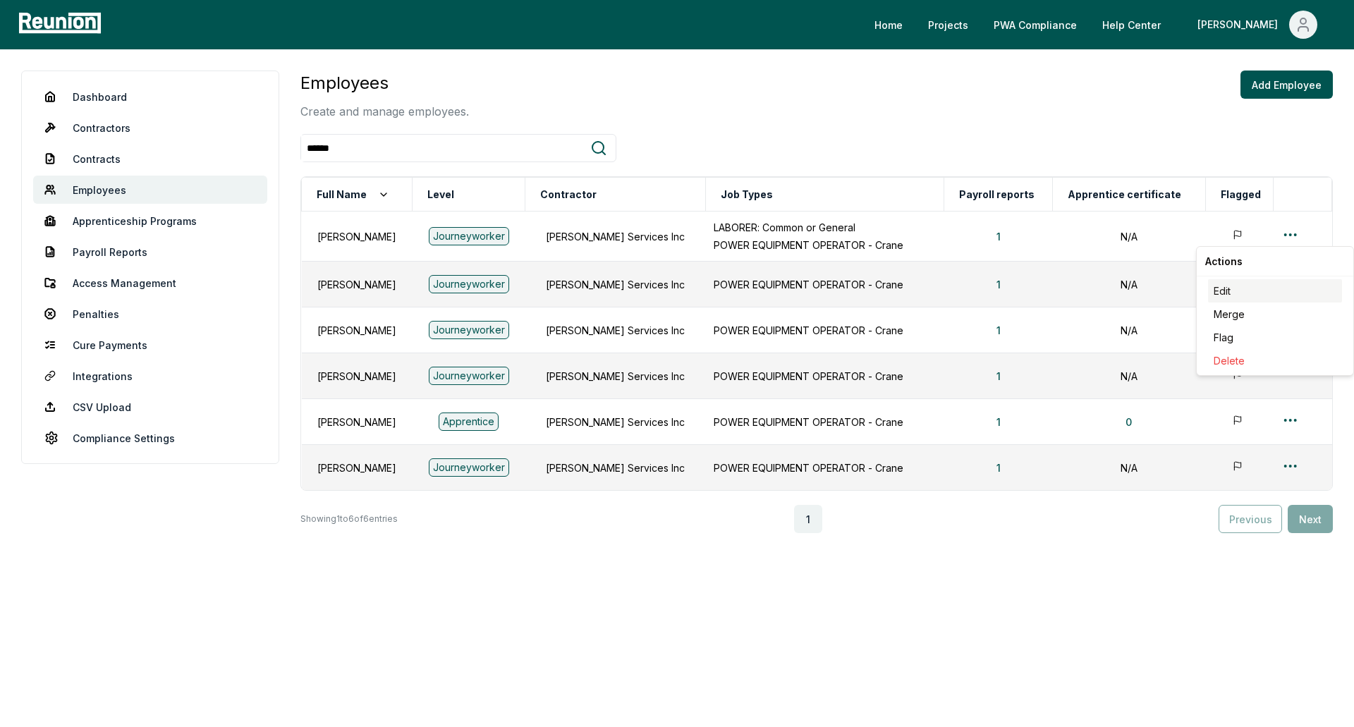
click at [1239, 292] on div "Edit" at bounding box center [1275, 290] width 134 height 23
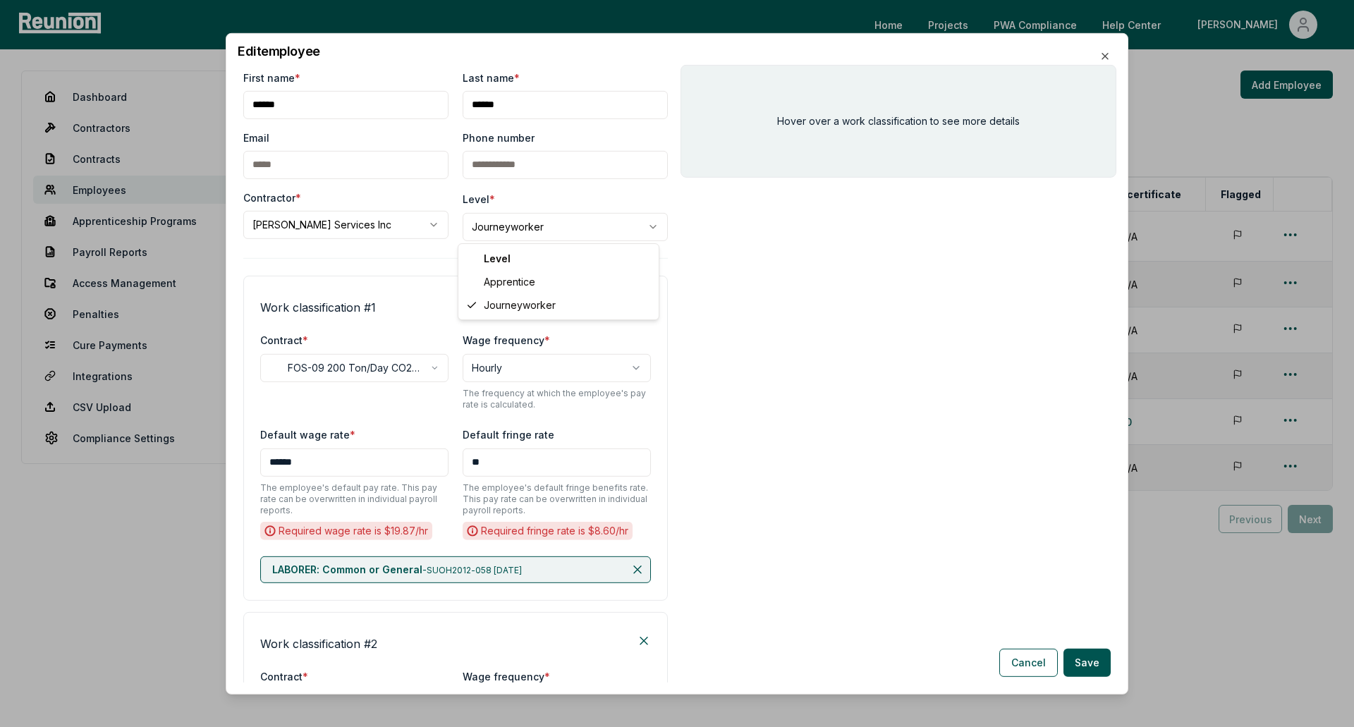
click at [521, 220] on body "Please visit us on your desktop We're working on making our marketplace mobile-…" at bounding box center [677, 363] width 1354 height 727
select select "**********"
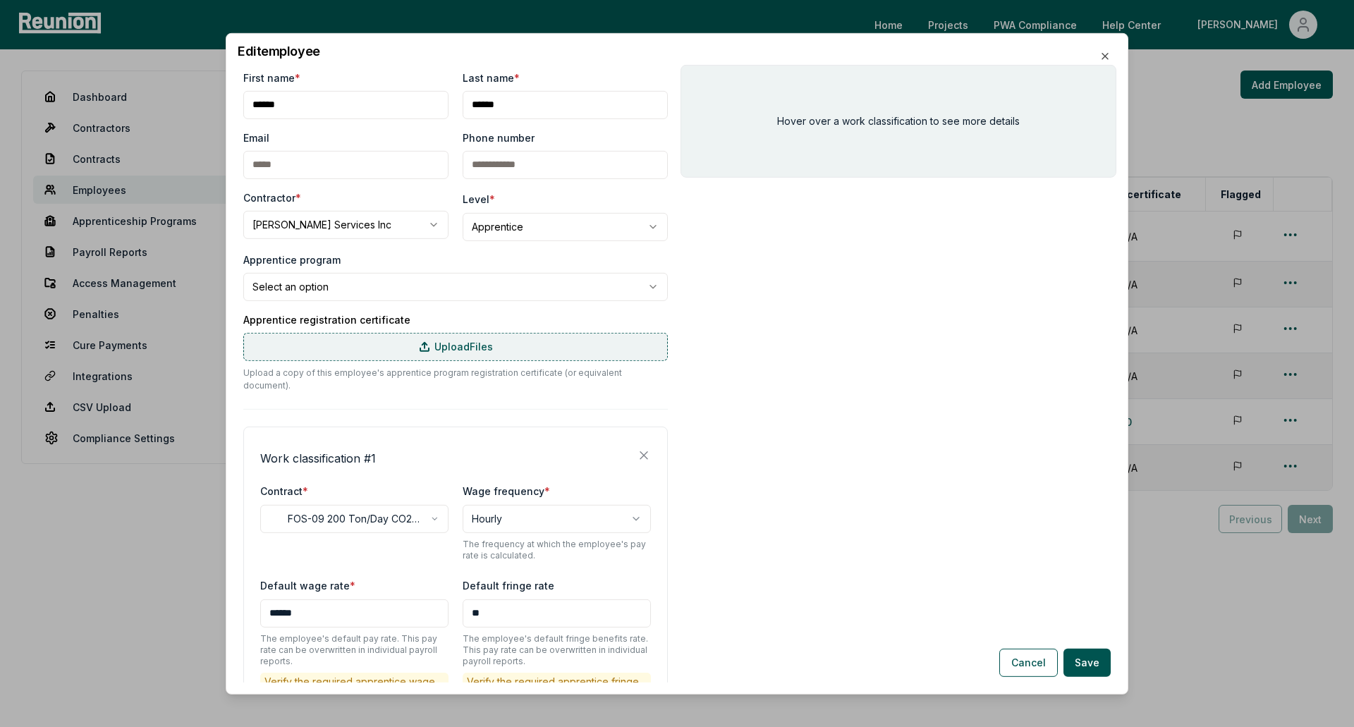
click at [449, 342] on label "Upload Files" at bounding box center [455, 346] width 425 height 28
click at [0, 0] on input "Upload Files" at bounding box center [0, 0] width 0 height 0
click at [571, 284] on body "Please visit us on your desktop We're working on making our marketplace mobile-…" at bounding box center [677, 363] width 1354 height 727
select select "**********"
click at [533, 334] on label "Upload Files" at bounding box center [455, 346] width 425 height 28
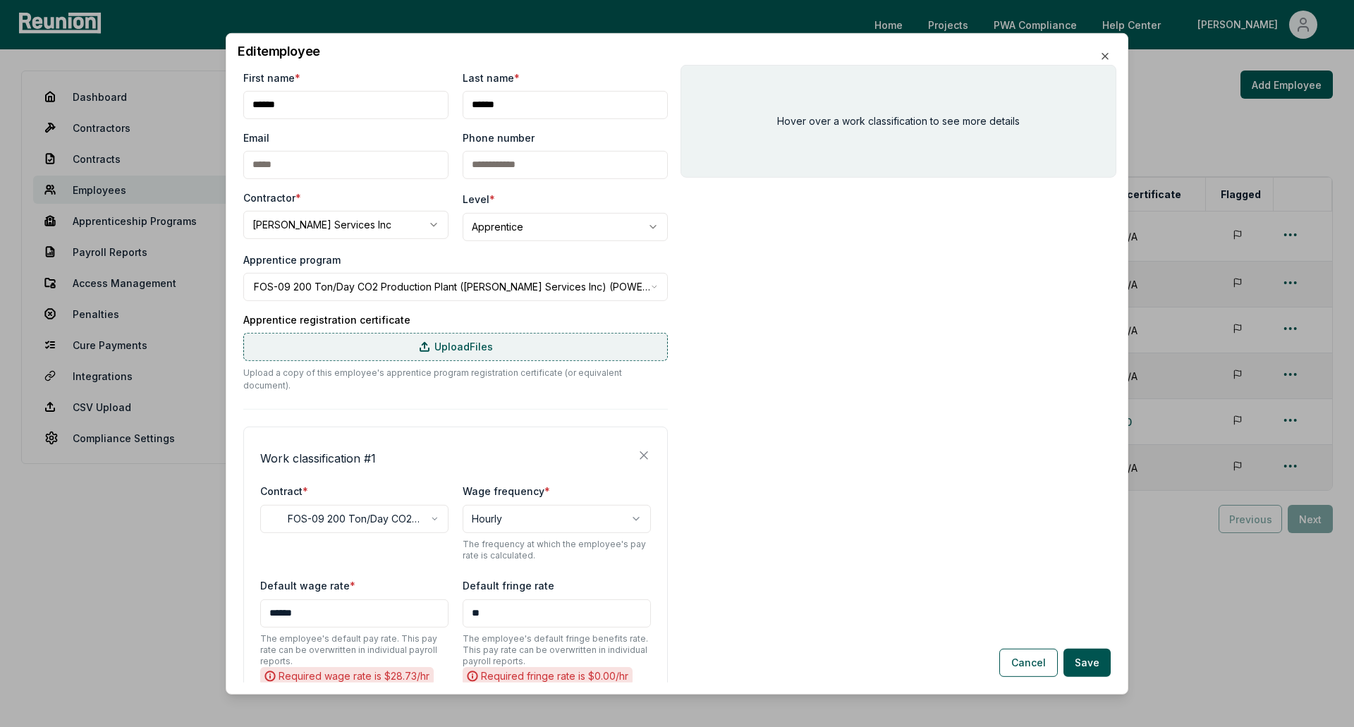
click at [0, 0] on input "Upload Files" at bounding box center [0, 0] width 0 height 0
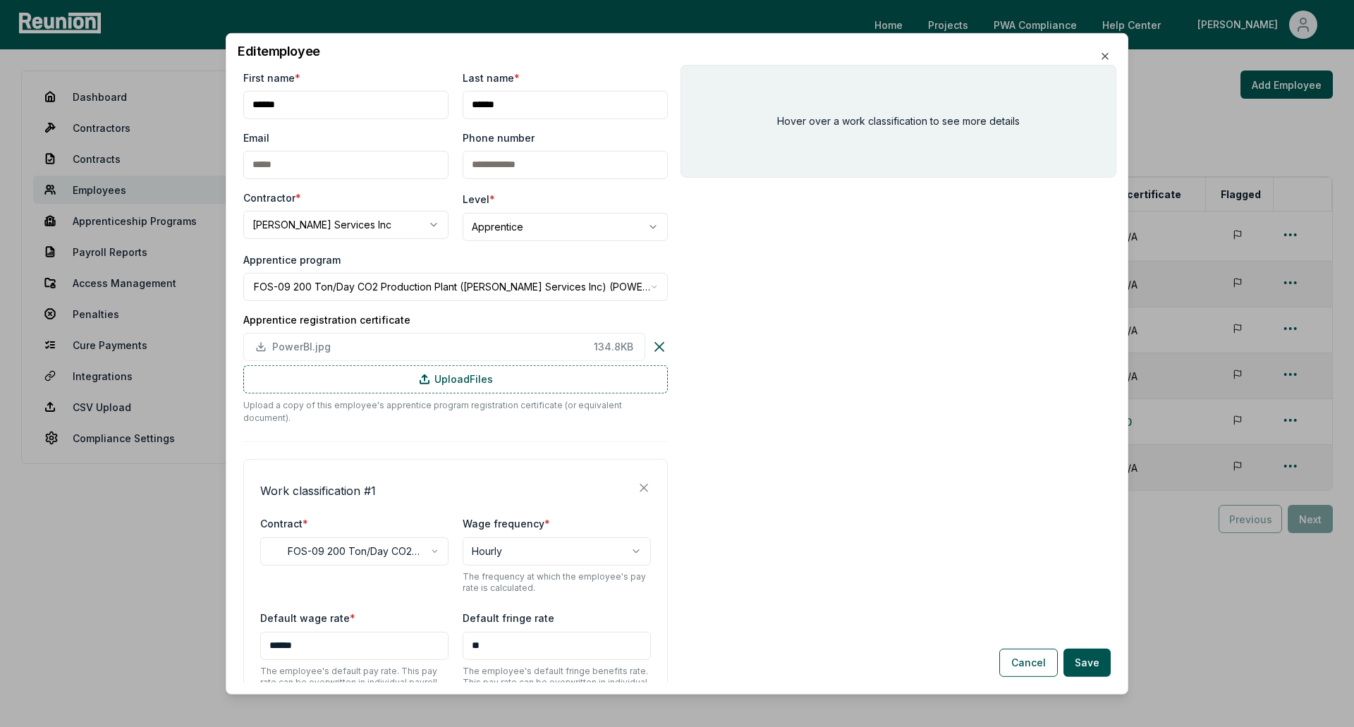
click at [651, 349] on icon at bounding box center [659, 346] width 17 height 17
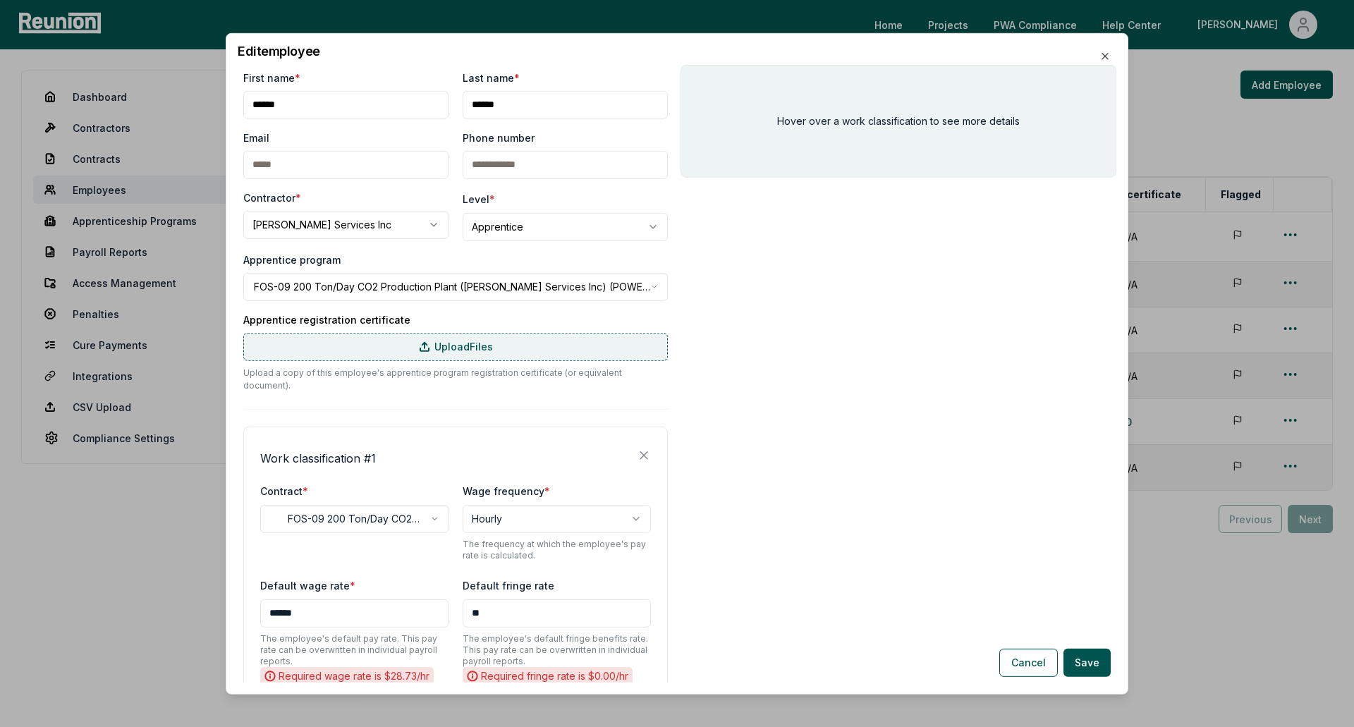
click at [484, 348] on label "Upload Files" at bounding box center [455, 346] width 425 height 28
click at [0, 0] on input "Upload Files" at bounding box center [0, 0] width 0 height 0
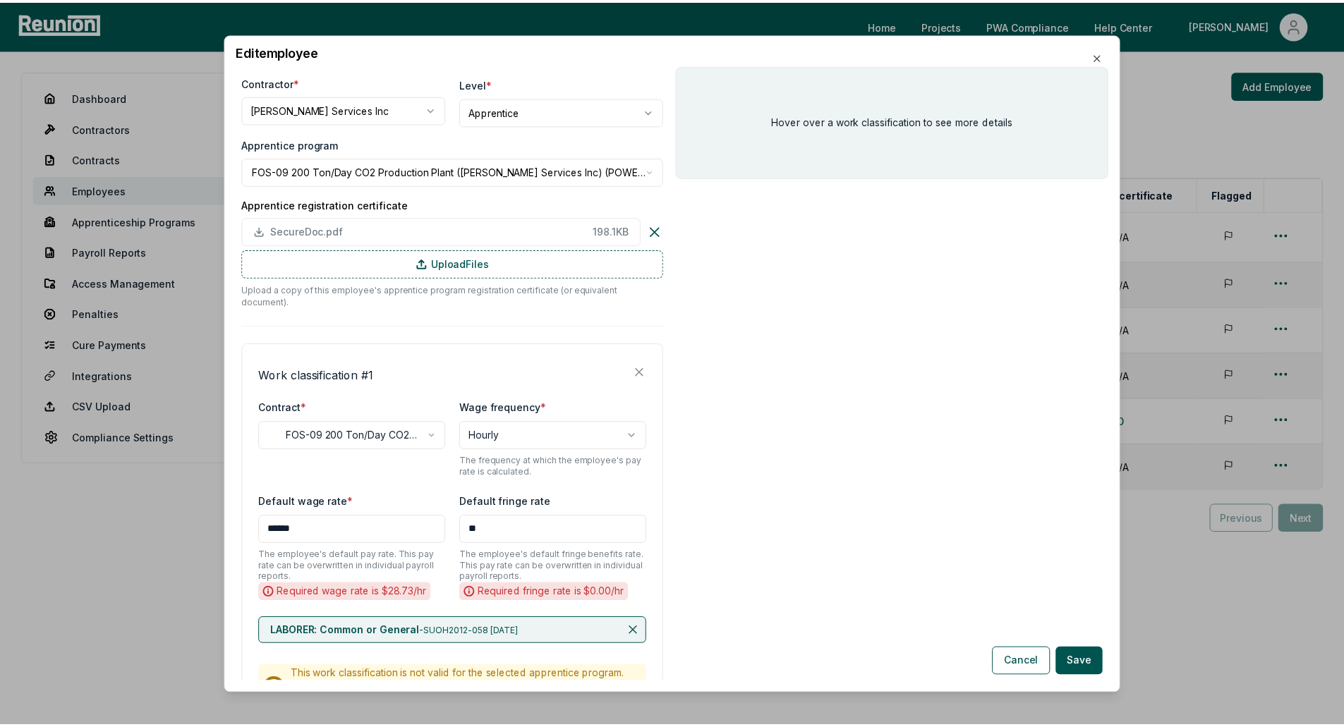
scroll to position [141, 0]
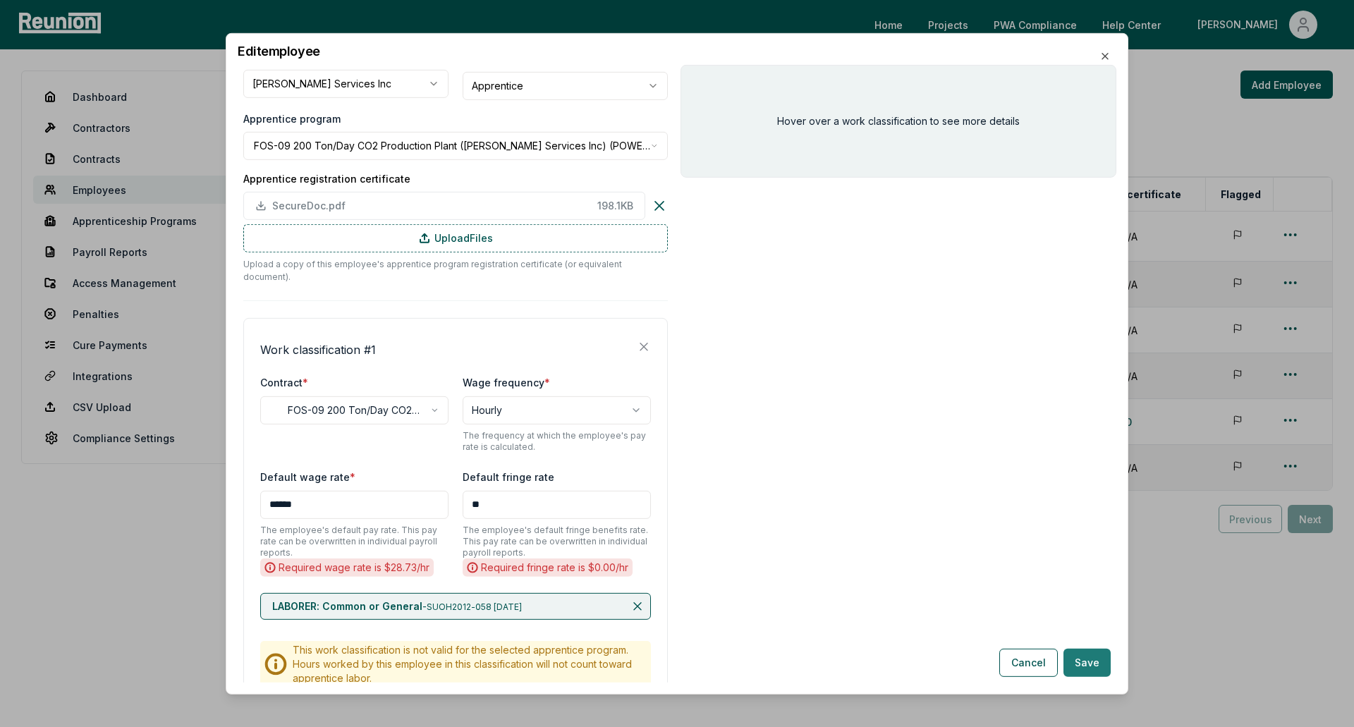
click at [1083, 653] on button "Save" at bounding box center [1087, 663] width 47 height 28
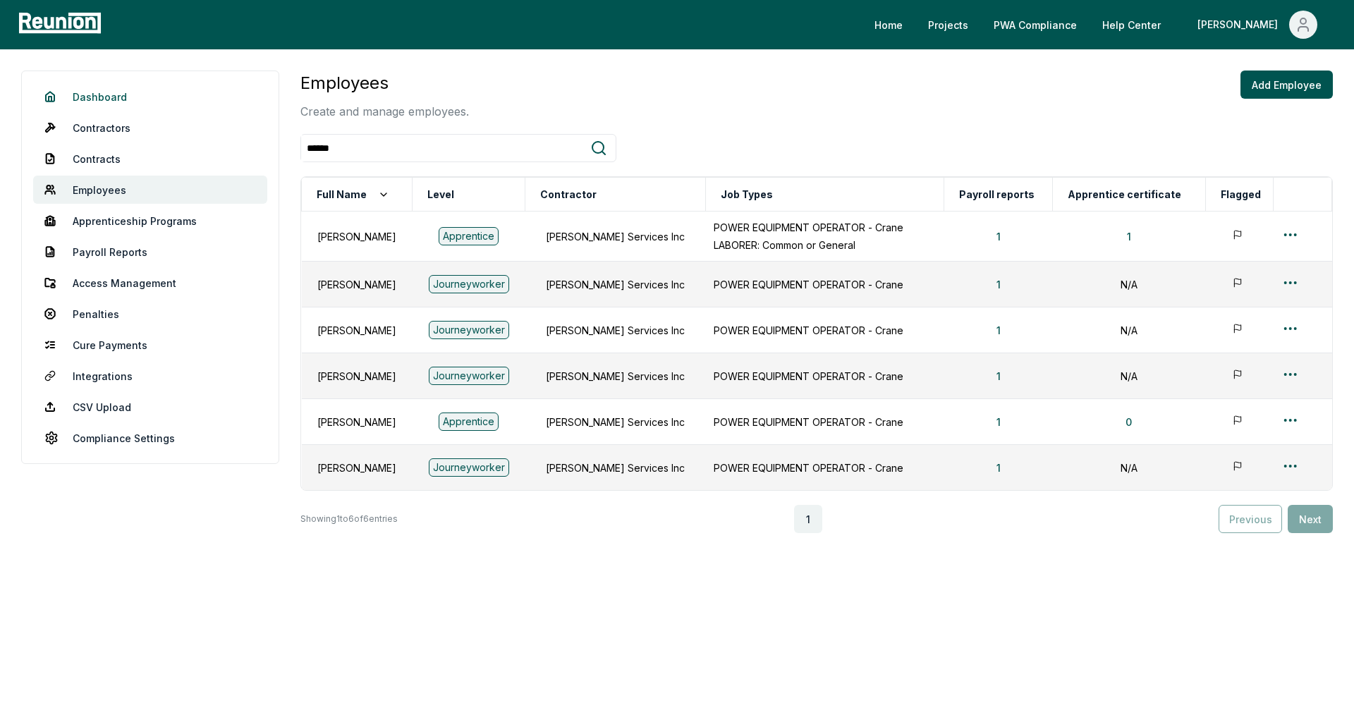
click at [118, 99] on link "Dashboard" at bounding box center [150, 97] width 234 height 28
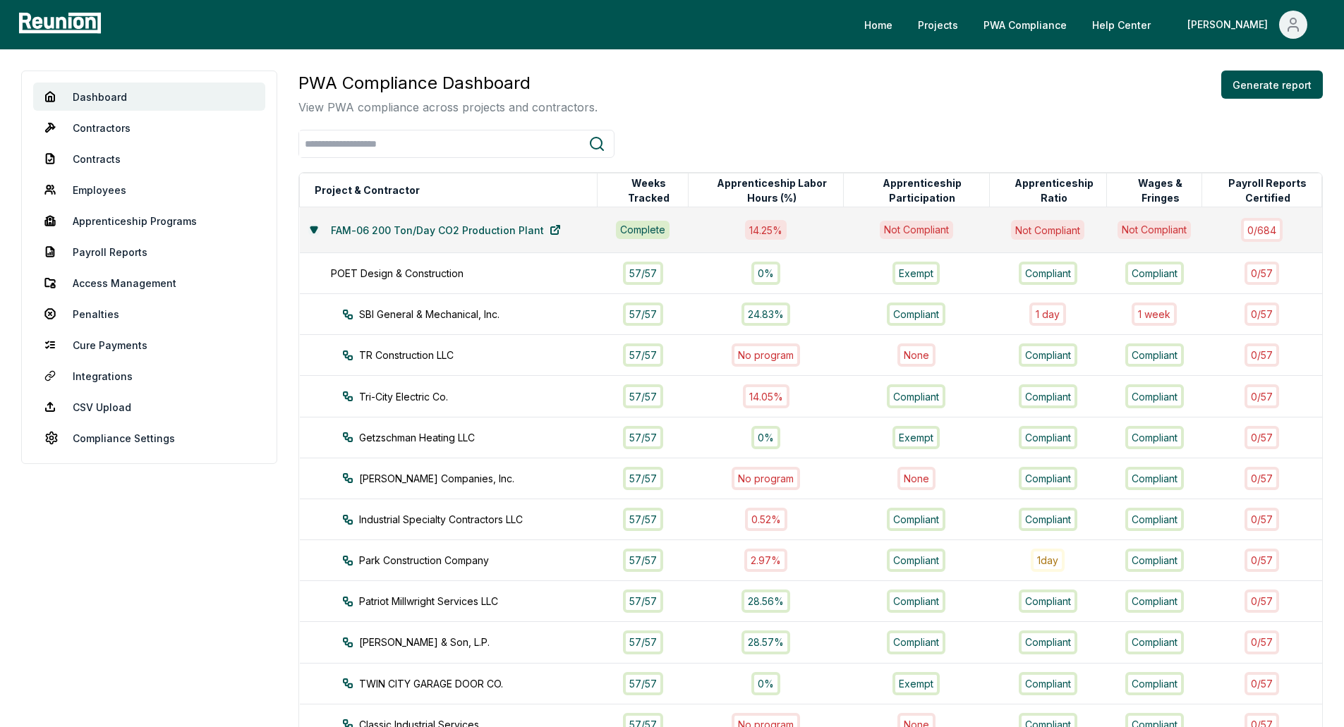
click at [317, 229] on icon at bounding box center [313, 229] width 6 height 6
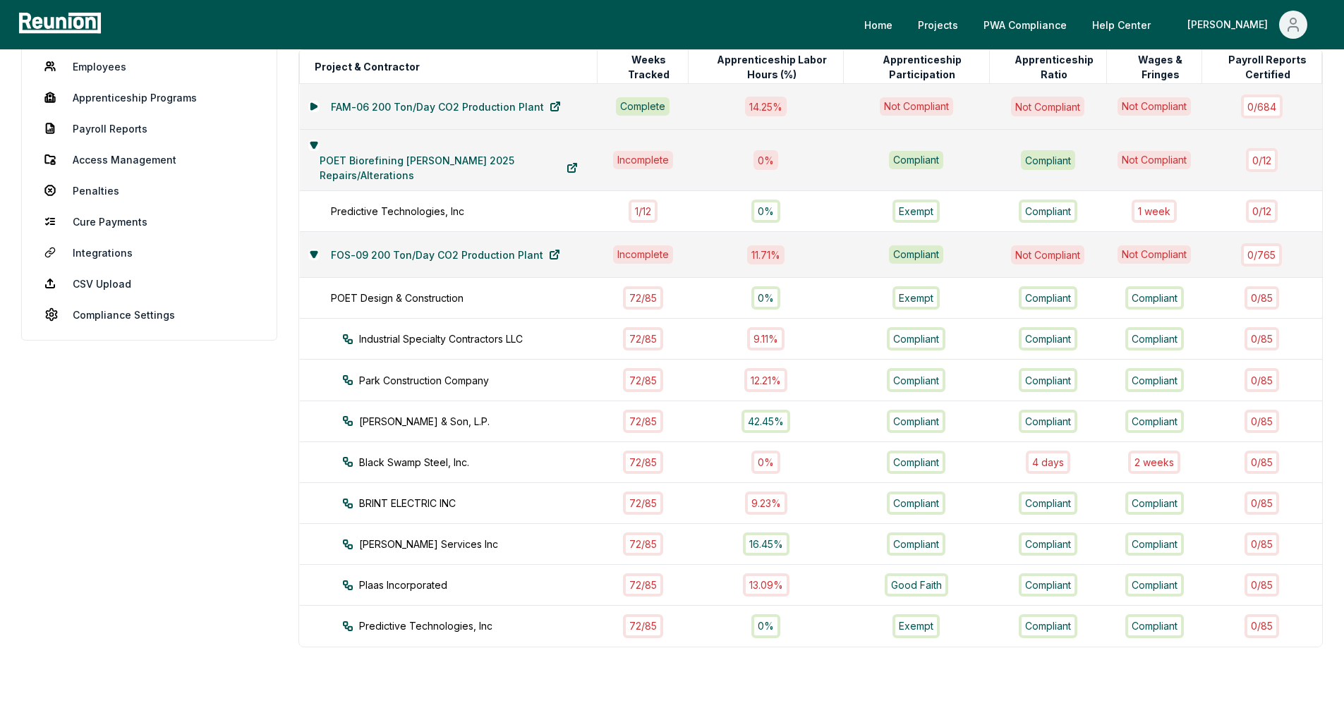
scroll to position [141, 0]
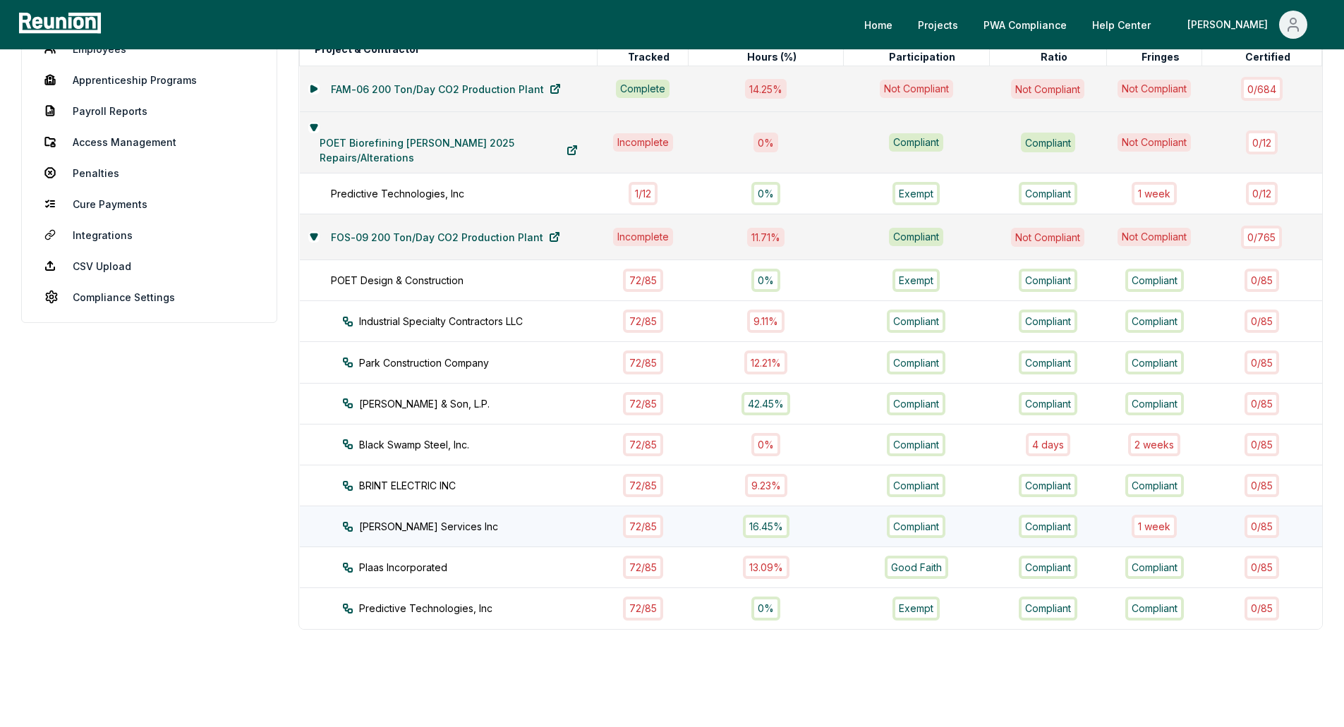
click at [473, 525] on div "Jeffer Crane Services Inc" at bounding box center [482, 526] width 281 height 15
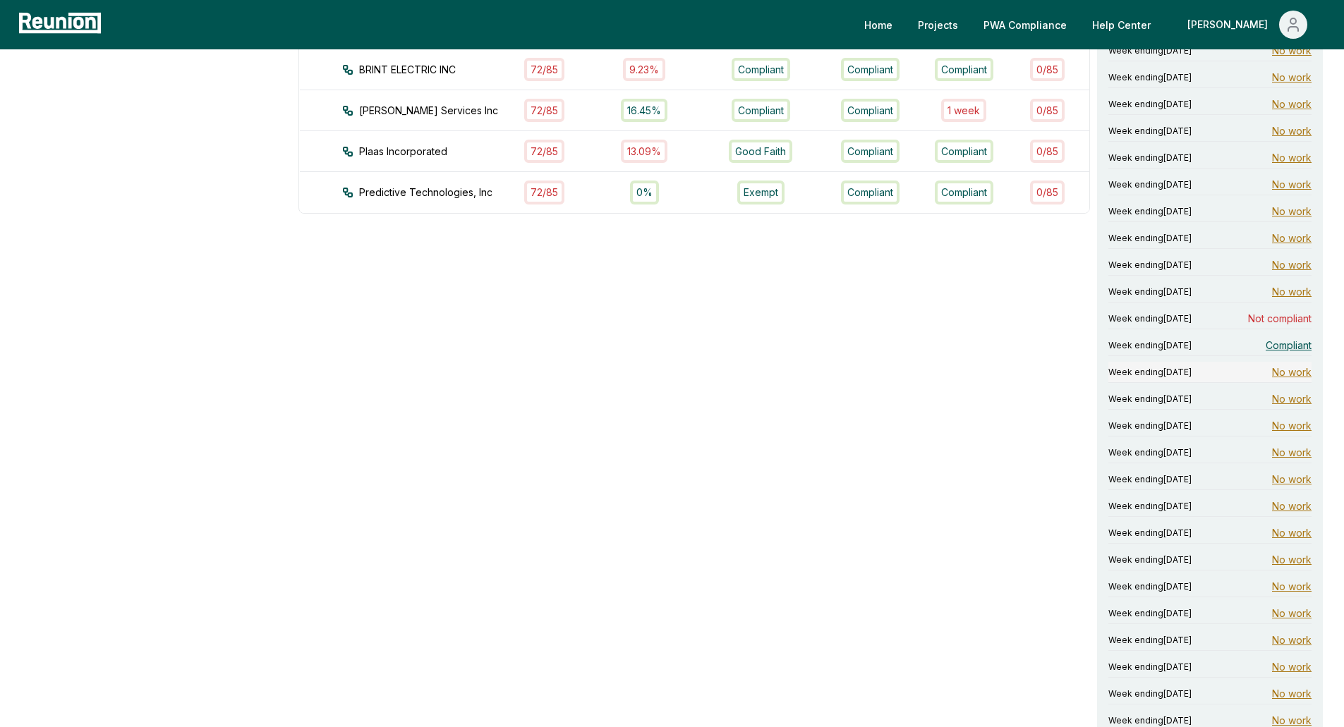
scroll to position [564, 0]
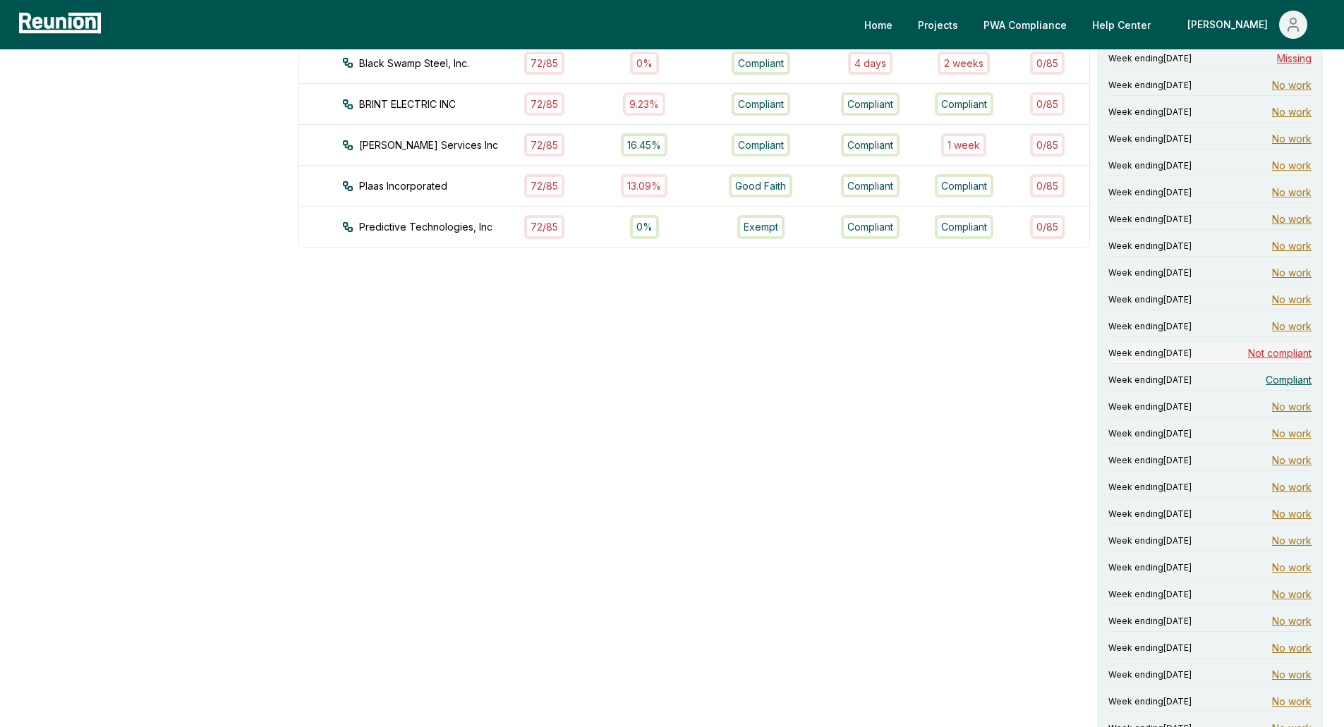
click at [1264, 357] on span "Not compliant" at bounding box center [1279, 353] width 63 height 15
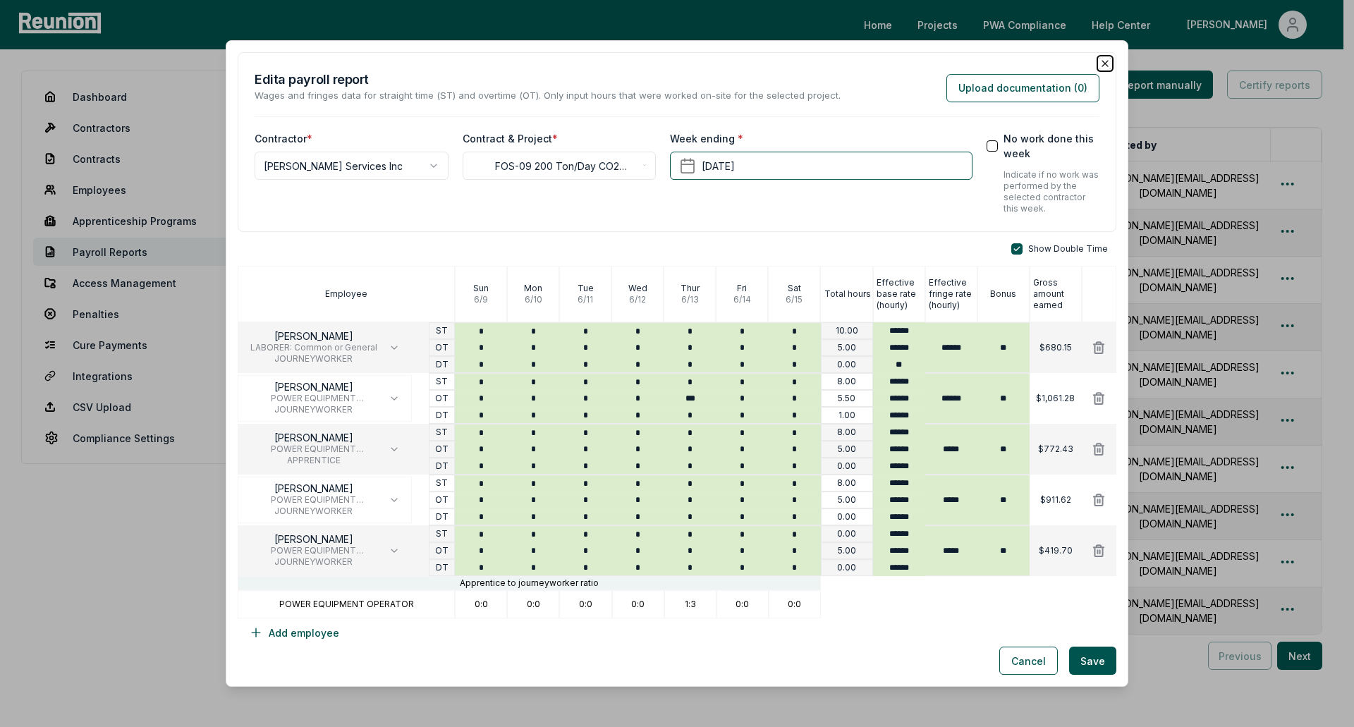
click at [1102, 63] on icon "button" at bounding box center [1105, 64] width 6 height 6
click at [417, 350] on icon at bounding box center [416, 348] width 12 height 11
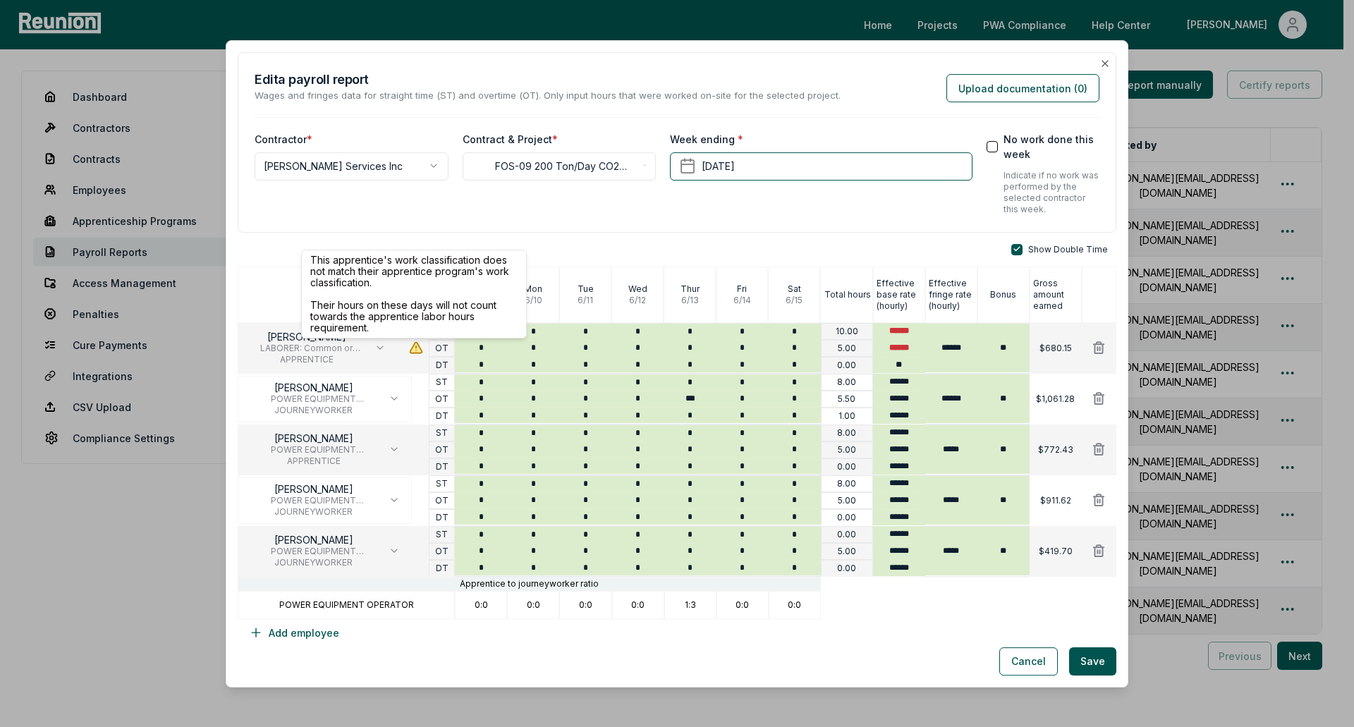
click at [432, 260] on div "This apprentice's work classification does not match their apprentice program's…" at bounding box center [414, 294] width 226 height 89
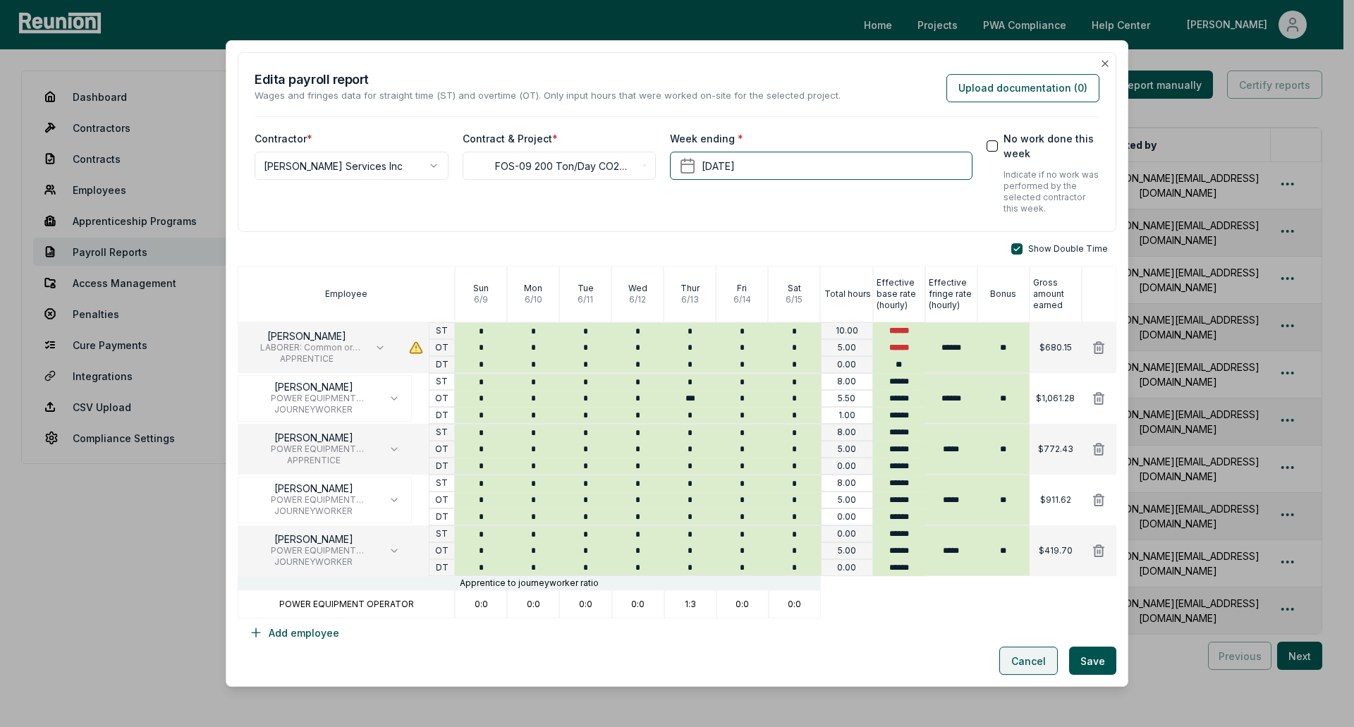
click at [1018, 661] on button "Cancel" at bounding box center [1028, 661] width 59 height 28
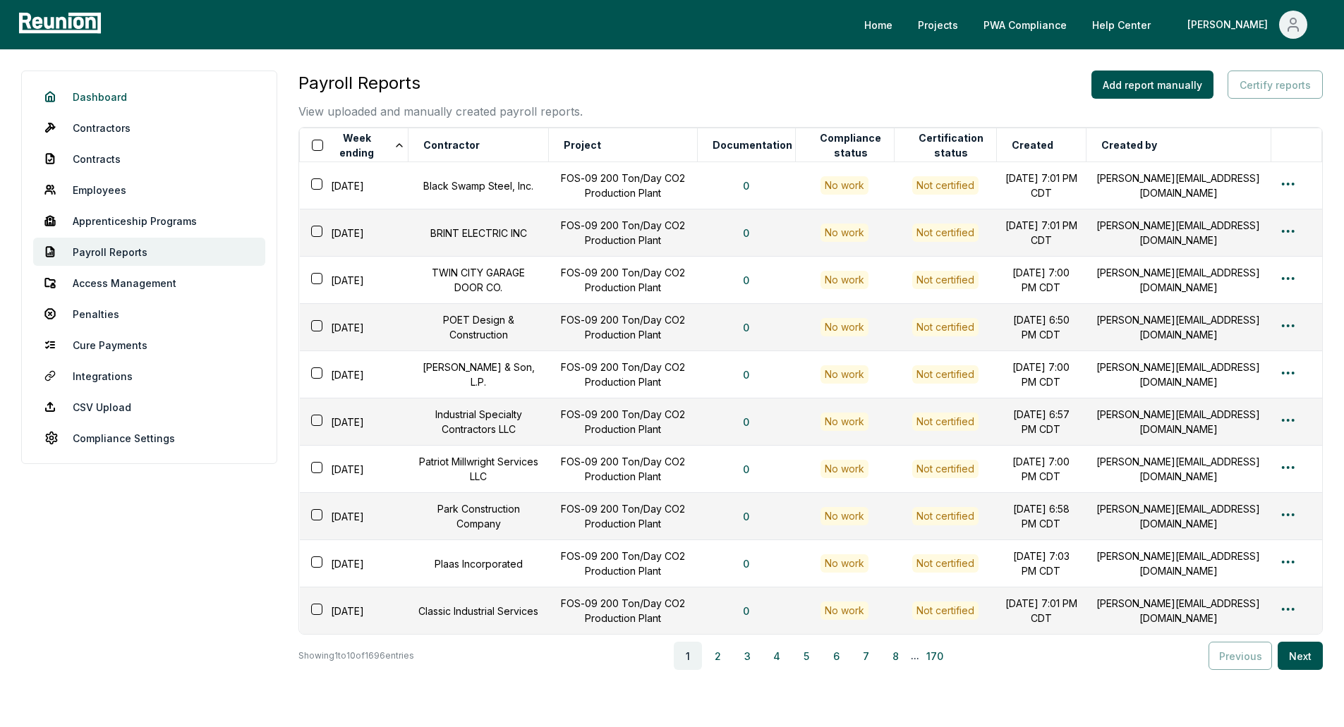
click at [99, 100] on link "Dashboard" at bounding box center [149, 97] width 232 height 28
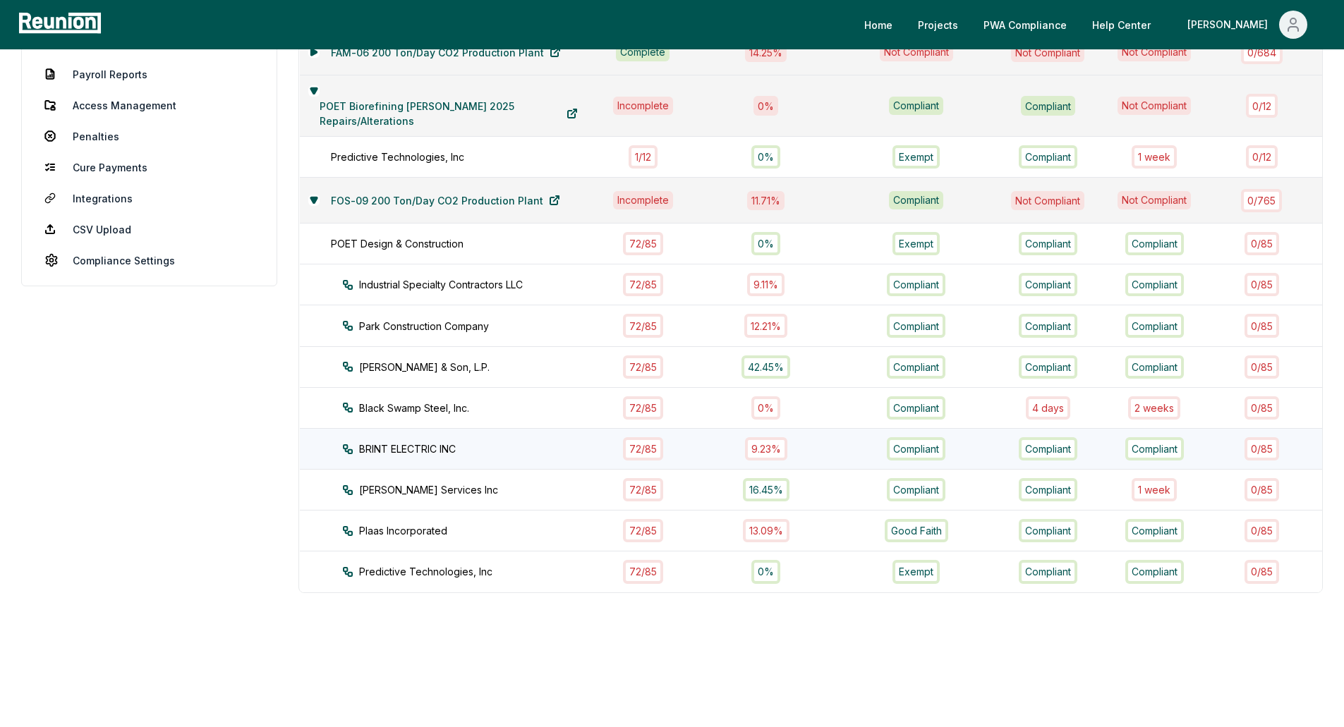
scroll to position [188, 0]
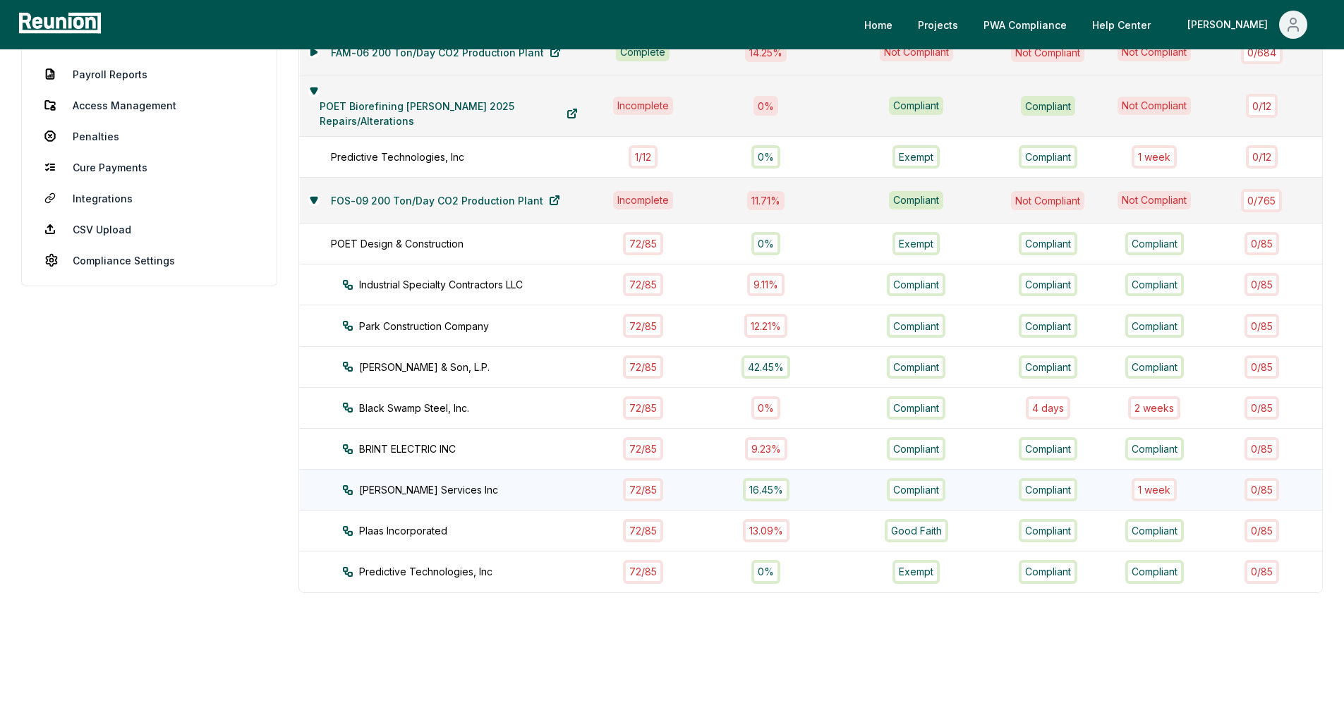
click at [448, 482] on div "[PERSON_NAME] Services Inc" at bounding box center [482, 489] width 281 height 15
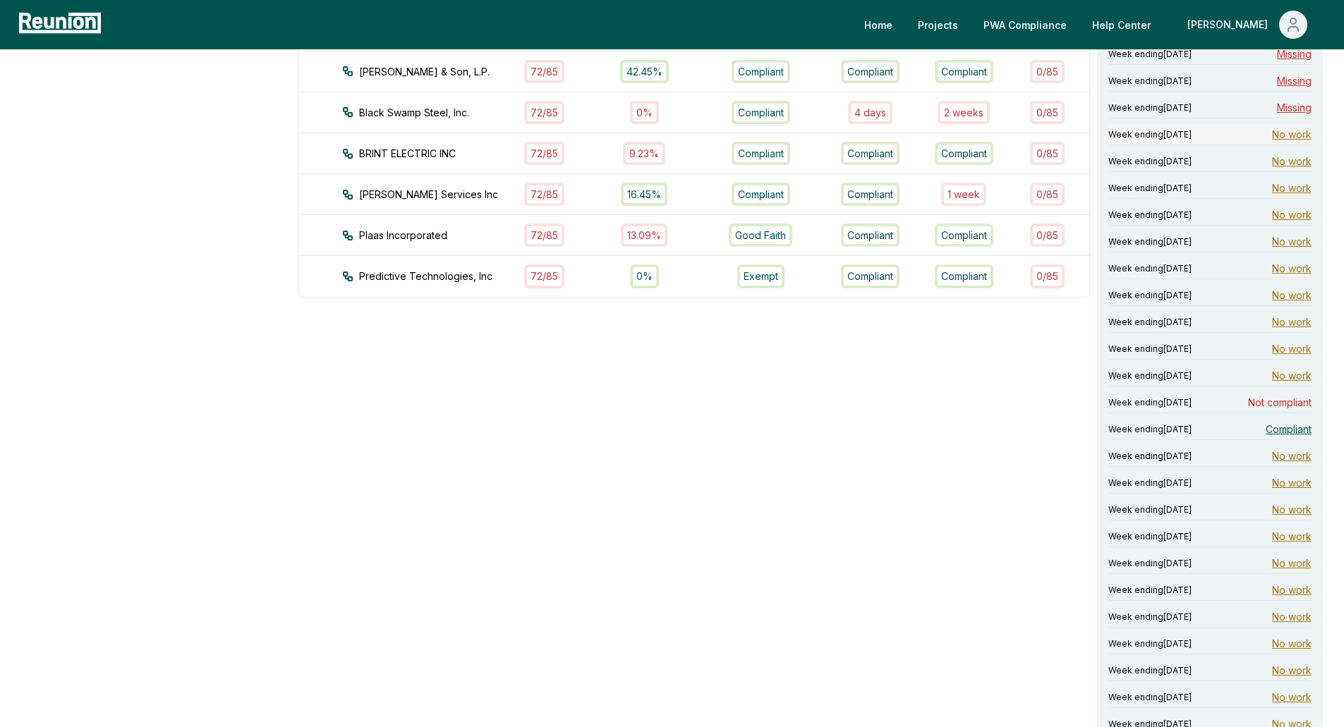
scroll to position [541, 0]
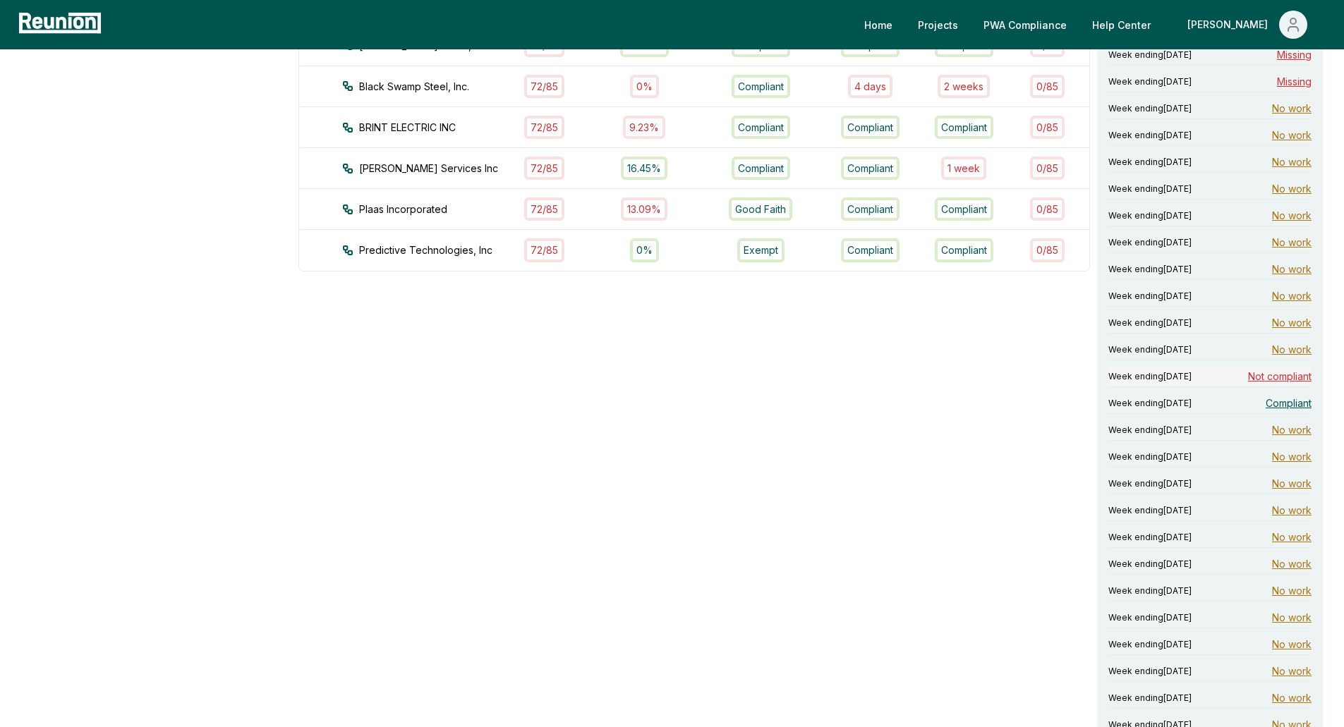
click at [1263, 375] on span "Not compliant" at bounding box center [1279, 376] width 63 height 15
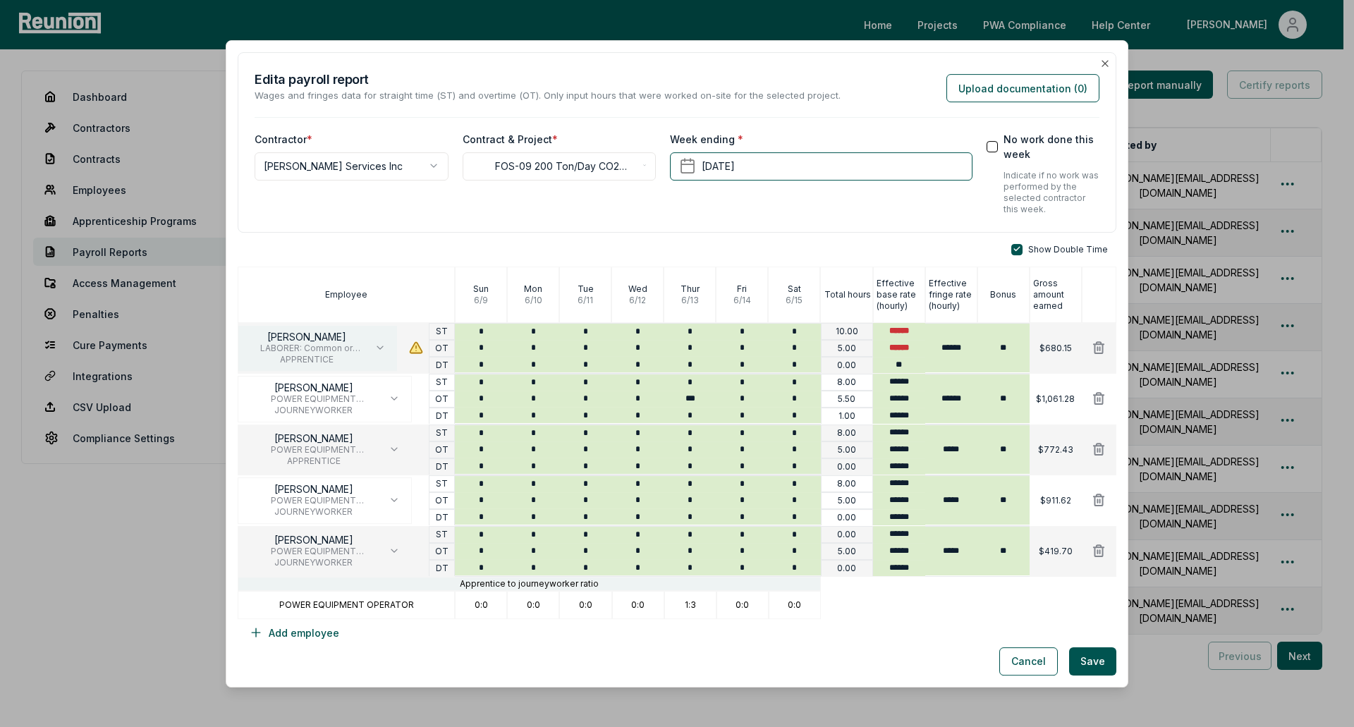
click at [320, 340] on p "[PERSON_NAME]" at bounding box center [307, 336] width 114 height 11
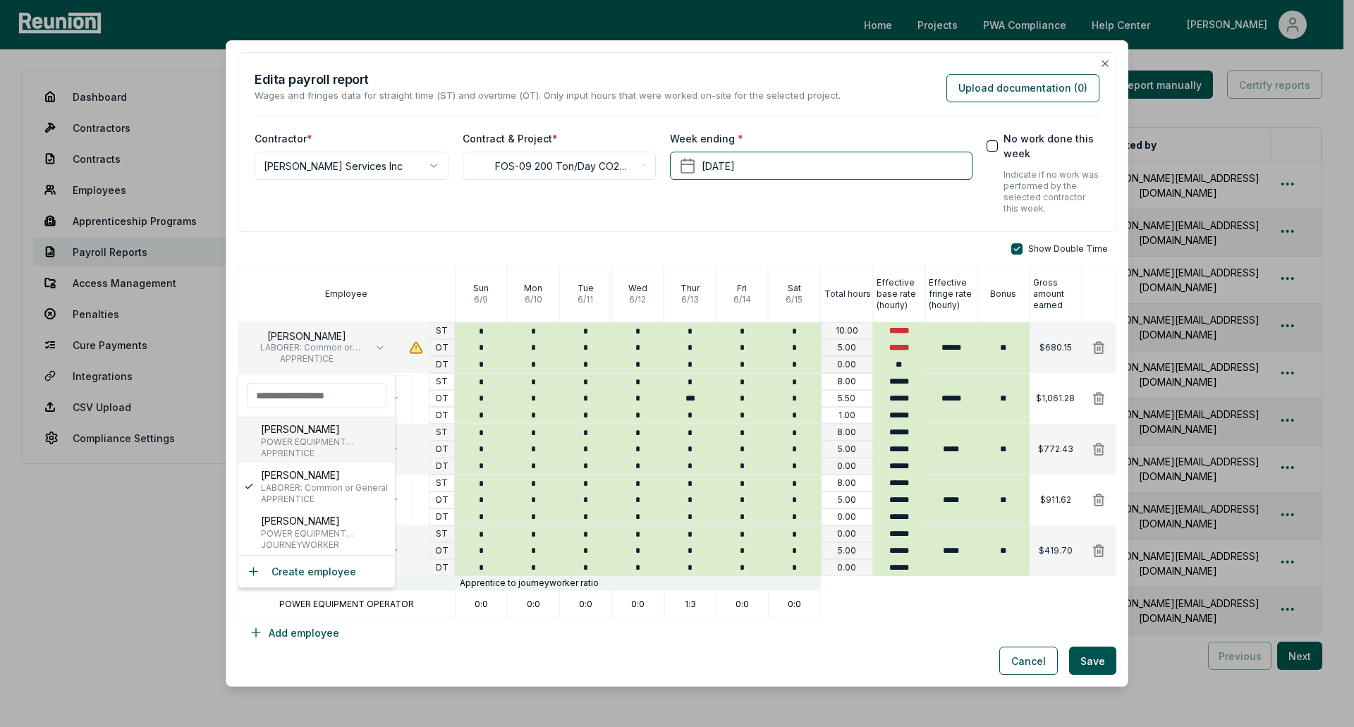
click at [329, 438] on span "POWER EQUIPMENT OPERATOR - Crane" at bounding box center [325, 442] width 128 height 11
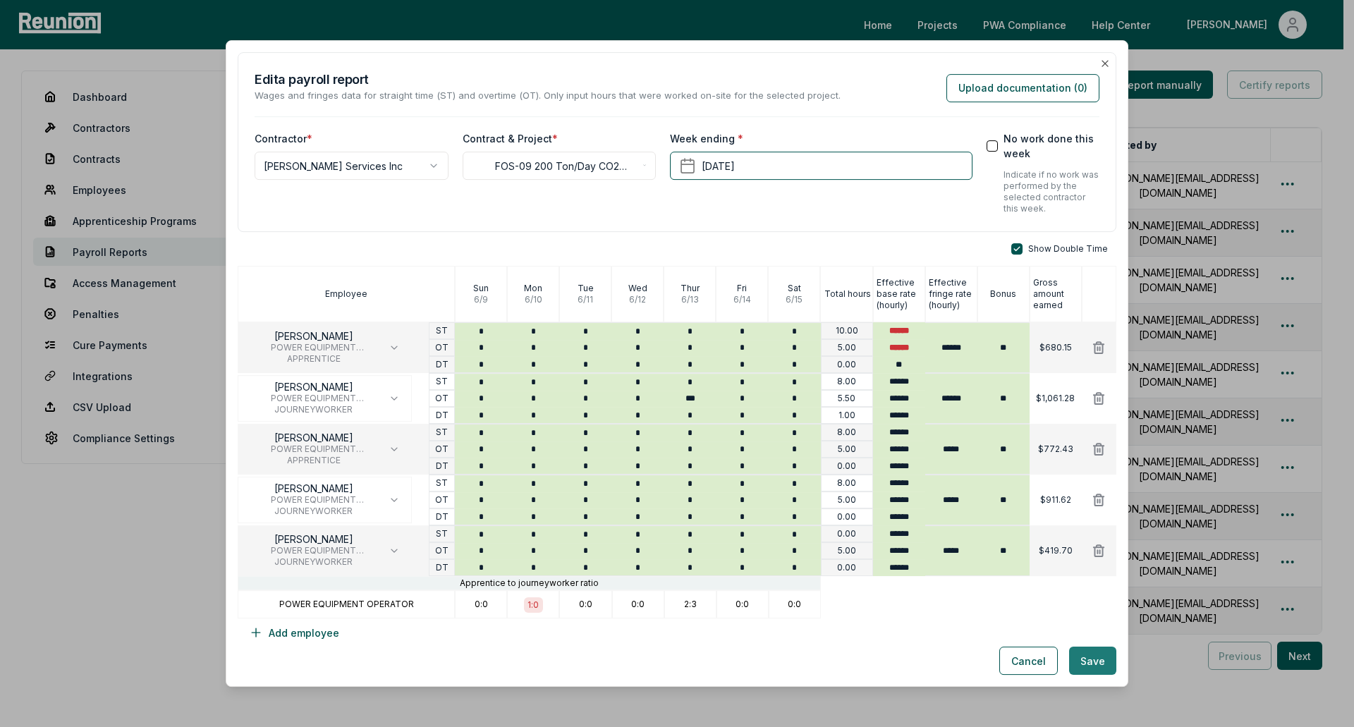
click at [1098, 658] on button "Save" at bounding box center [1092, 661] width 47 height 28
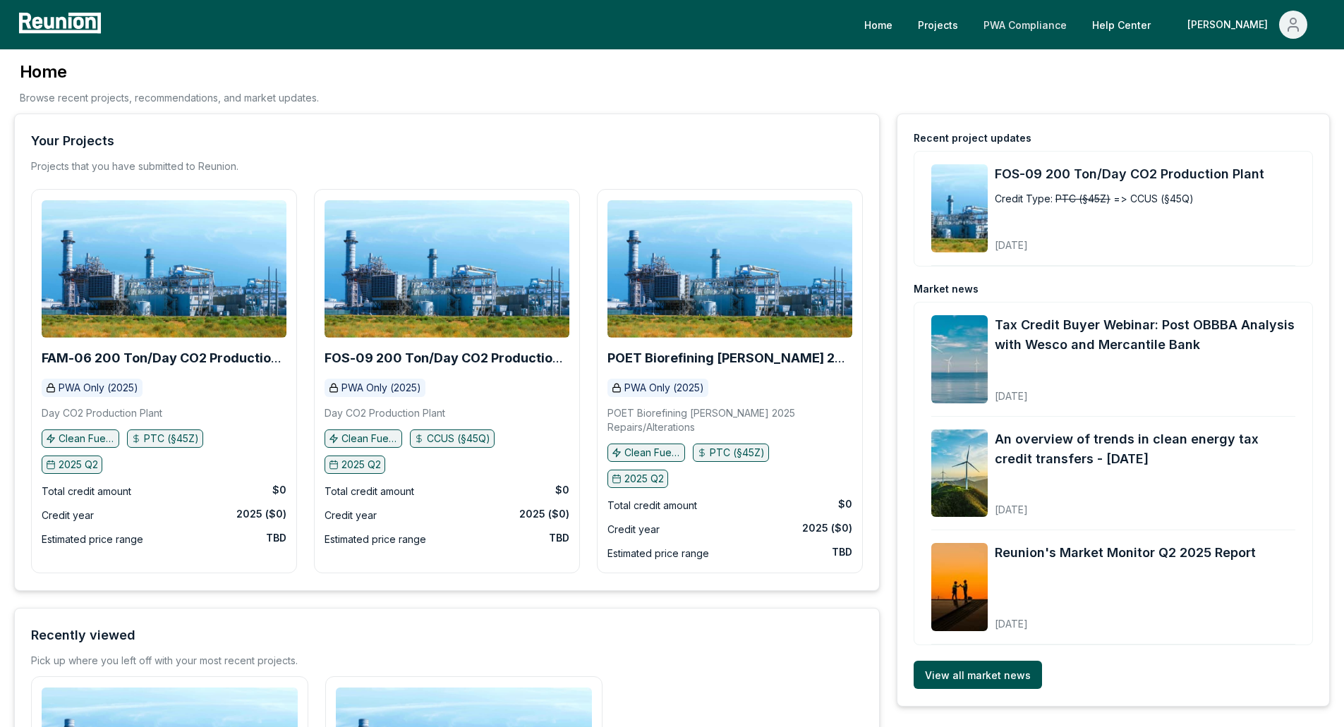
click at [1047, 17] on link "PWA Compliance" at bounding box center [1025, 25] width 106 height 28
click at [1036, 173] on link "FOS-09 200 Ton/Day CO2 Production Plant" at bounding box center [1144, 174] width 300 height 20
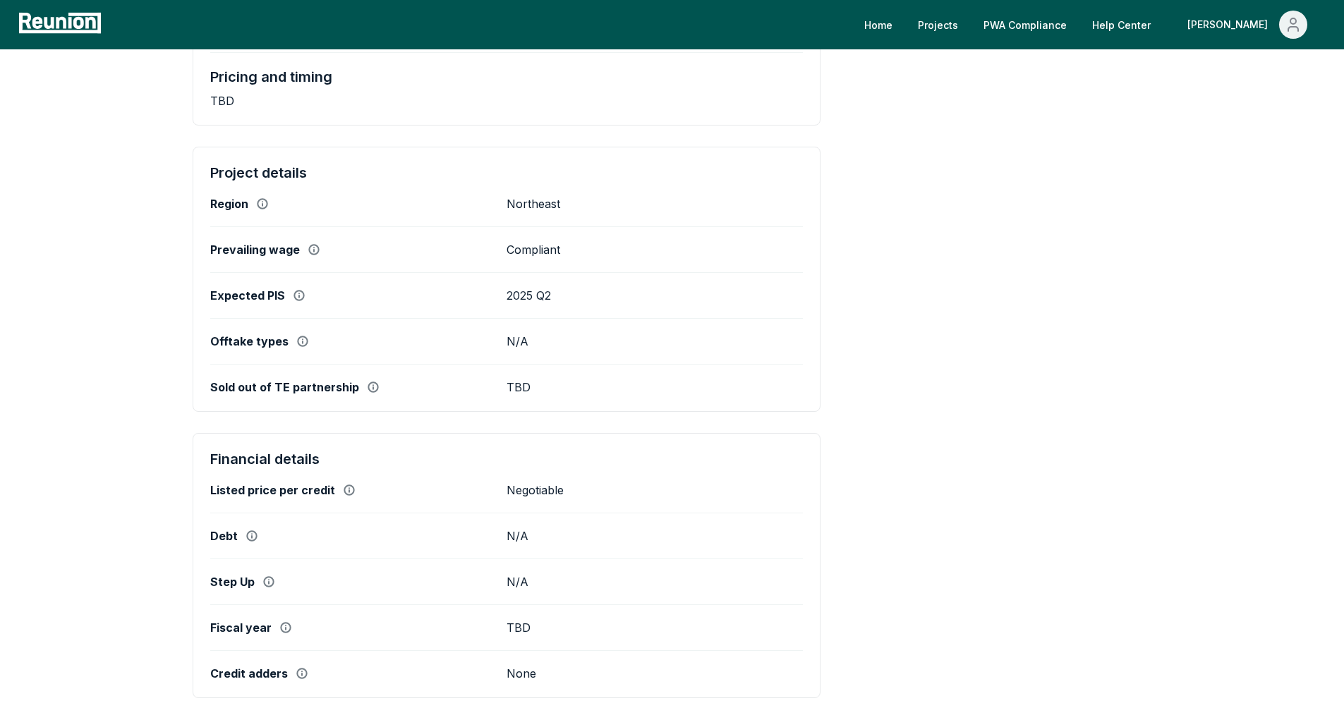
scroll to position [423, 0]
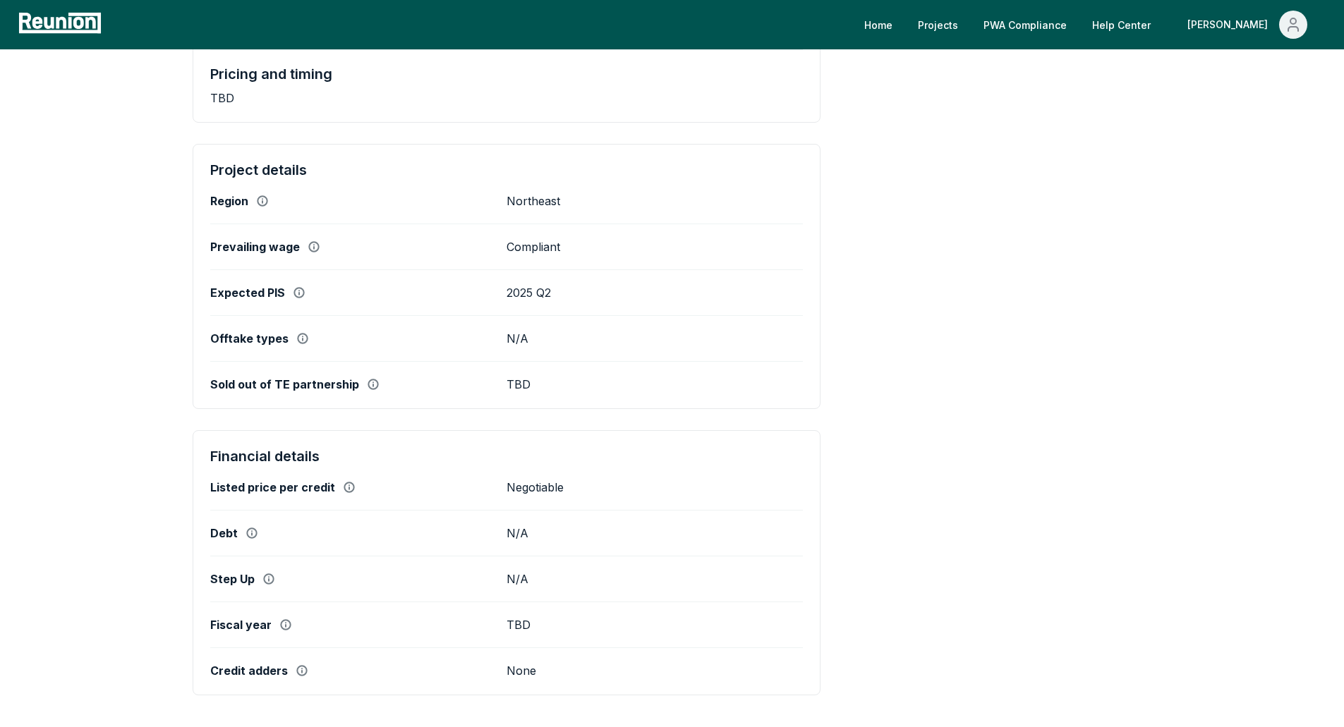
click at [296, 293] on icon at bounding box center [298, 292] width 9 height 9
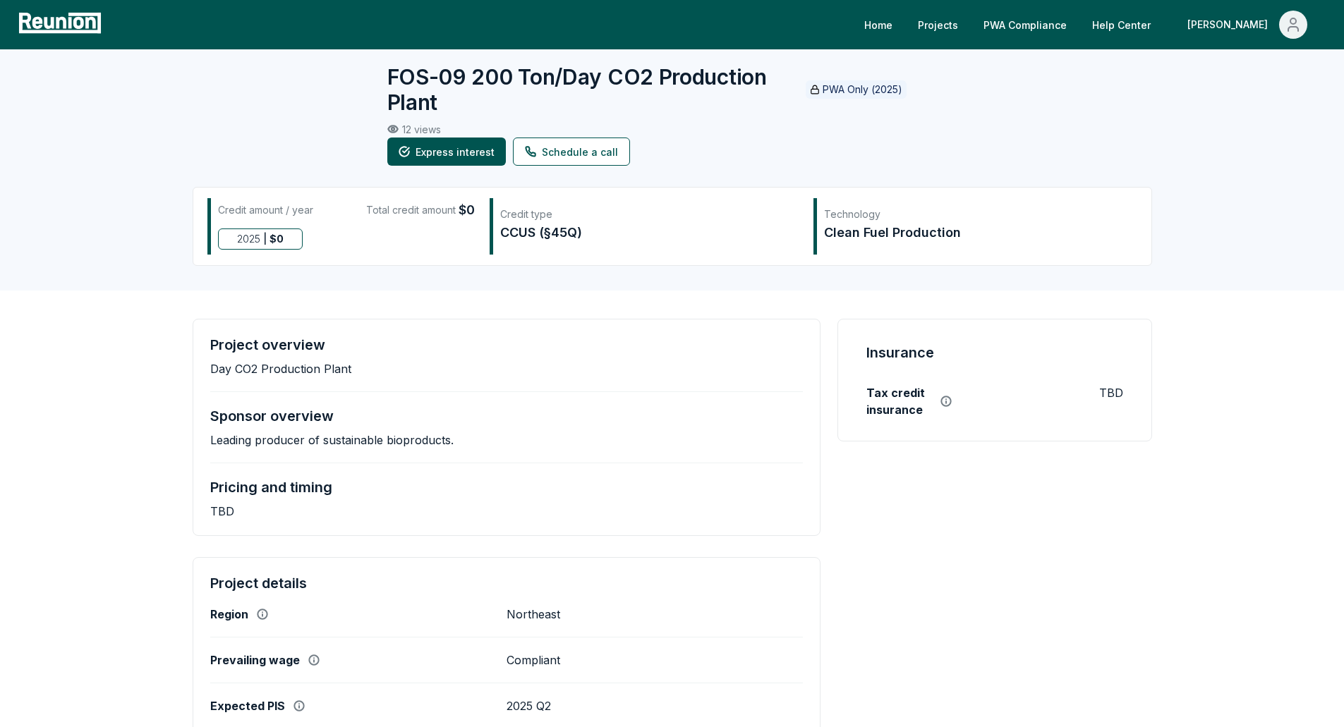
scroll to position [0, 0]
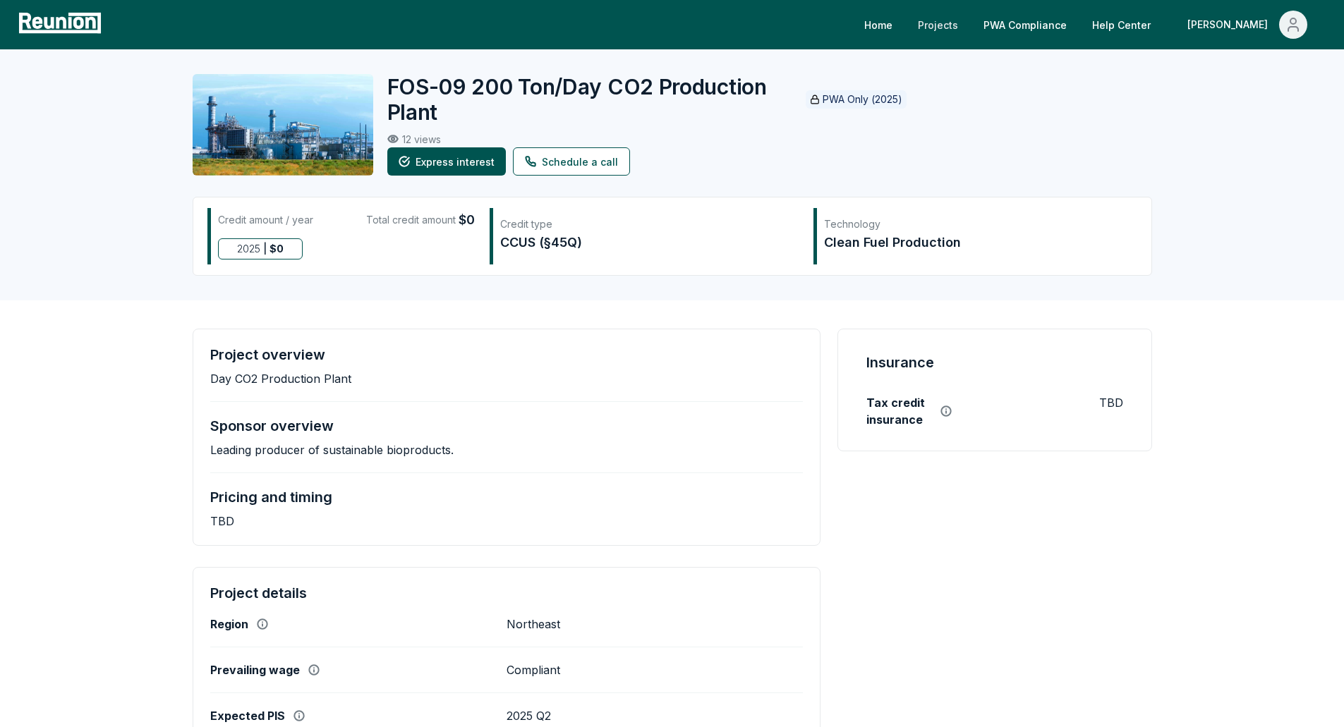
click at [969, 33] on link "Projects" at bounding box center [937, 25] width 63 height 28
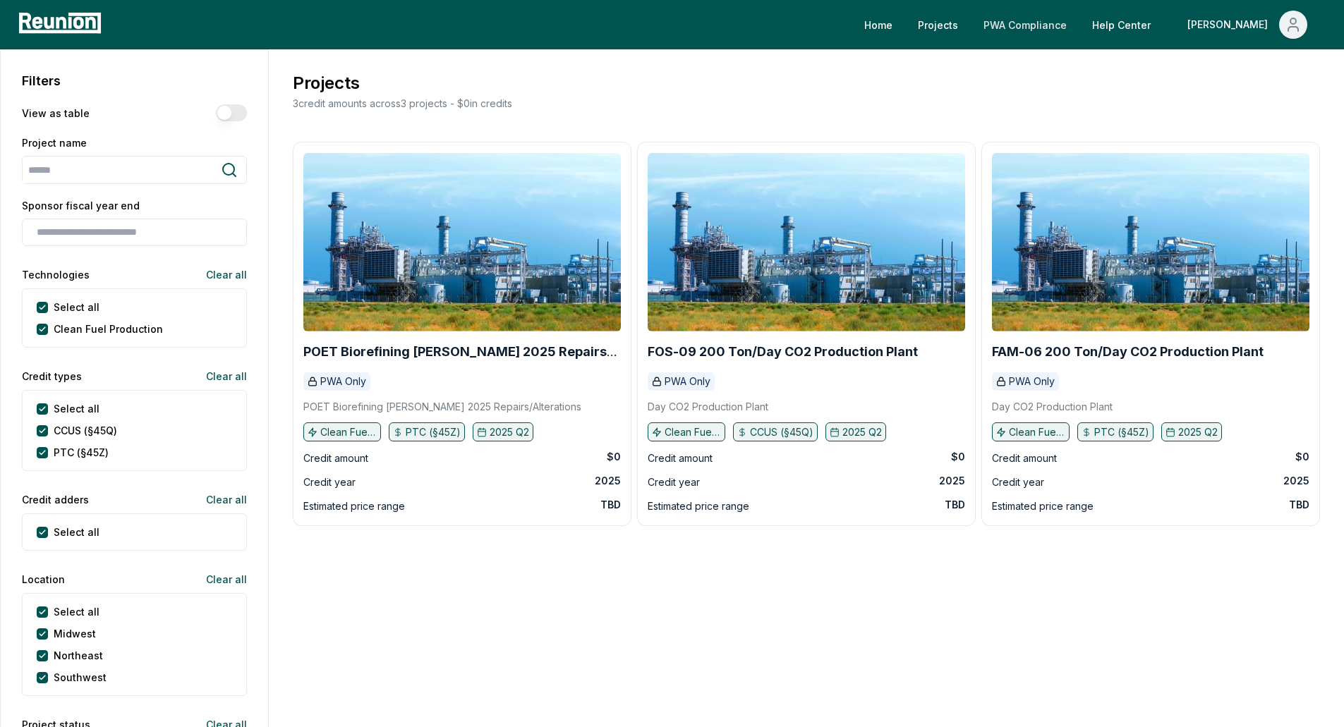
click at [1078, 23] on link "PWA Compliance" at bounding box center [1025, 25] width 106 height 28
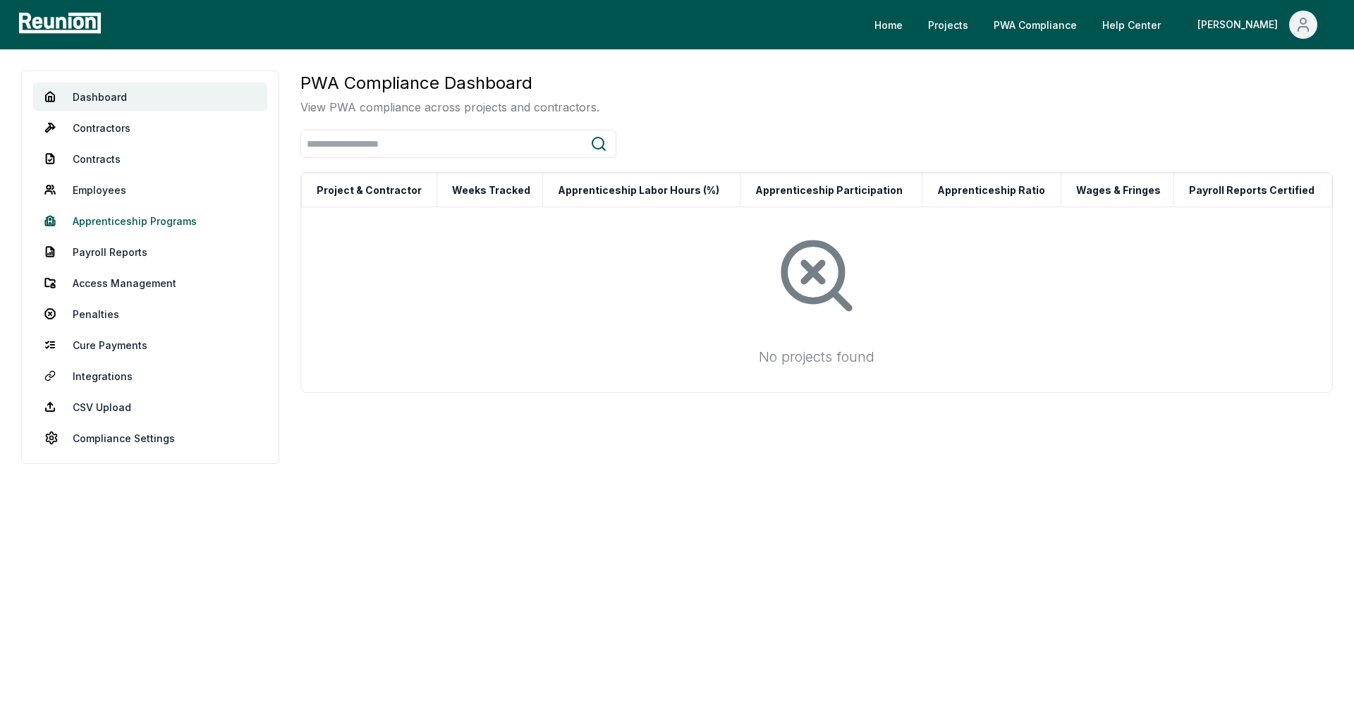
click at [149, 220] on link "Apprenticeship Programs" at bounding box center [150, 221] width 234 height 28
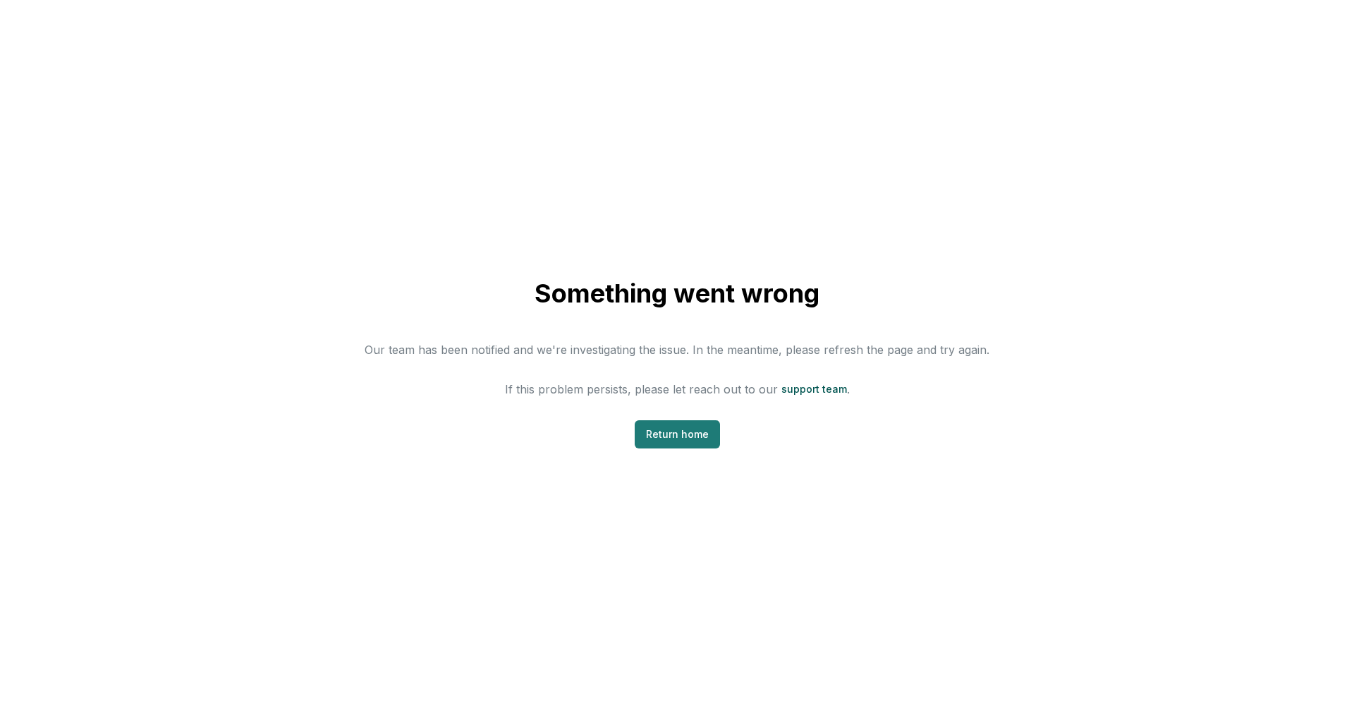
click at [698, 433] on link "Return home" at bounding box center [677, 434] width 85 height 28
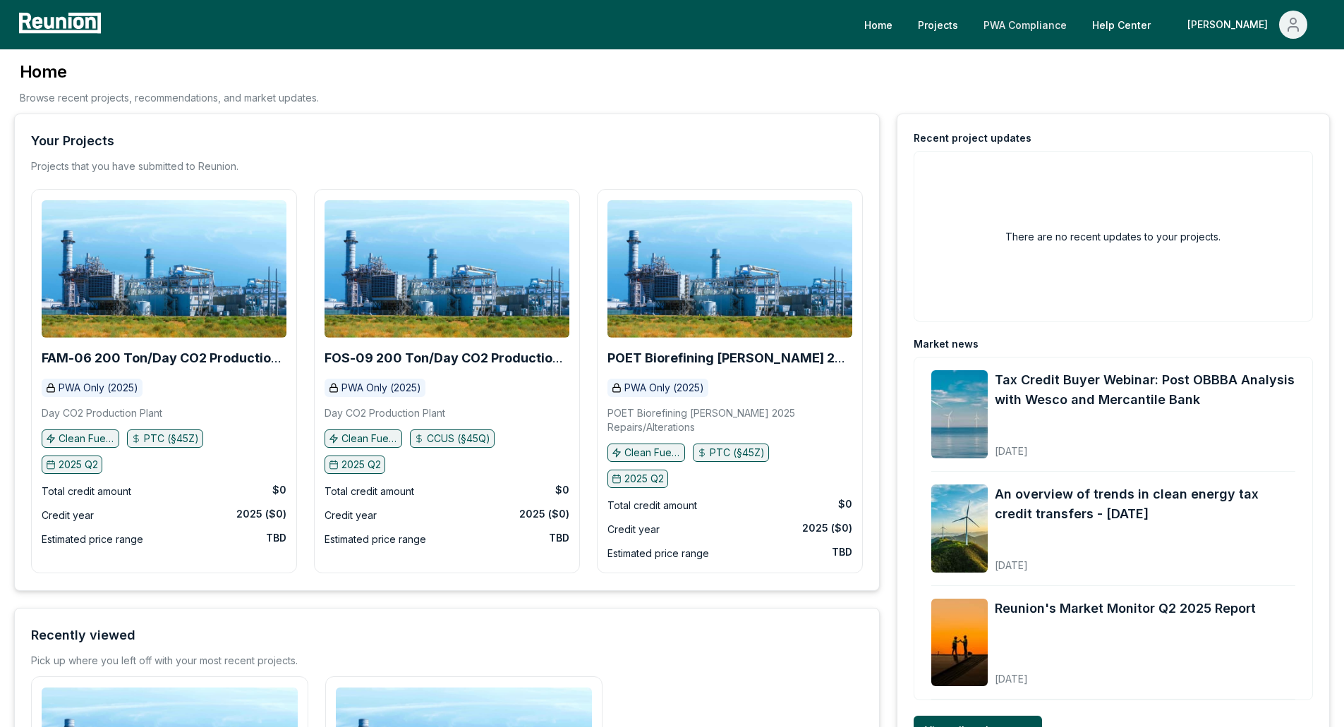
click at [1078, 26] on link "PWA Compliance" at bounding box center [1025, 25] width 106 height 28
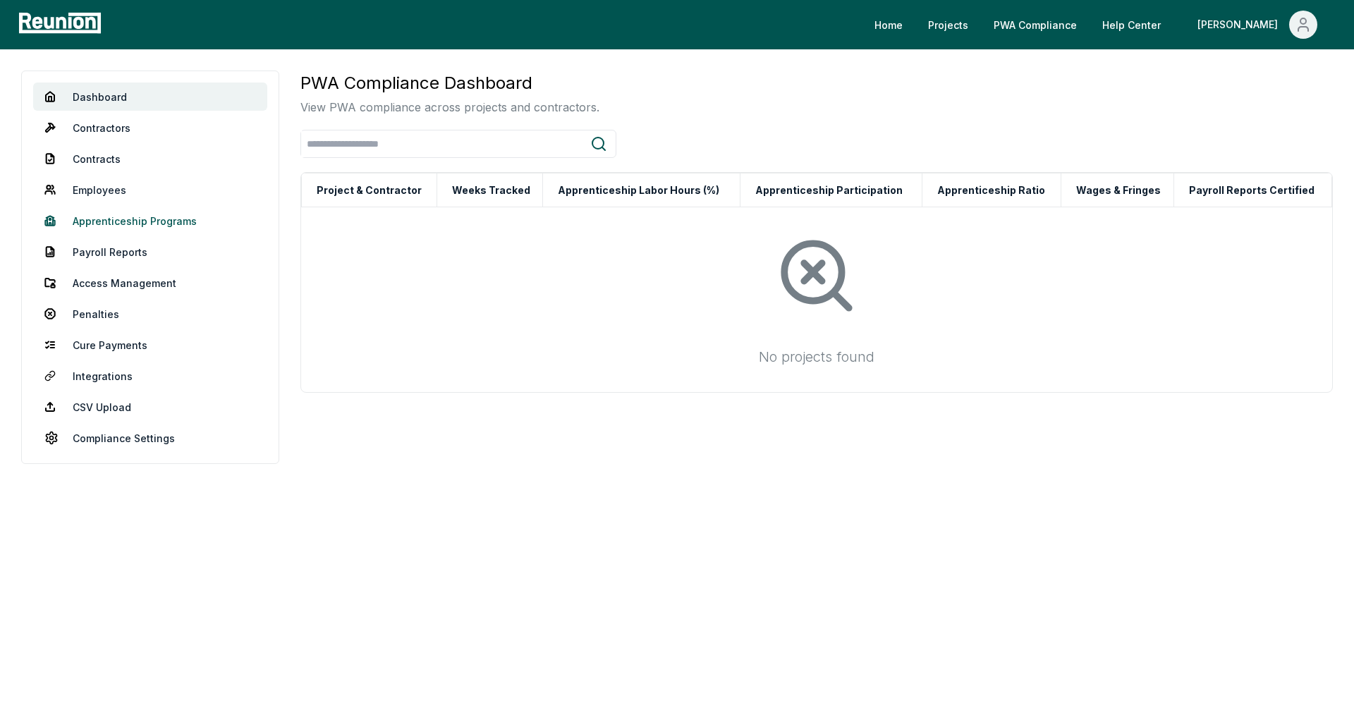
click at [201, 225] on link "Apprenticeship Programs" at bounding box center [150, 221] width 234 height 28
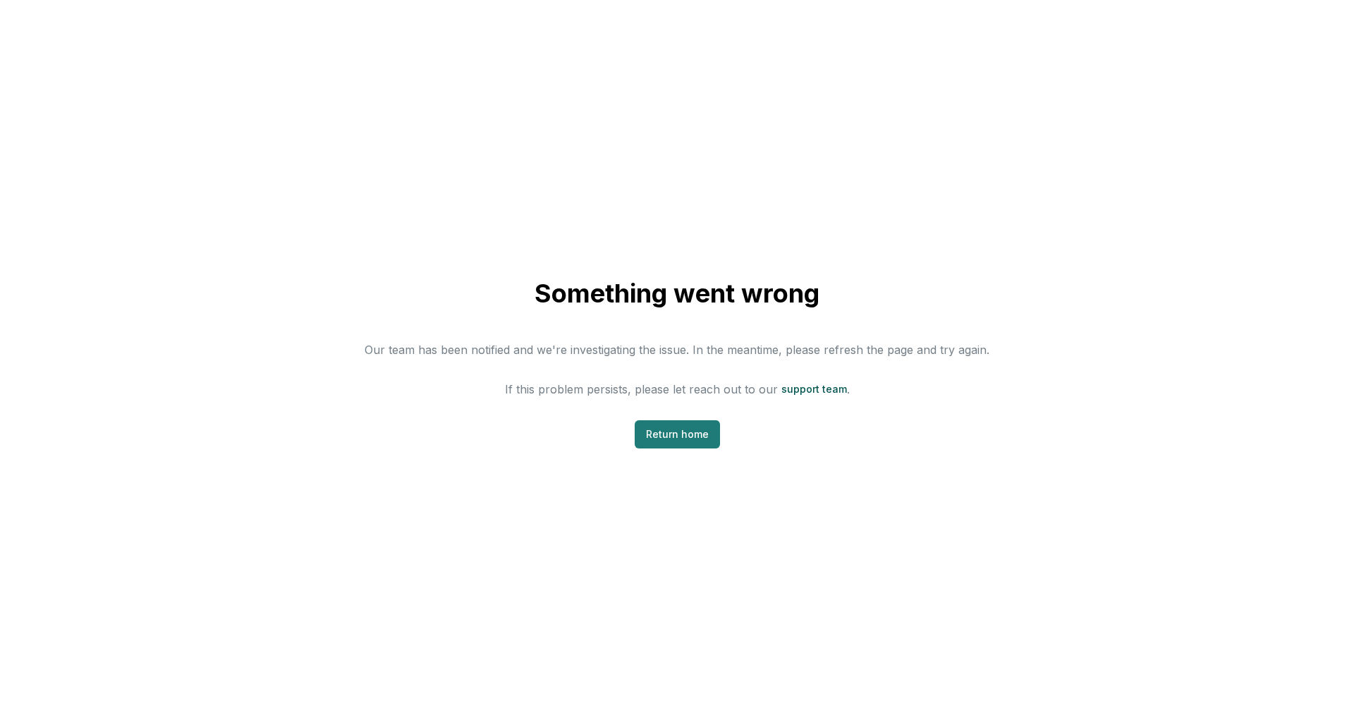
click at [684, 433] on link "Return home" at bounding box center [677, 434] width 85 height 28
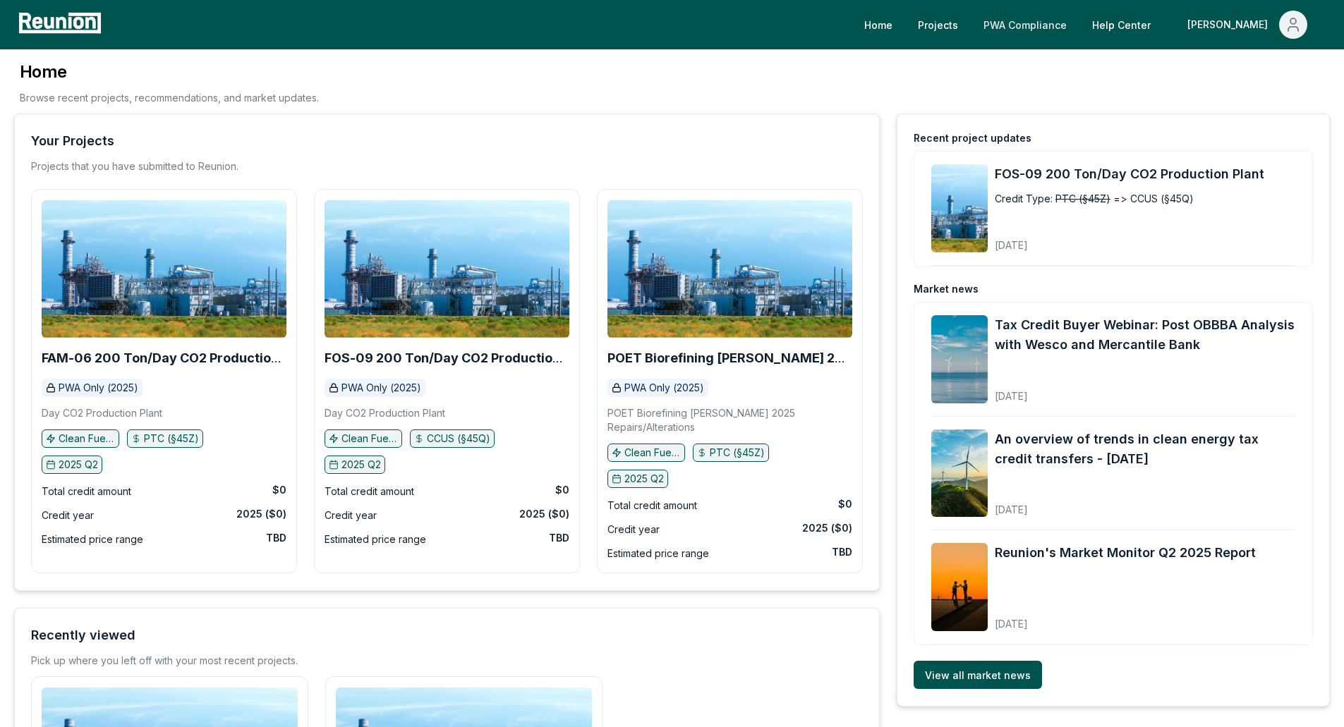
click at [1078, 19] on link "PWA Compliance" at bounding box center [1025, 25] width 106 height 28
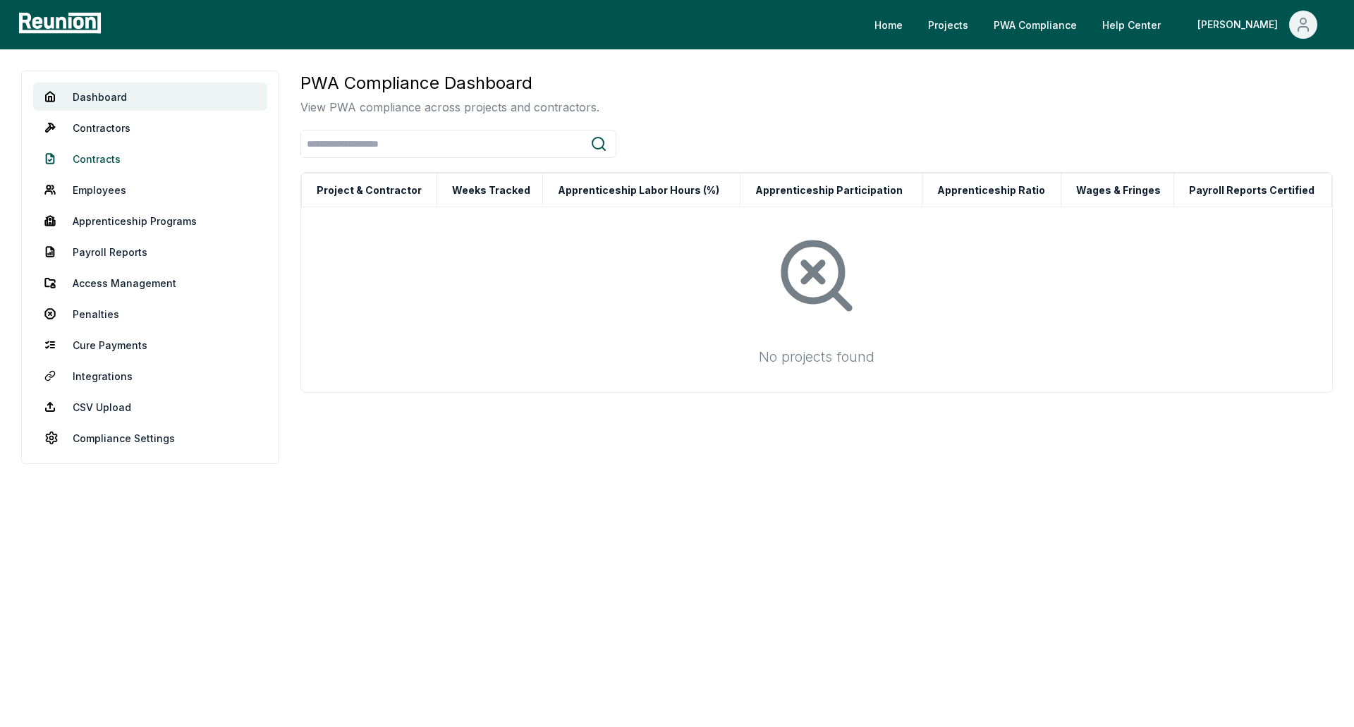
click at [126, 171] on link "Contracts" at bounding box center [150, 159] width 234 height 28
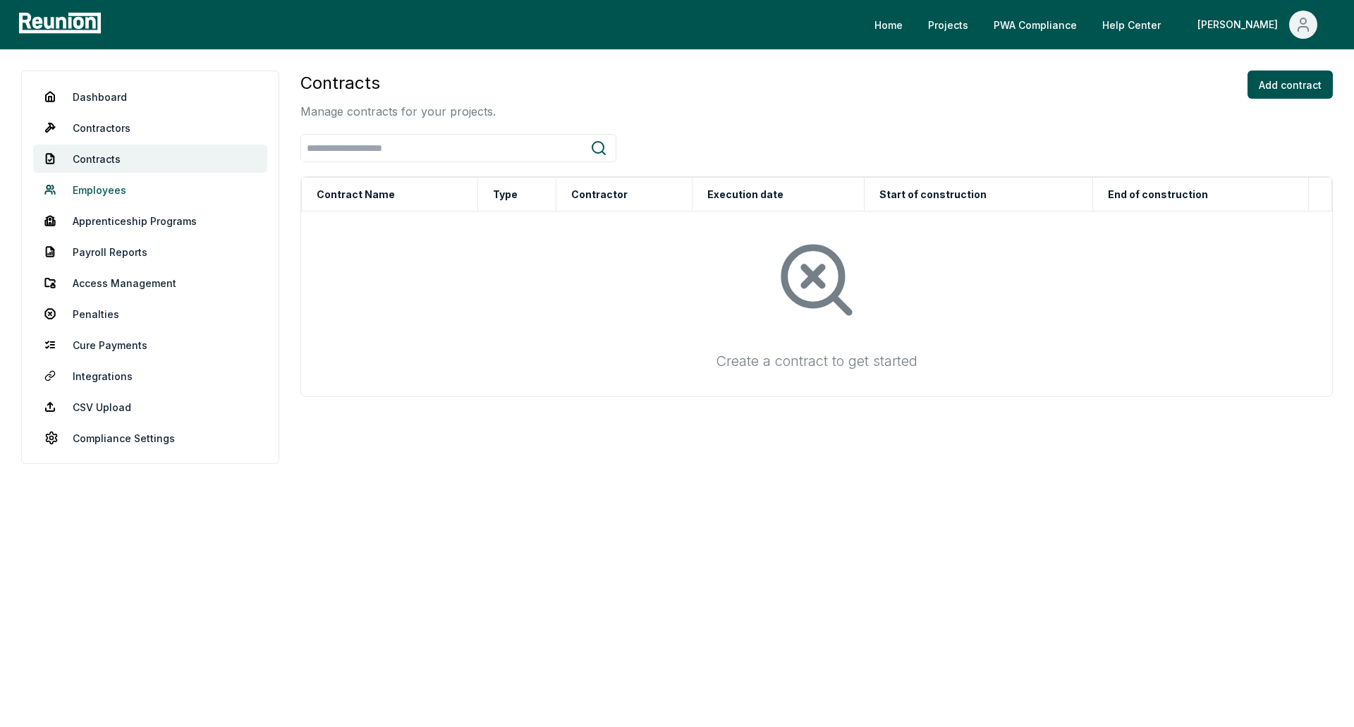
click at [123, 191] on link "Employees" at bounding box center [150, 190] width 234 height 28
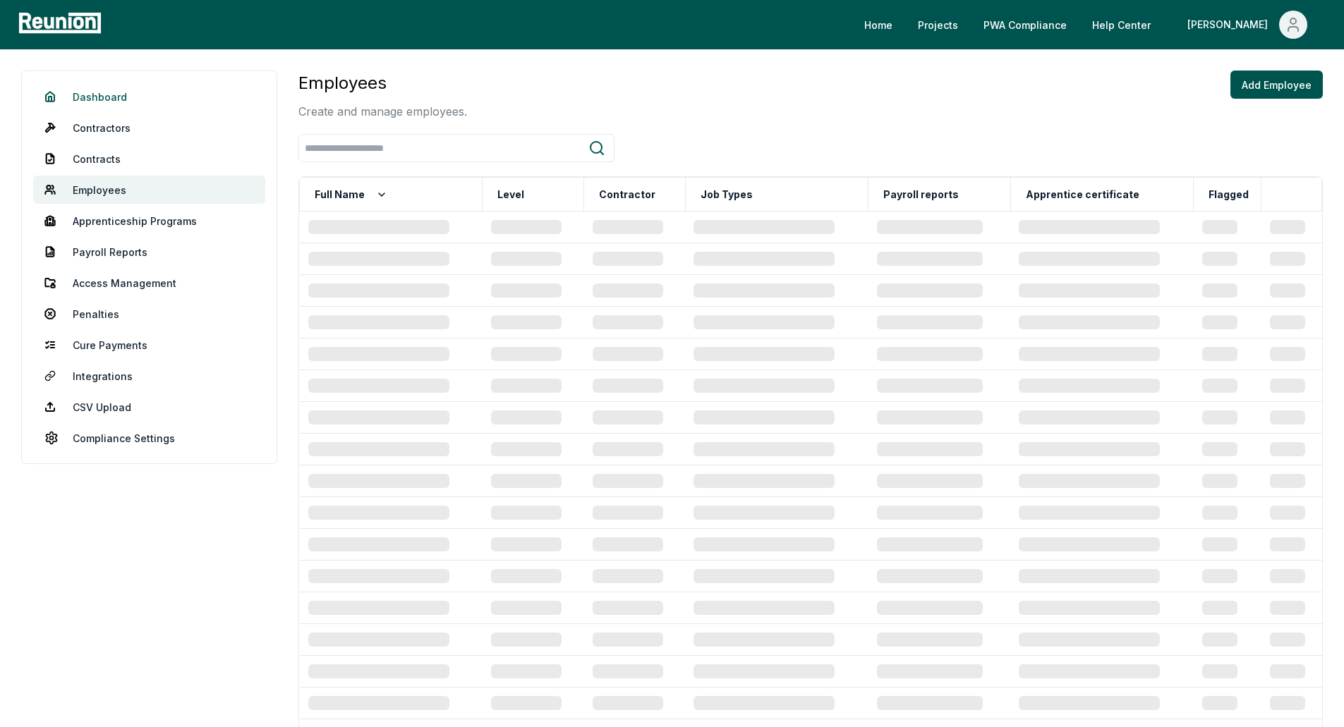
click at [138, 99] on link "Dashboard" at bounding box center [149, 97] width 232 height 28
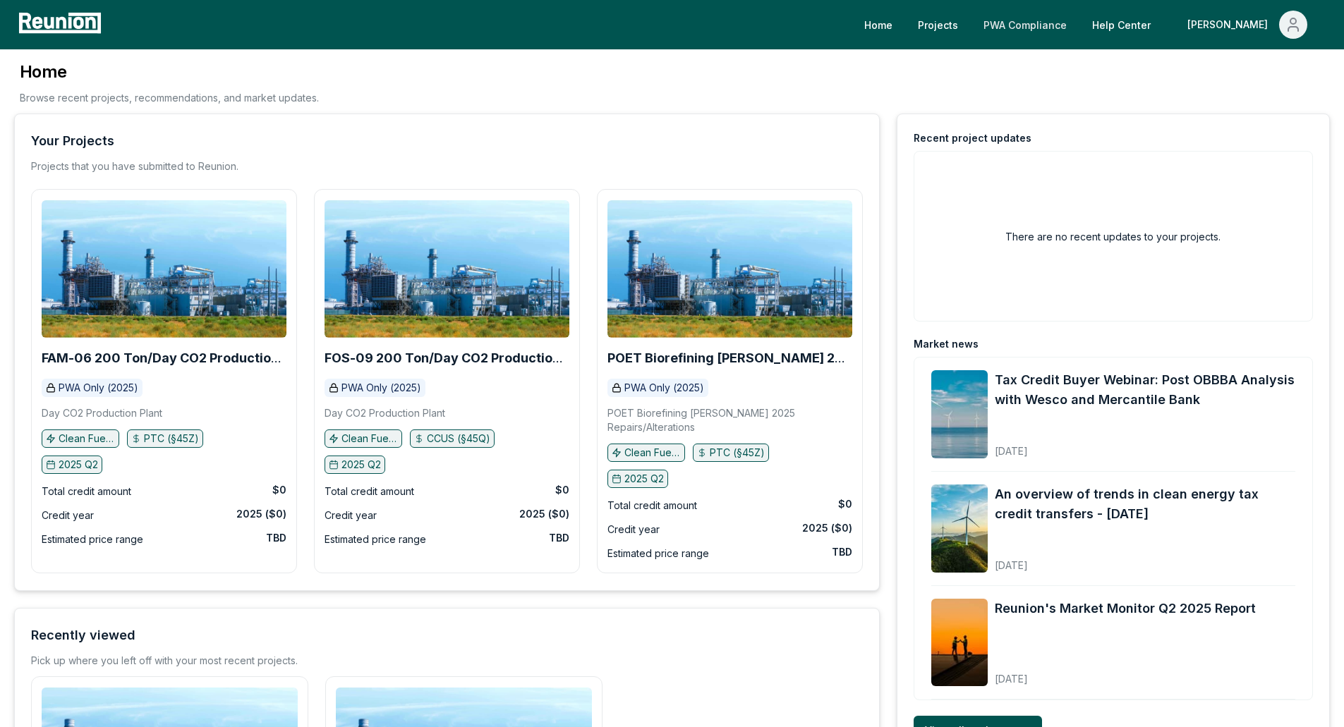
click at [1078, 27] on link "PWA Compliance" at bounding box center [1025, 25] width 106 height 28
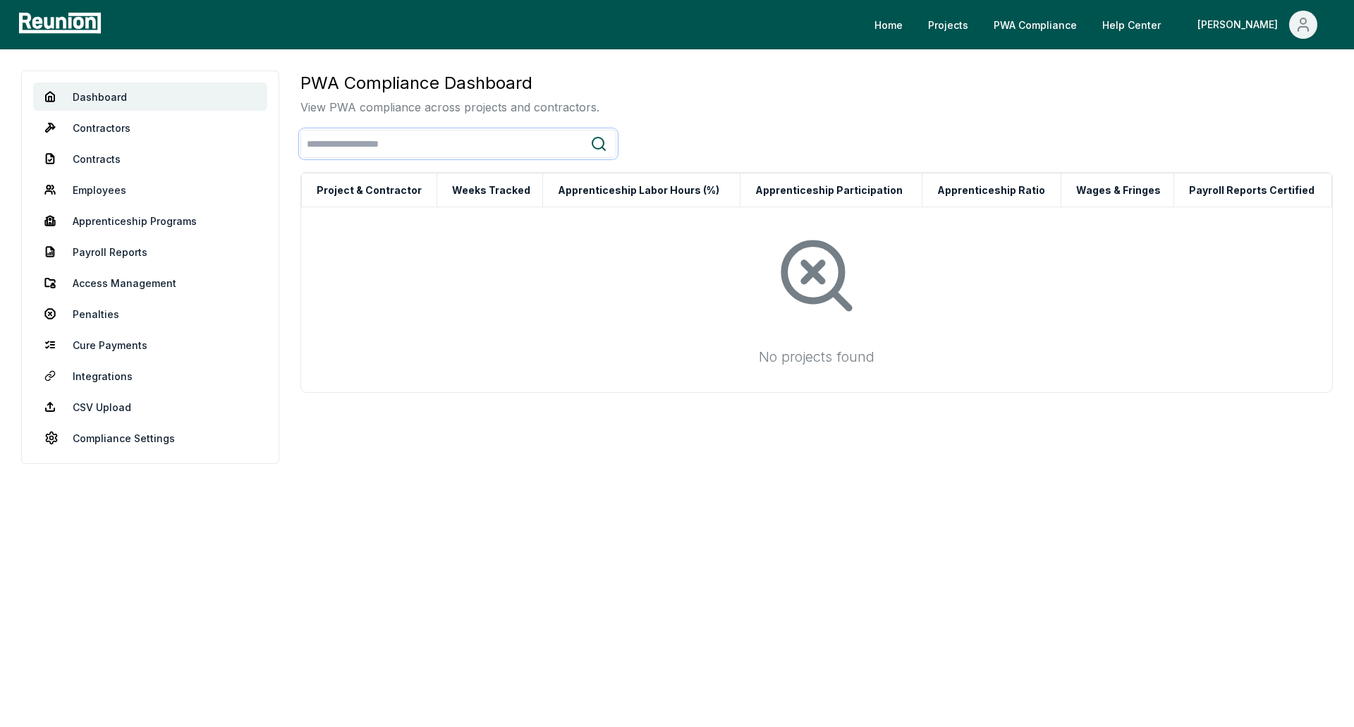
click at [442, 154] on input "search" at bounding box center [445, 144] width 289 height 26
